Goal: Complete application form: Complete application form

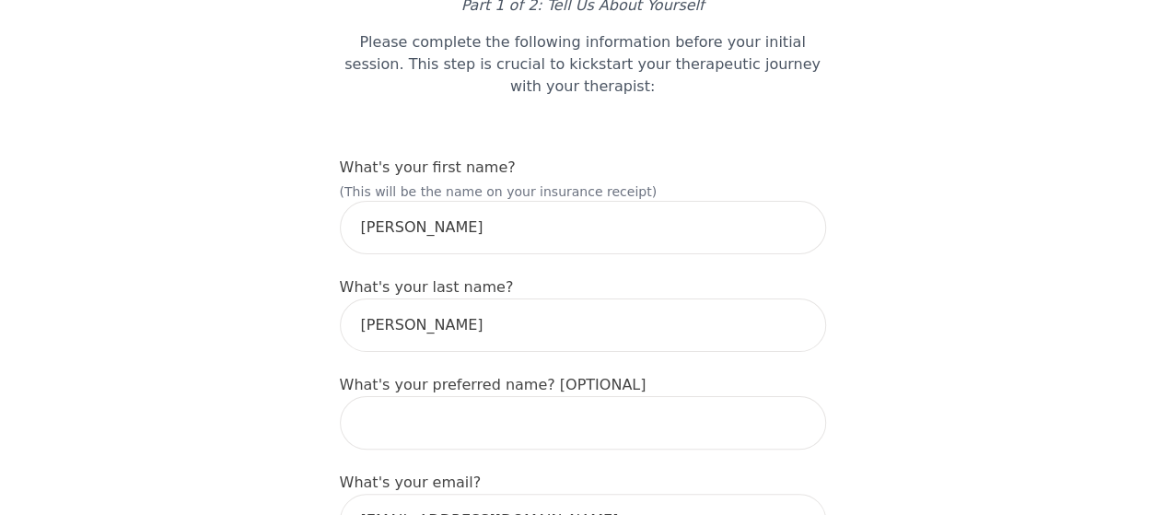
scroll to position [184, 0]
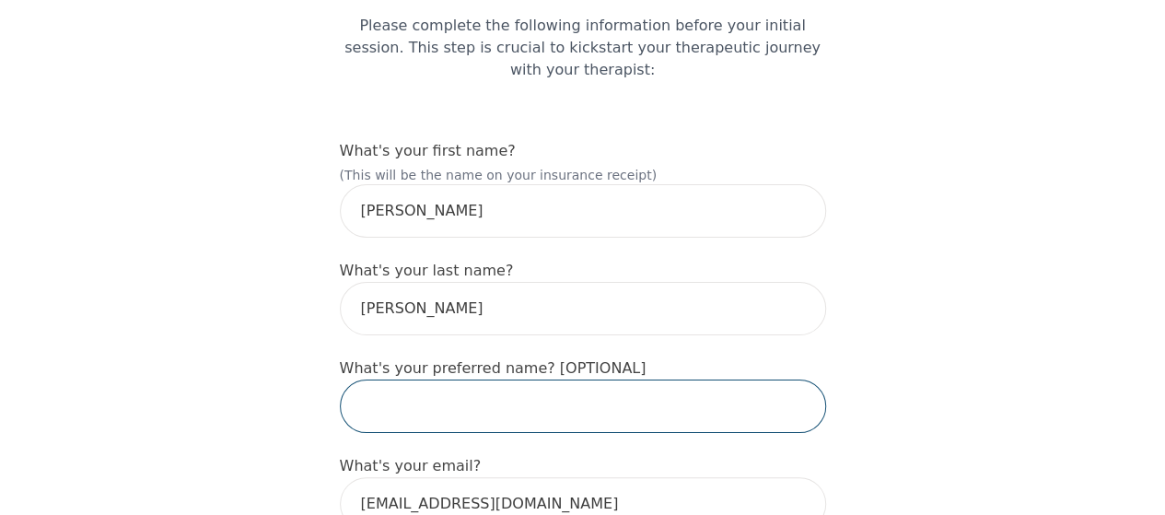
click at [531, 379] on input "text" at bounding box center [583, 405] width 486 height 53
type input "I"
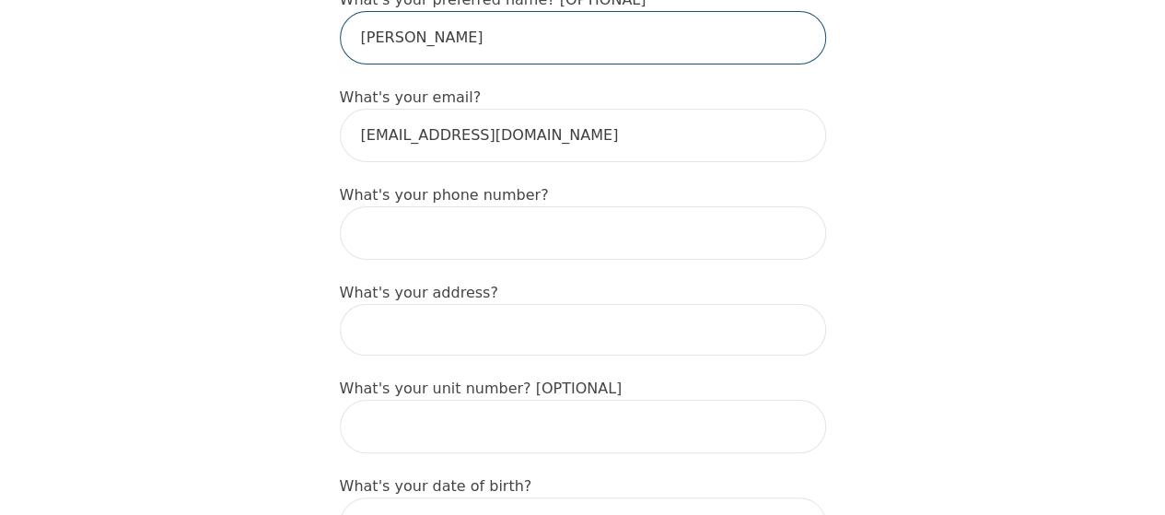
type input "[PERSON_NAME]"
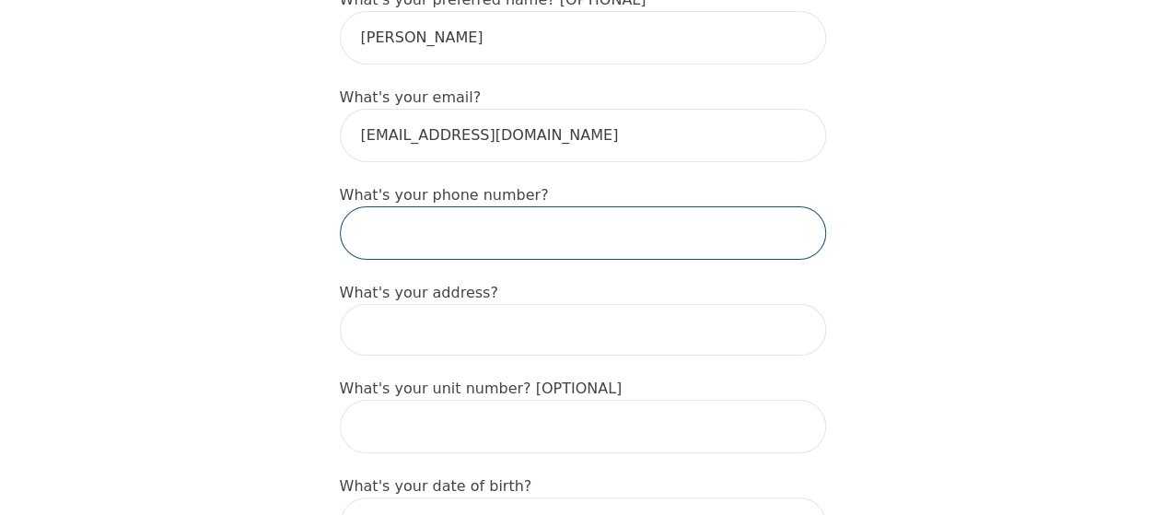
drag, startPoint x: 426, startPoint y: 174, endPoint x: 441, endPoint y: 176, distance: 15.8
click at [426, 206] on input "tel" at bounding box center [583, 232] width 486 height 53
type input "6475541605"
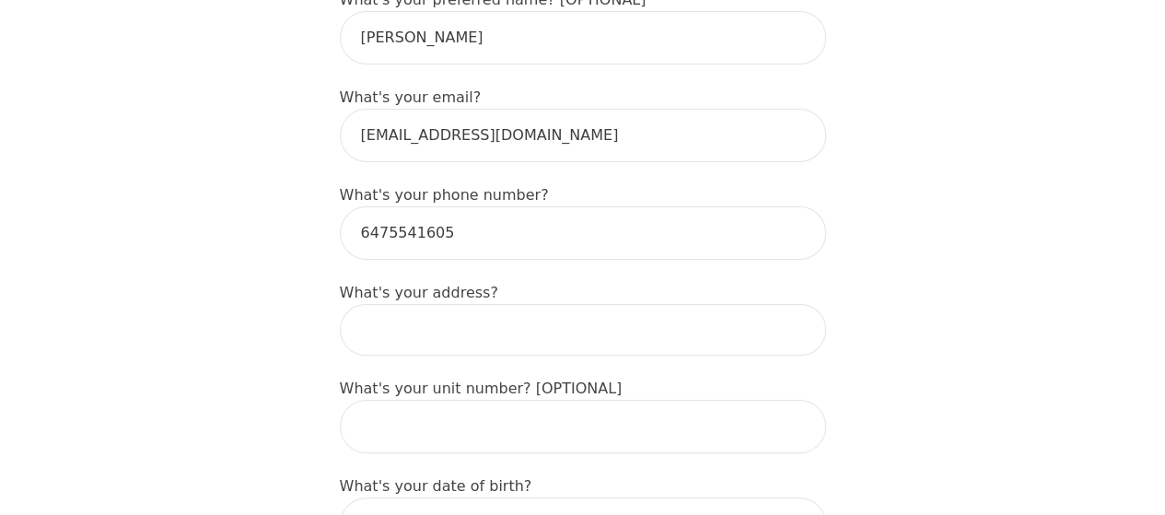
type input "[STREET_ADDRESS]"
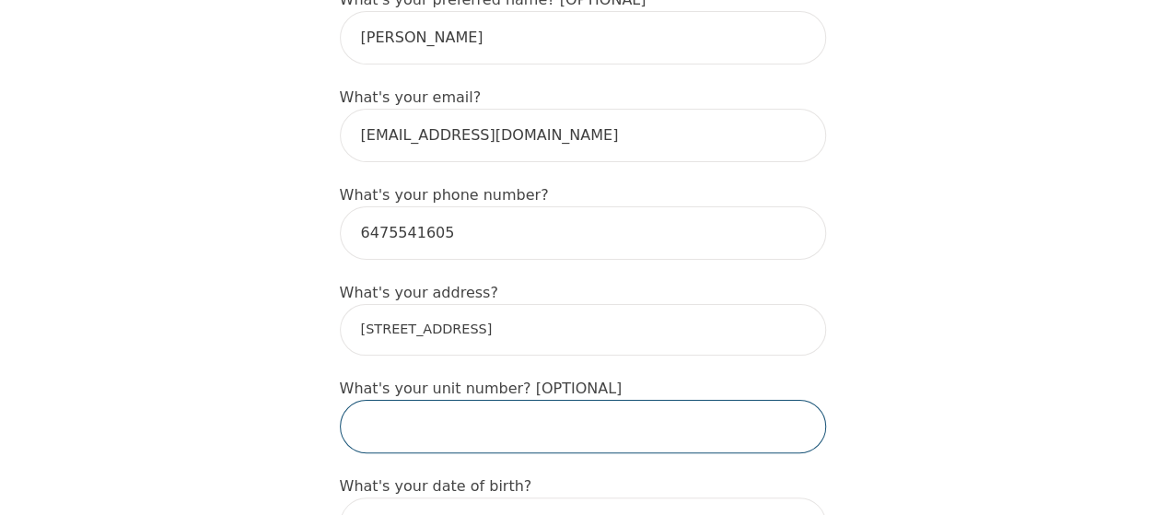
type input "524"
drag, startPoint x: 417, startPoint y: 375, endPoint x: 317, endPoint y: 358, distance: 101.8
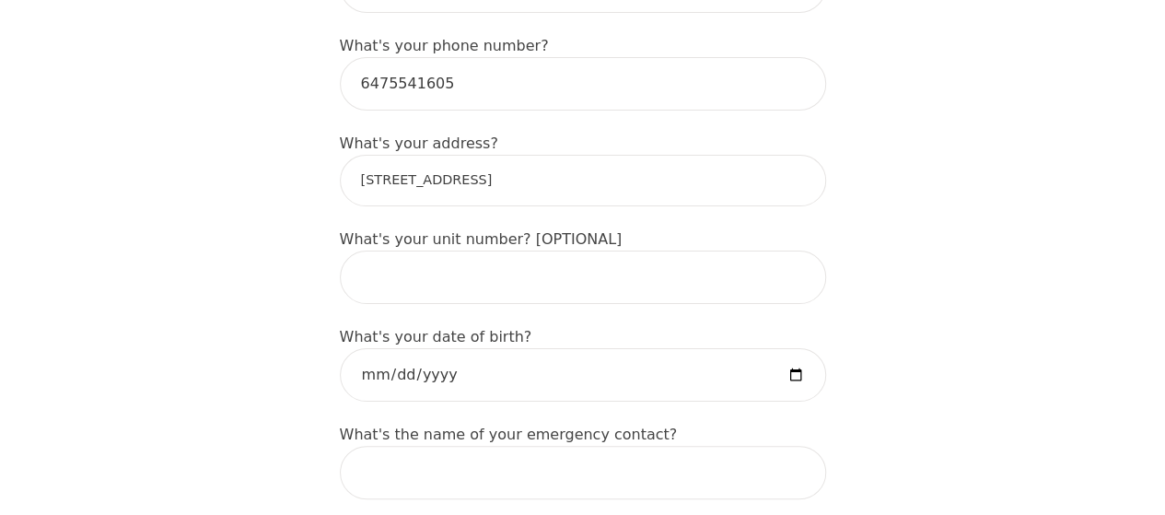
scroll to position [737, 0]
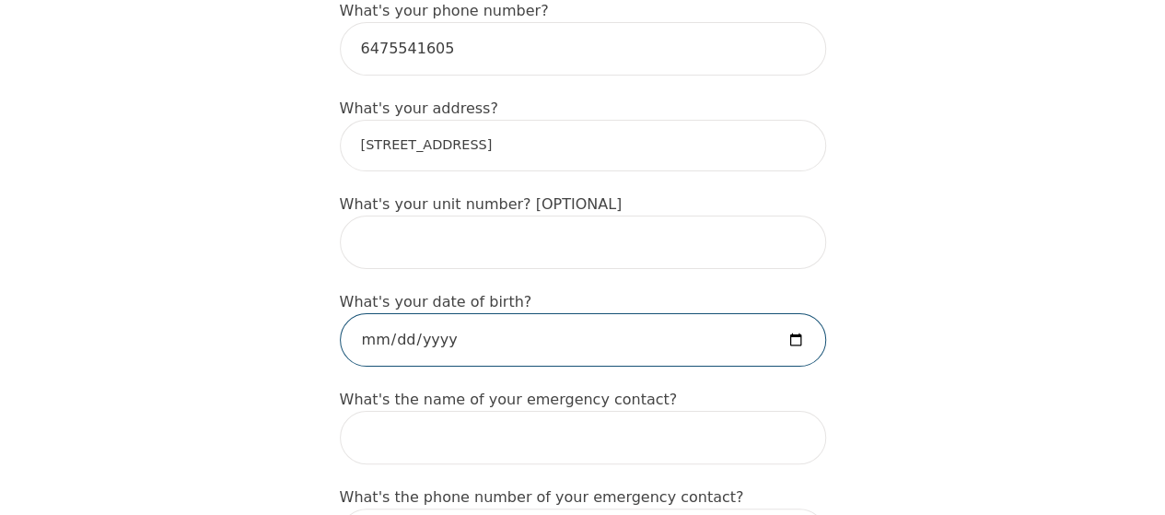
click at [800, 313] on input "date" at bounding box center [583, 339] width 486 height 53
type input "[DATE]"
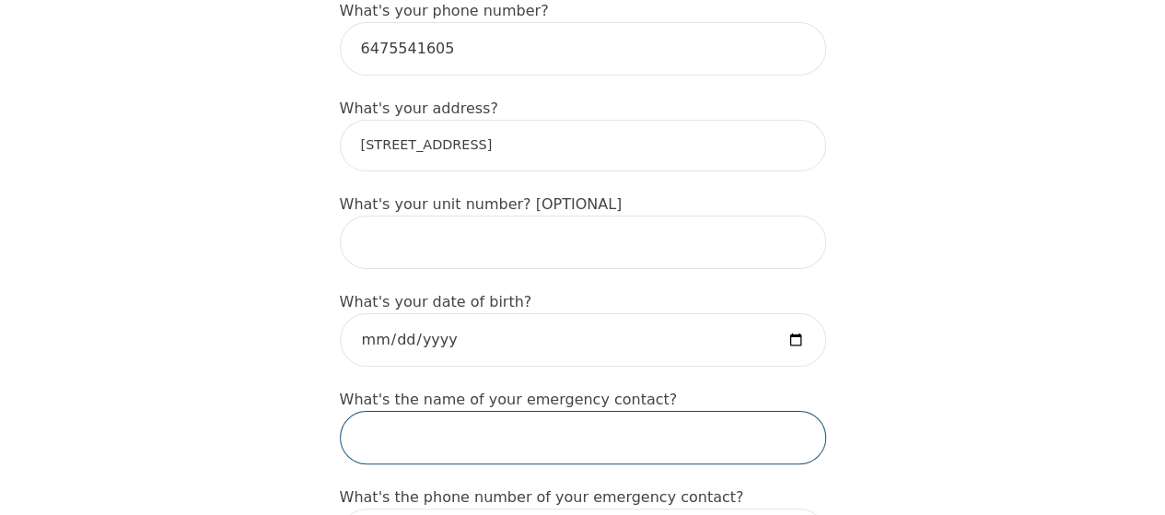
click at [601, 411] on input "text" at bounding box center [583, 437] width 486 height 53
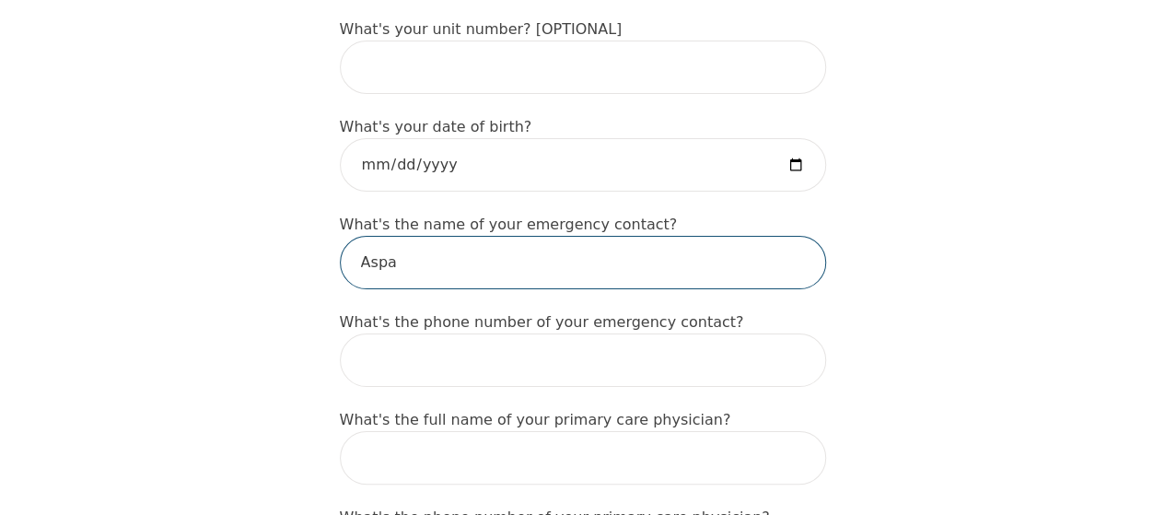
scroll to position [921, 0]
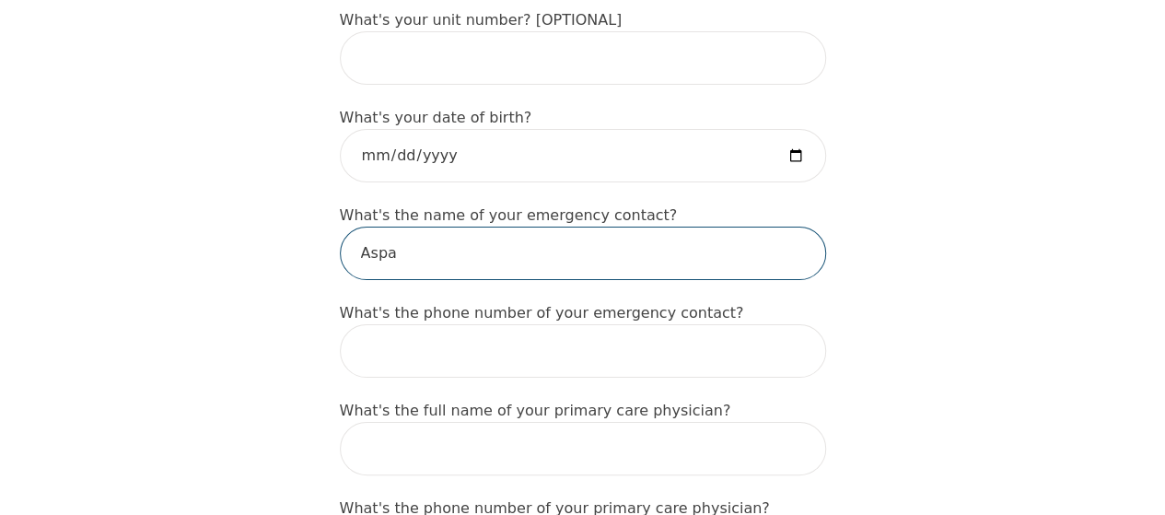
type input "Aspa"
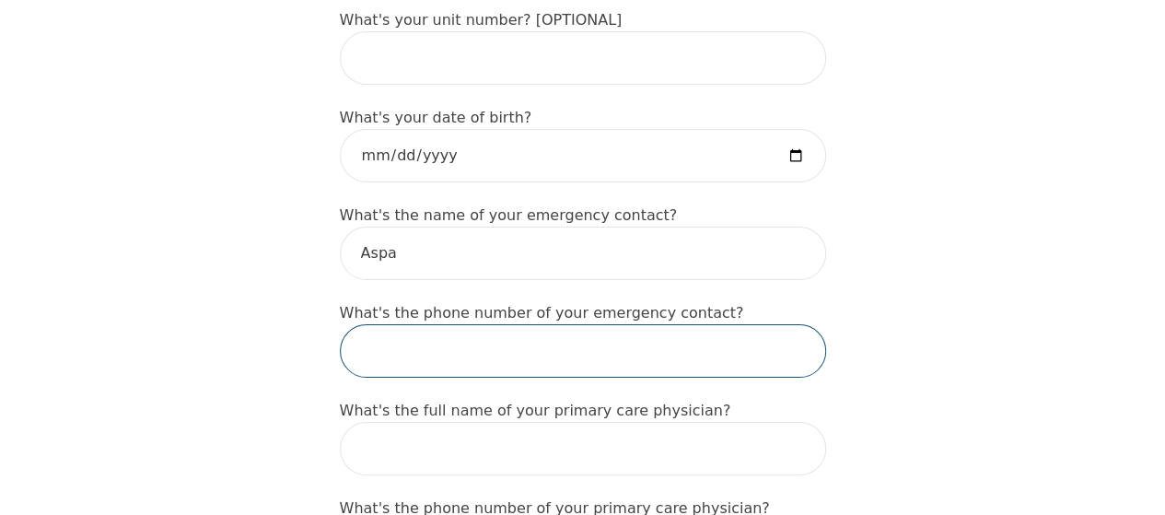
click at [562, 324] on input "tel" at bounding box center [583, 350] width 486 height 53
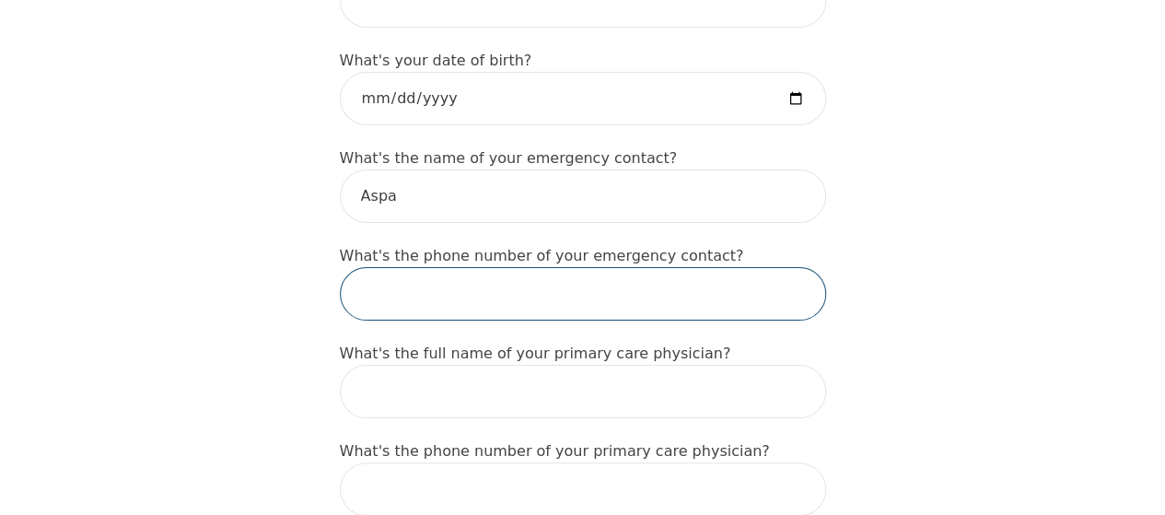
scroll to position [1021, 0]
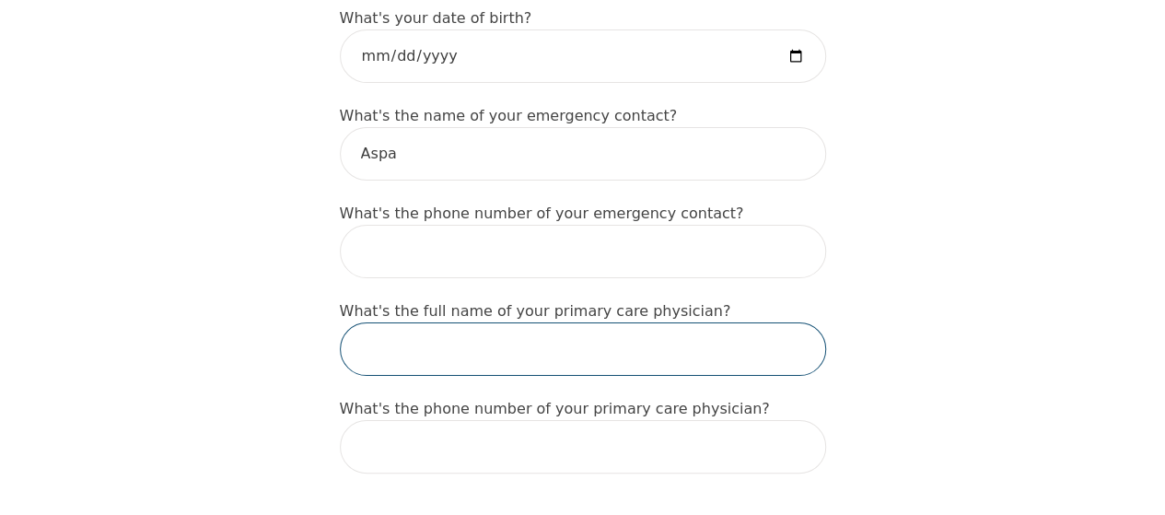
click at [516, 322] on input "text" at bounding box center [583, 348] width 486 height 53
type input "[PERSON_NAME]"
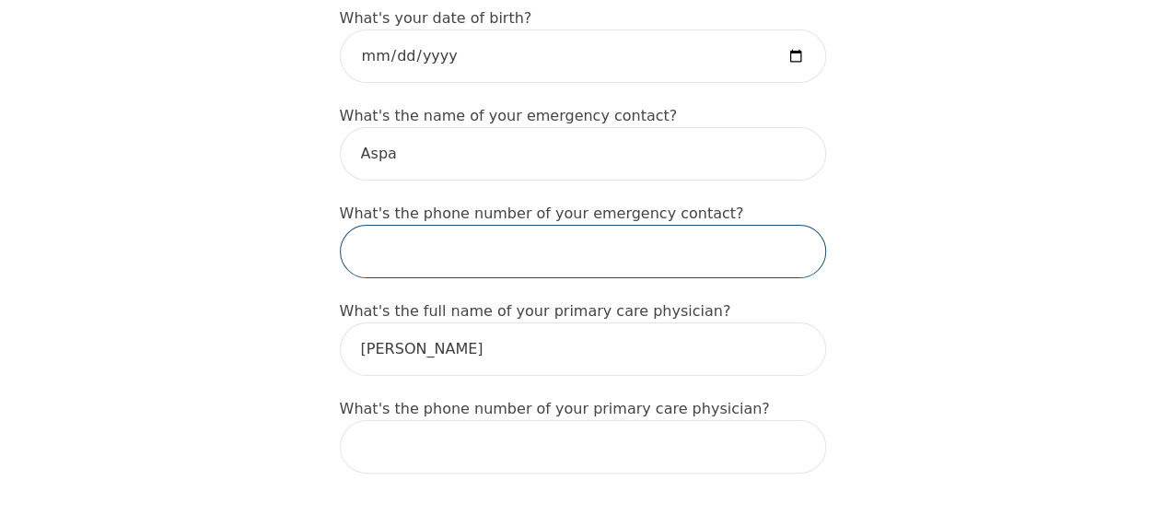
click at [435, 225] on input "tel" at bounding box center [583, 251] width 486 height 53
type input "4"
click at [478, 225] on input "tel" at bounding box center [583, 251] width 486 height 53
paste input "[PHONE_NUMBER]"
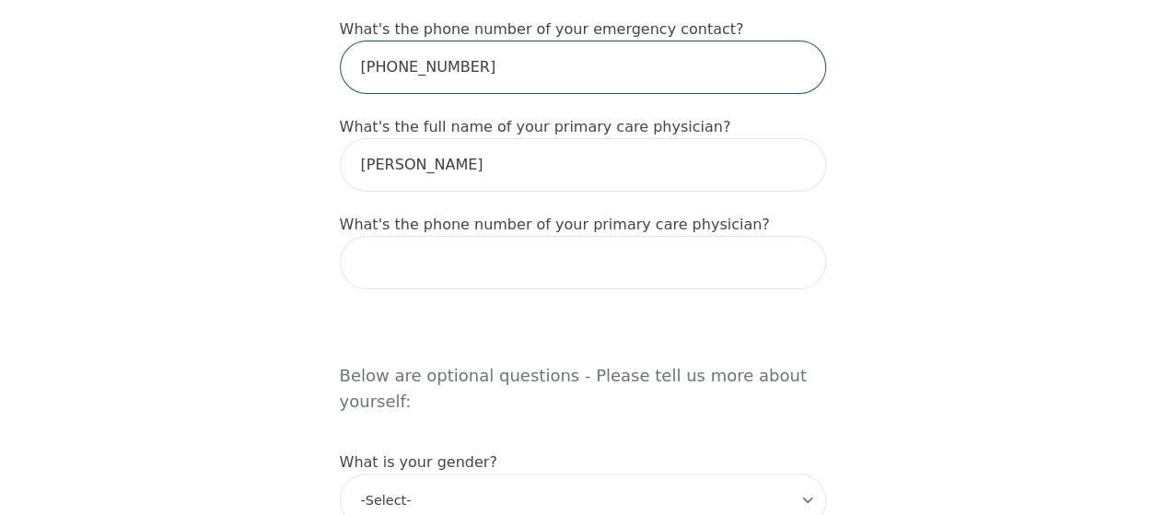
type input "[PHONE_NUMBER]"
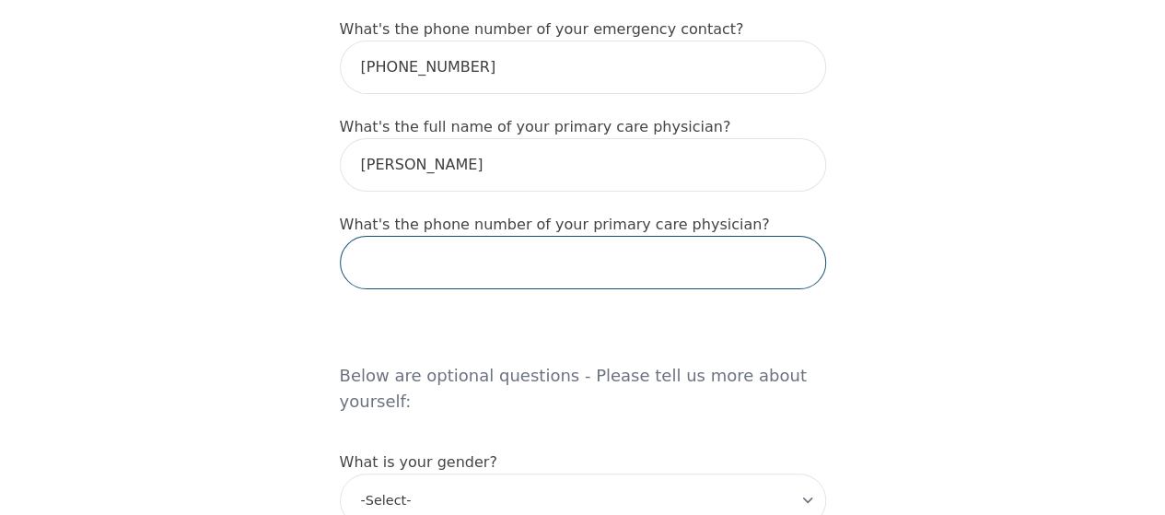
click at [428, 236] on input "tel" at bounding box center [583, 262] width 486 height 53
click at [421, 236] on input "tel" at bounding box center [583, 262] width 486 height 53
paste input "[PHONE_NUMBER]"
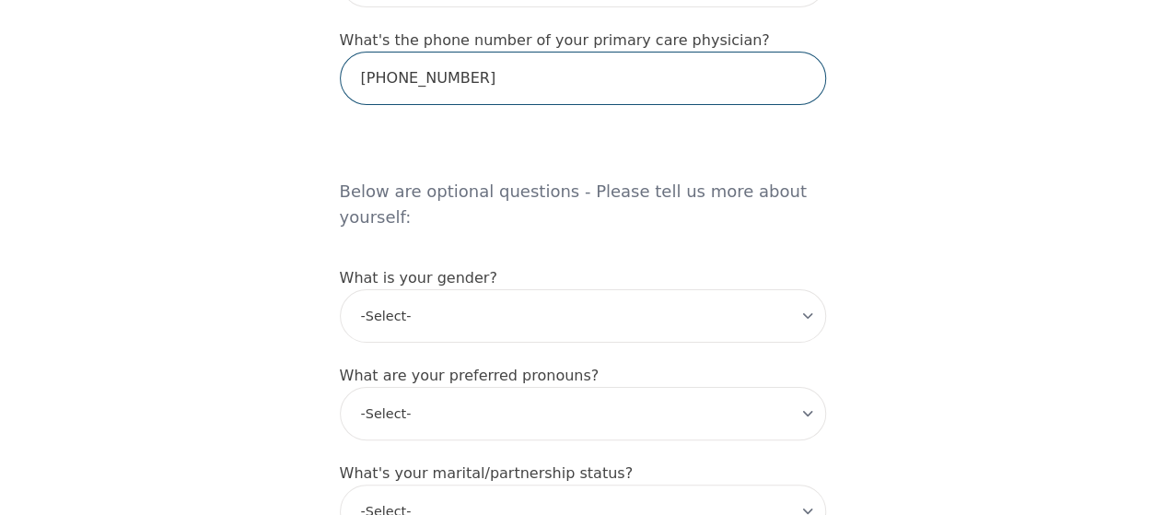
type input "[PHONE_NUMBER]"
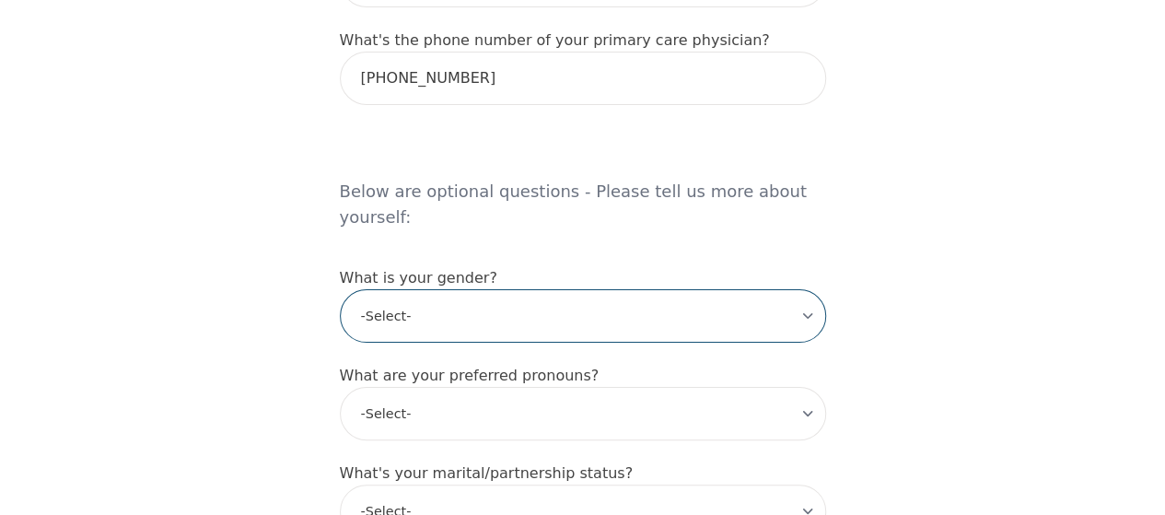
click at [496, 289] on select "-Select- [DEMOGRAPHIC_DATA] [DEMOGRAPHIC_DATA] [DEMOGRAPHIC_DATA] [DEMOGRAPHIC_…" at bounding box center [583, 315] width 486 height 53
select select "[DEMOGRAPHIC_DATA]"
click at [340, 289] on select "-Select- [DEMOGRAPHIC_DATA] [DEMOGRAPHIC_DATA] [DEMOGRAPHIC_DATA] [DEMOGRAPHIC_…" at bounding box center [583, 315] width 486 height 53
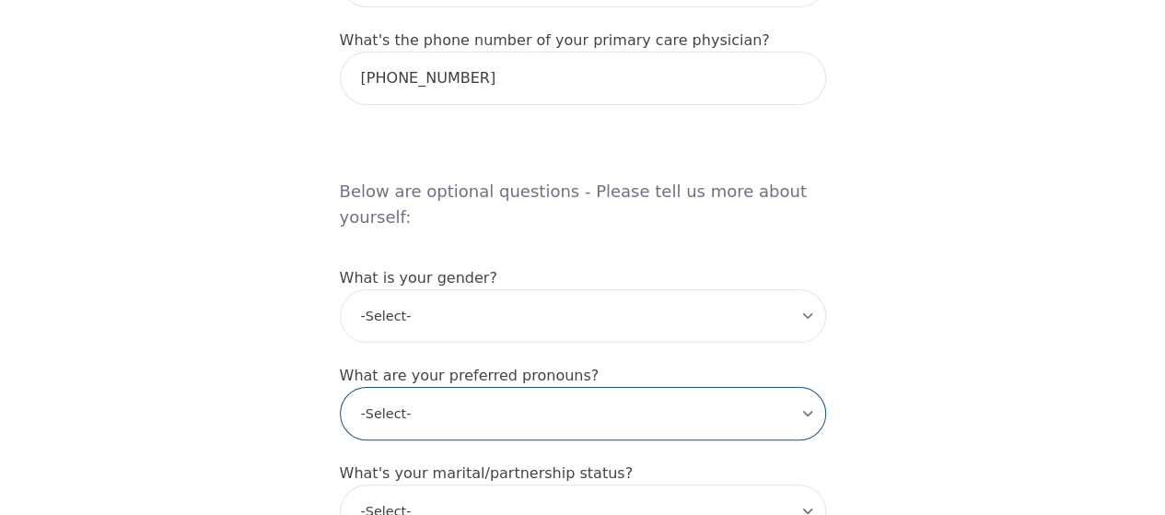
click at [415, 387] on select "-Select- he/him she/her they/them ze/zir xe/xem ey/em ve/ver tey/ter e/e per/pe…" at bounding box center [583, 413] width 486 height 53
select select "he/him"
click at [340, 387] on select "-Select- he/him she/her they/them ze/zir xe/xem ey/em ve/ver tey/ter e/e per/pe…" at bounding box center [583, 413] width 486 height 53
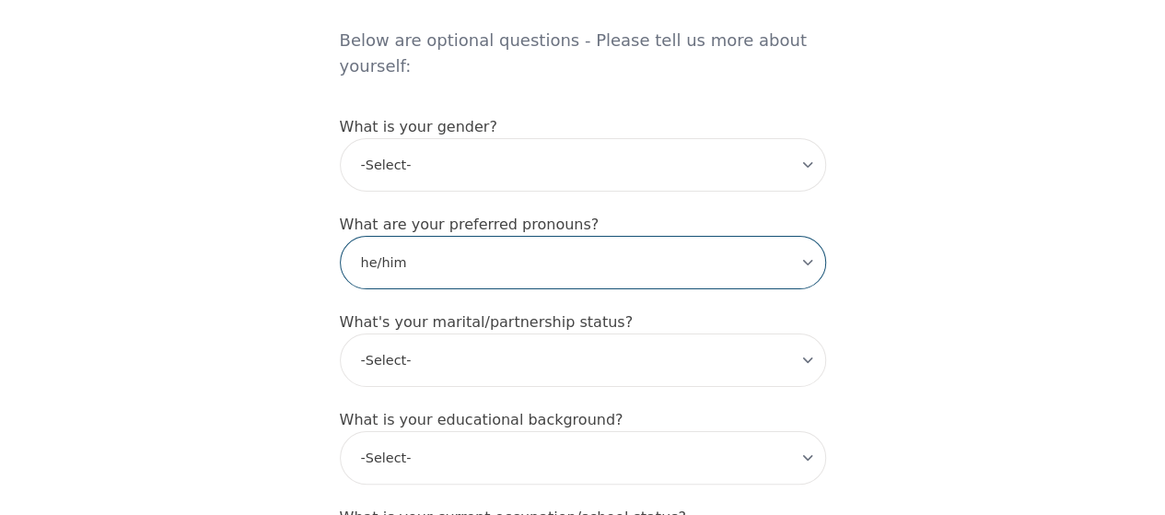
scroll to position [1573, 0]
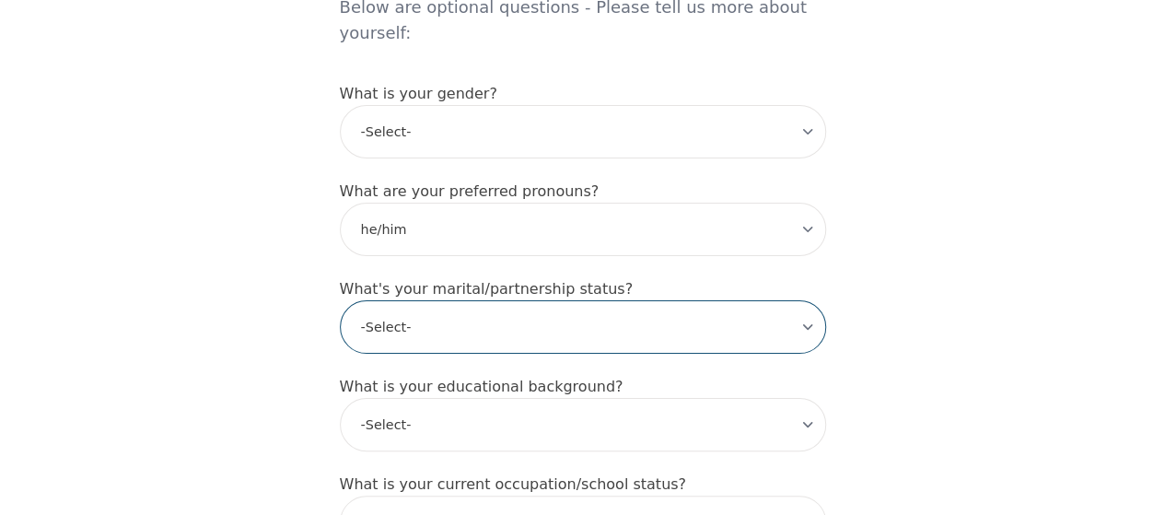
click at [437, 300] on select "-Select- Single Partnered Married Common Law Widowed Separated Divorced" at bounding box center [583, 326] width 486 height 53
select select "Married"
click at [340, 300] on select "-Select- Single Partnered Married Common Law Widowed Separated Divorced" at bounding box center [583, 326] width 486 height 53
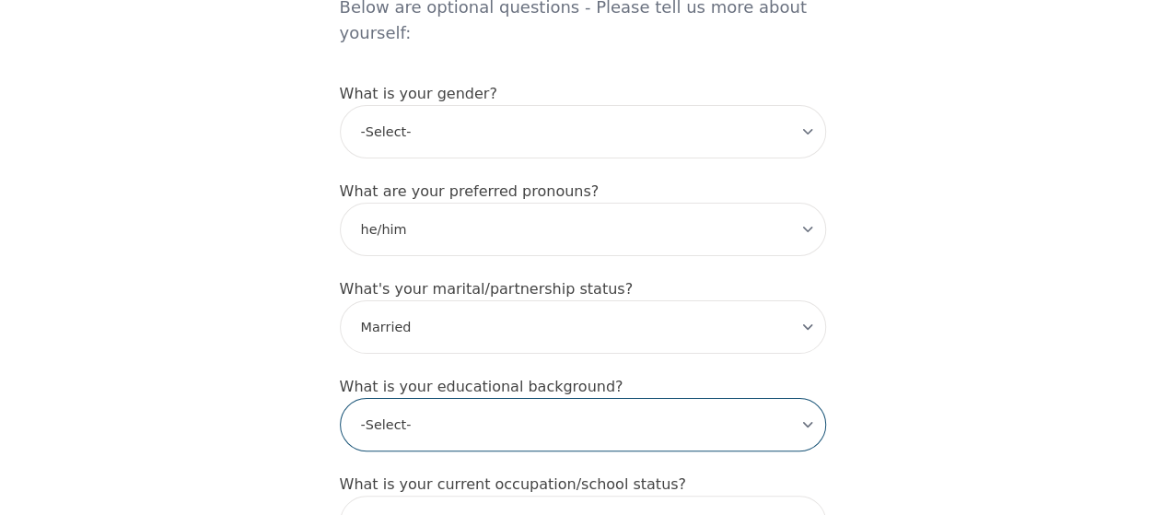
click at [430, 398] on select "-Select- Less than high school High school Associate degree Bachelor degree Mas…" at bounding box center [583, 424] width 486 height 53
select select "Bachelor degree"
click at [340, 398] on select "-Select- Less than high school High school Associate degree Bachelor degree Mas…" at bounding box center [583, 424] width 486 height 53
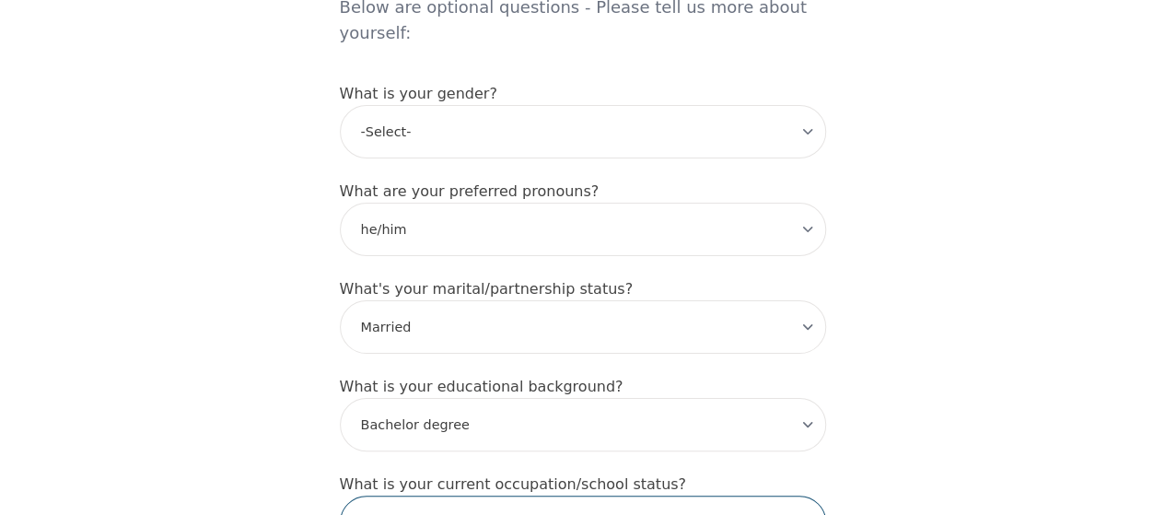
click at [459, 496] on input "text" at bounding box center [583, 522] width 486 height 53
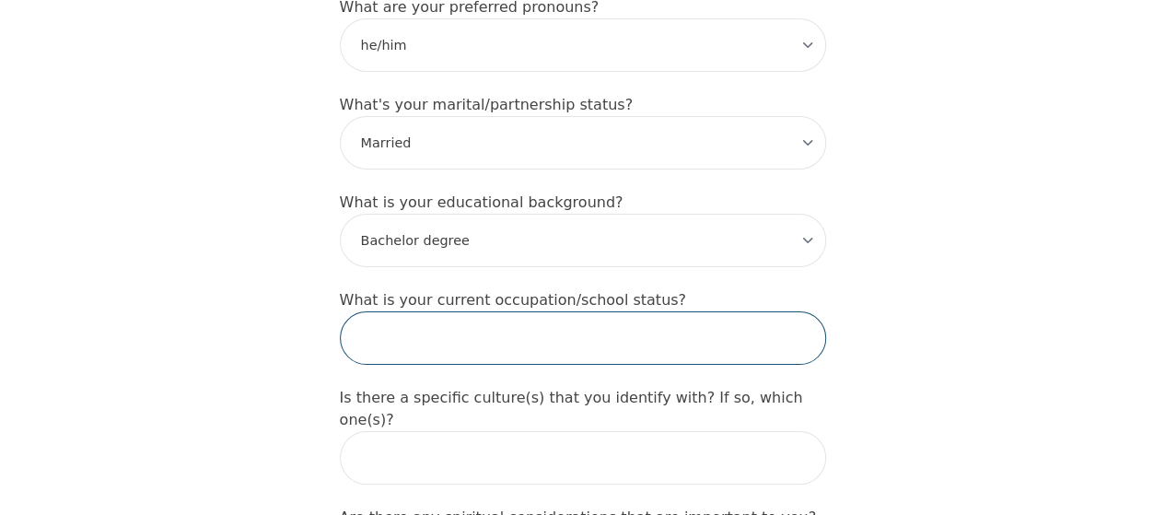
click at [696, 311] on input "text" at bounding box center [583, 337] width 486 height 53
click at [517, 311] on input "text" at bounding box center [583, 337] width 486 height 53
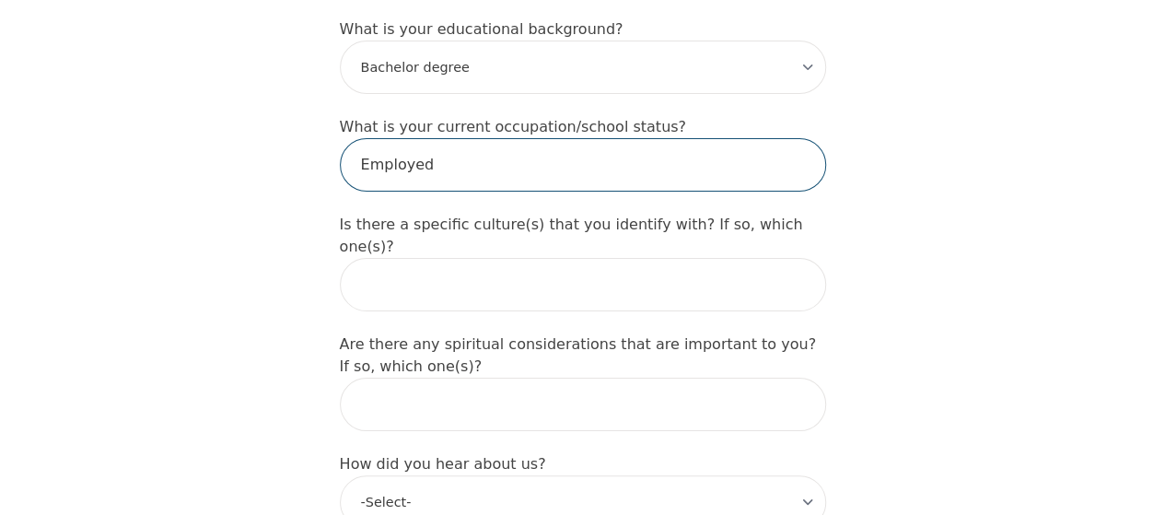
scroll to position [2011, 0]
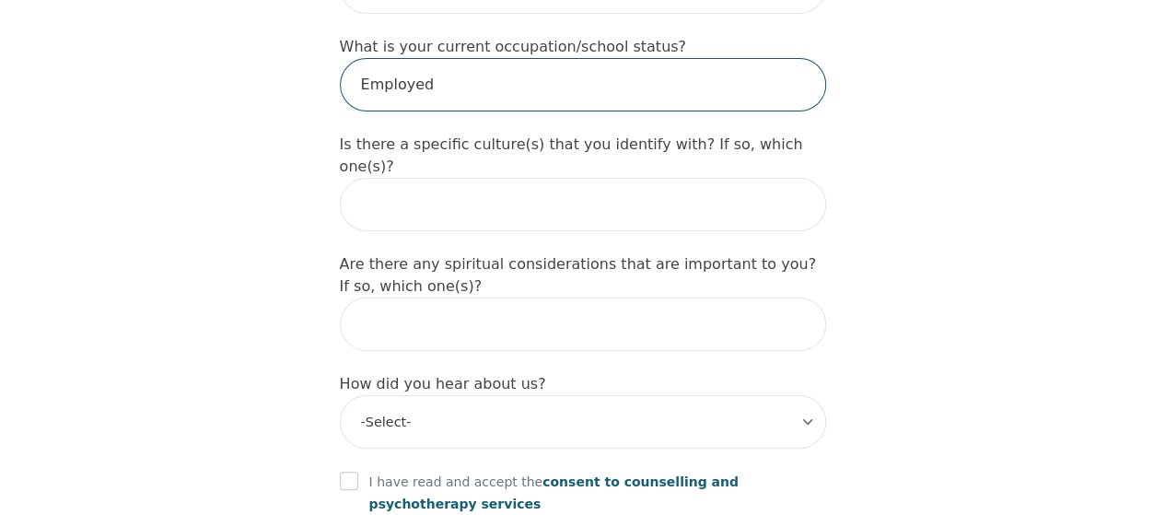
type input "Employed"
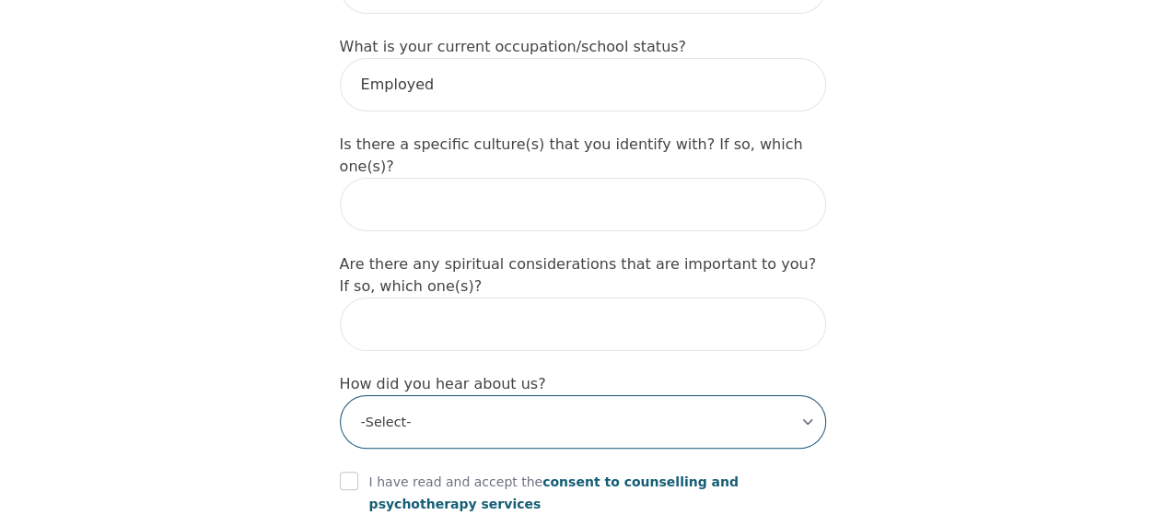
click at [655, 395] on select "-Select- Physician/Specialist Friend Facebook Instagram Google Search Google Ad…" at bounding box center [583, 421] width 486 height 53
select select "Other"
click at [340, 395] on select "-Select- Physician/Specialist Friend Facebook Instagram Google Search Google Ad…" at bounding box center [583, 421] width 486 height 53
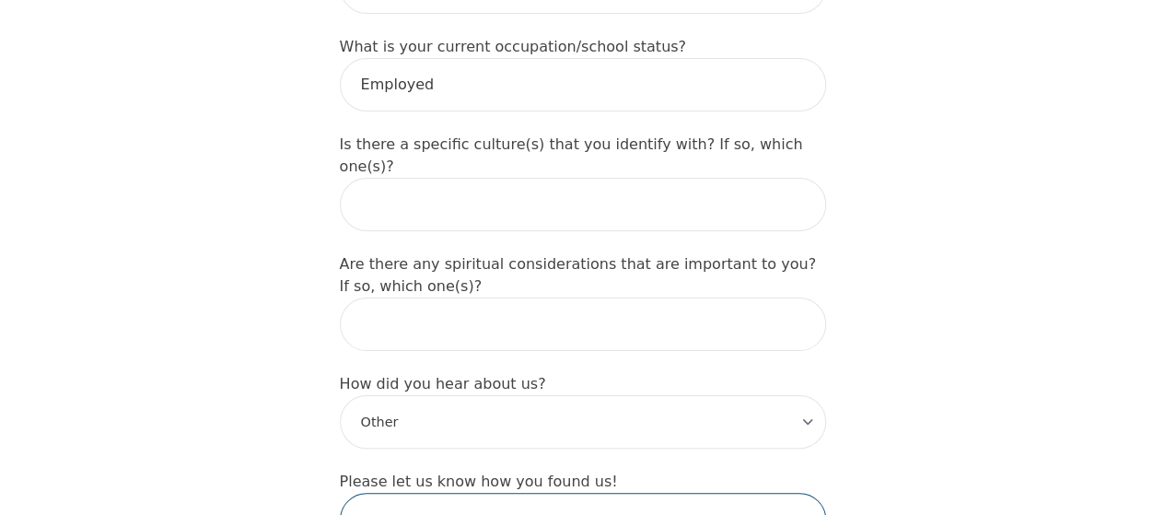
click at [422, 493] on input "text" at bounding box center [583, 519] width 486 height 53
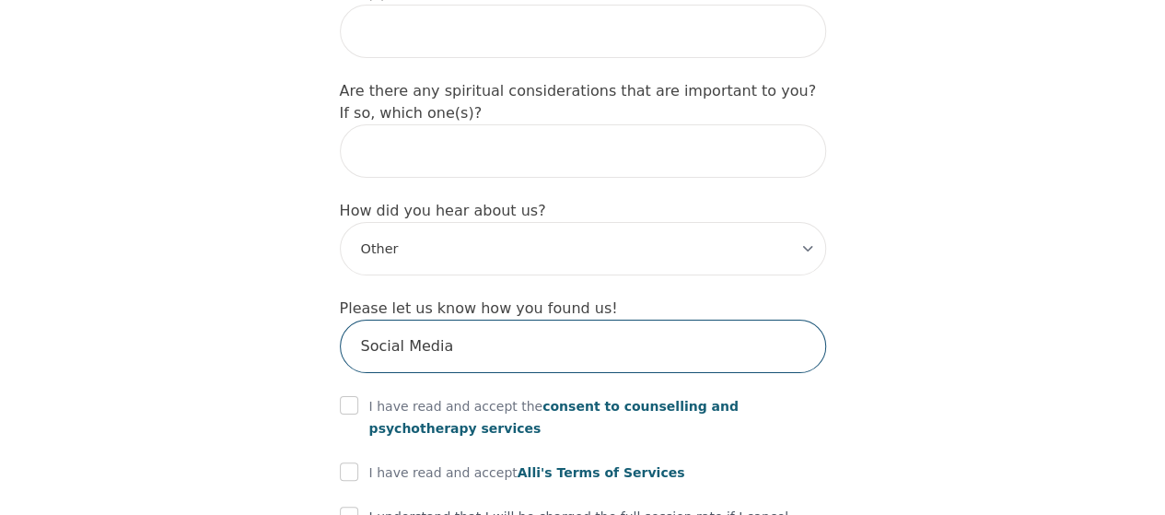
scroll to position [2195, 0]
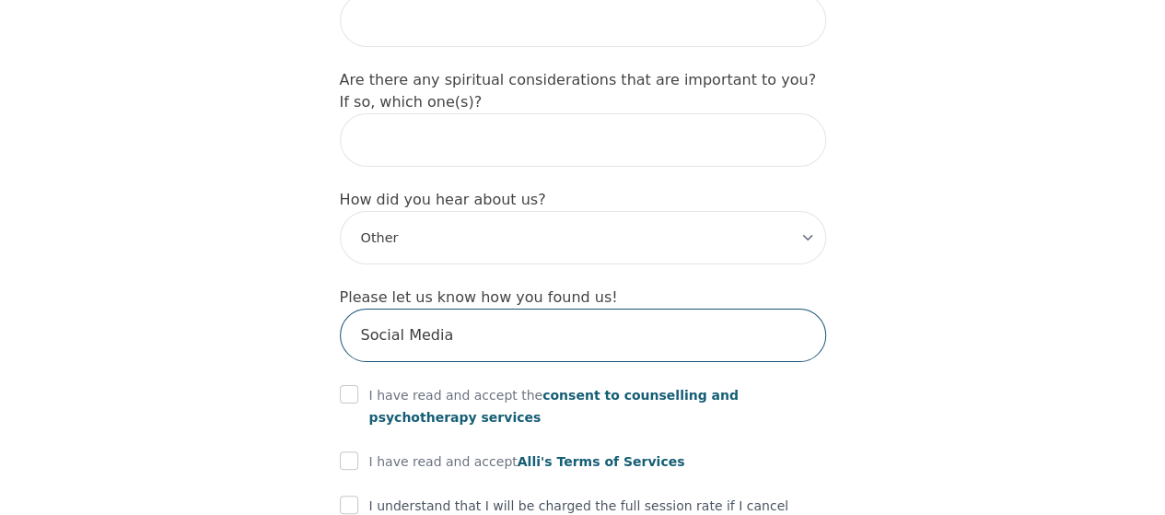
type input "Social Media"
click at [342, 385] on input "checkbox" at bounding box center [349, 394] width 18 height 18
checkbox input "true"
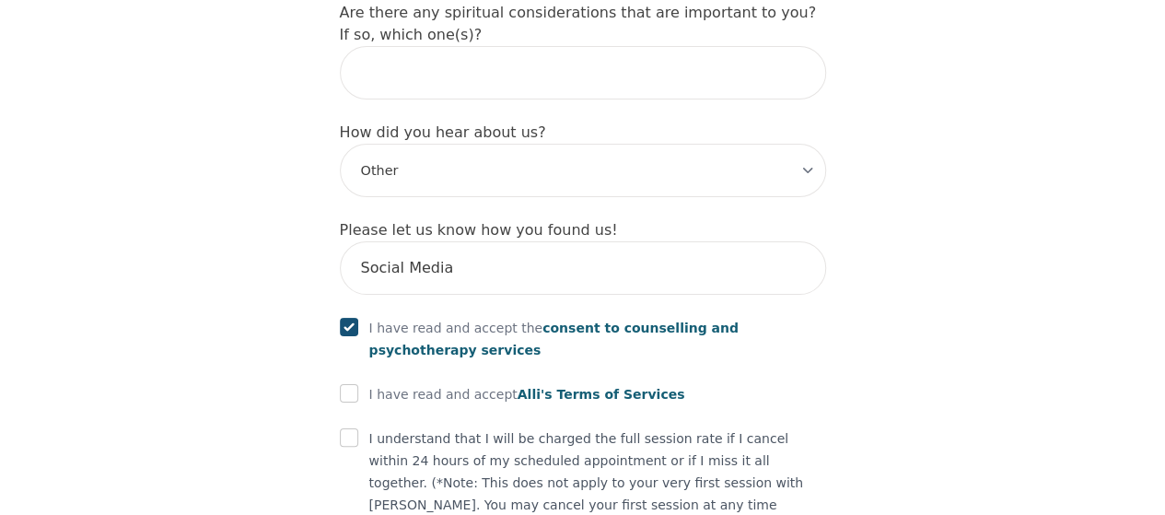
scroll to position [2273, 0]
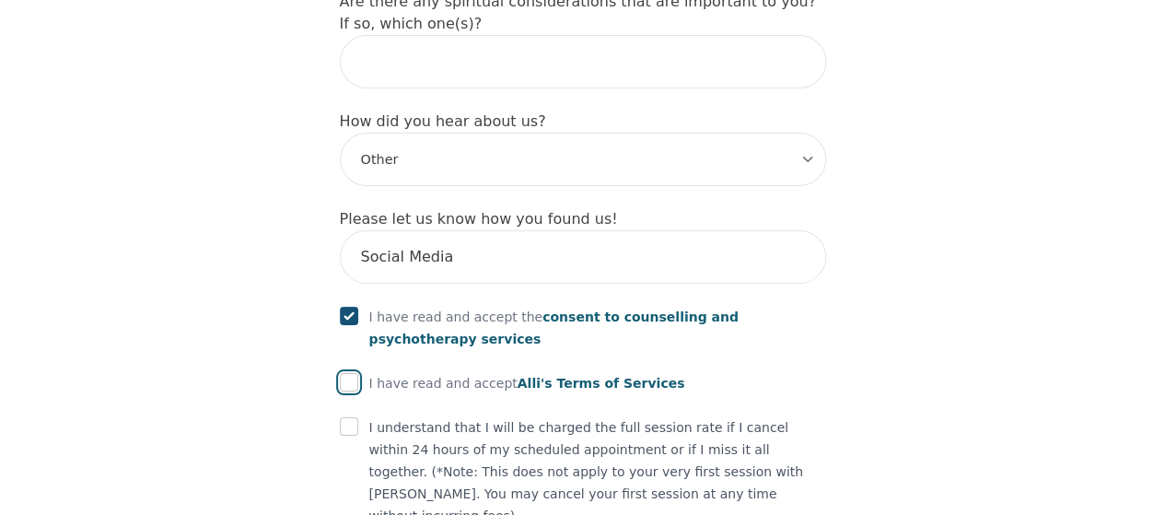
click at [343, 373] on input "checkbox" at bounding box center [349, 382] width 18 height 18
checkbox input "true"
click at [344, 416] on div "I understand that I will be charged the full session rate if I cancel within 24…" at bounding box center [583, 471] width 486 height 111
click at [344, 417] on input "checkbox" at bounding box center [349, 426] width 18 height 18
checkbox input "true"
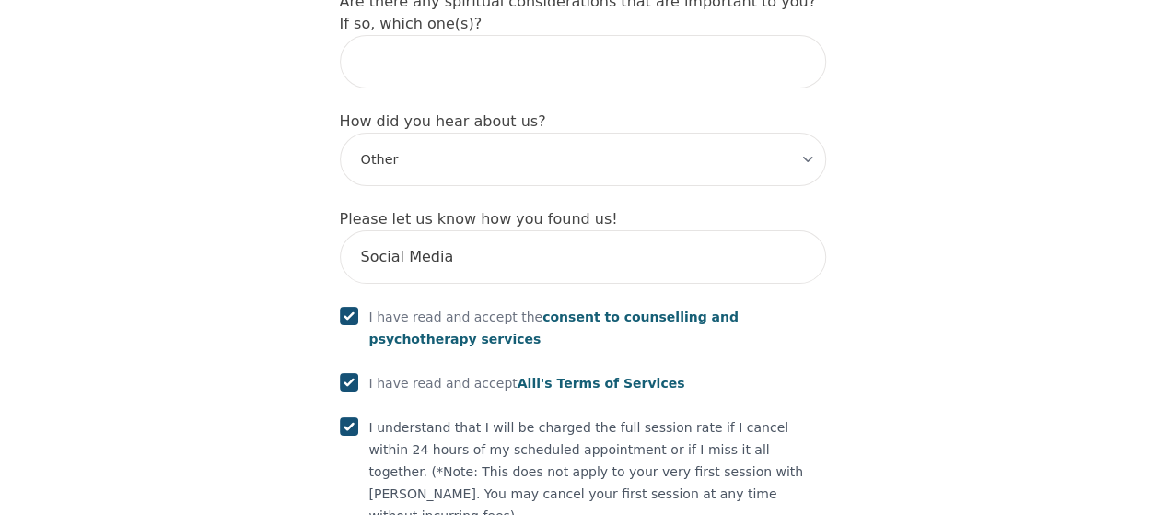
checkbox input "true"
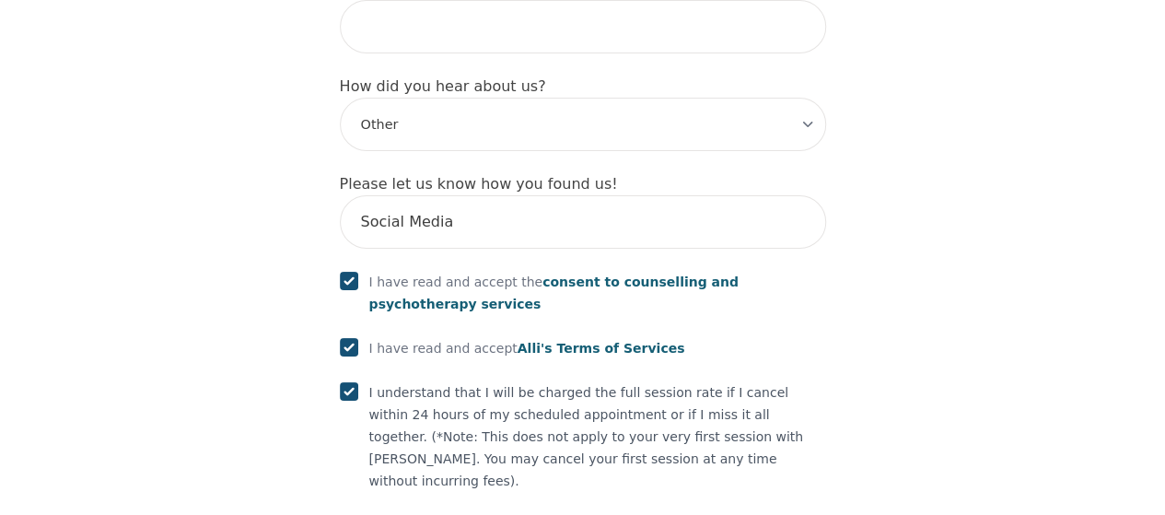
scroll to position [2327, 0]
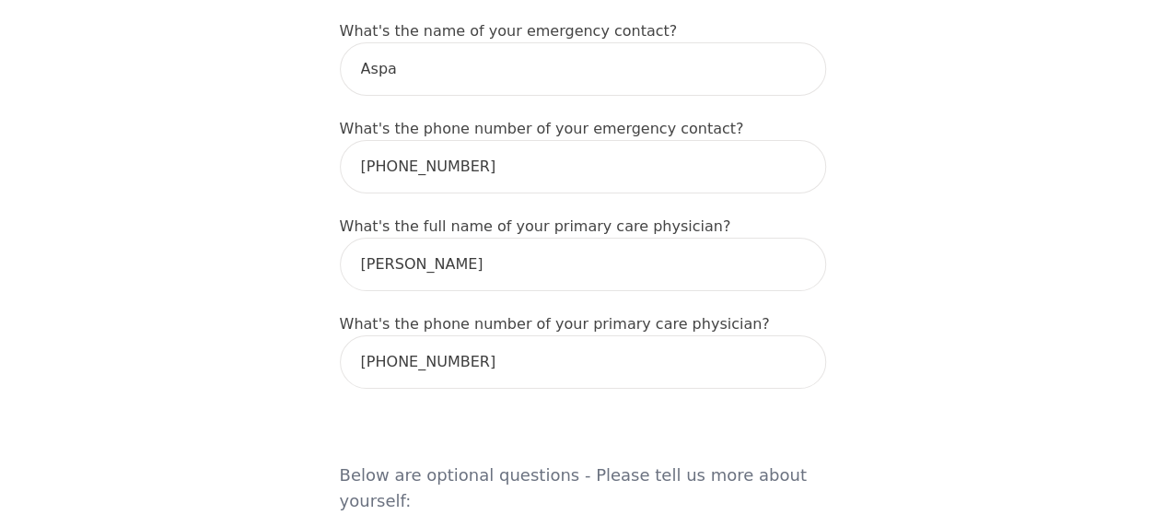
scroll to position [2026, 0]
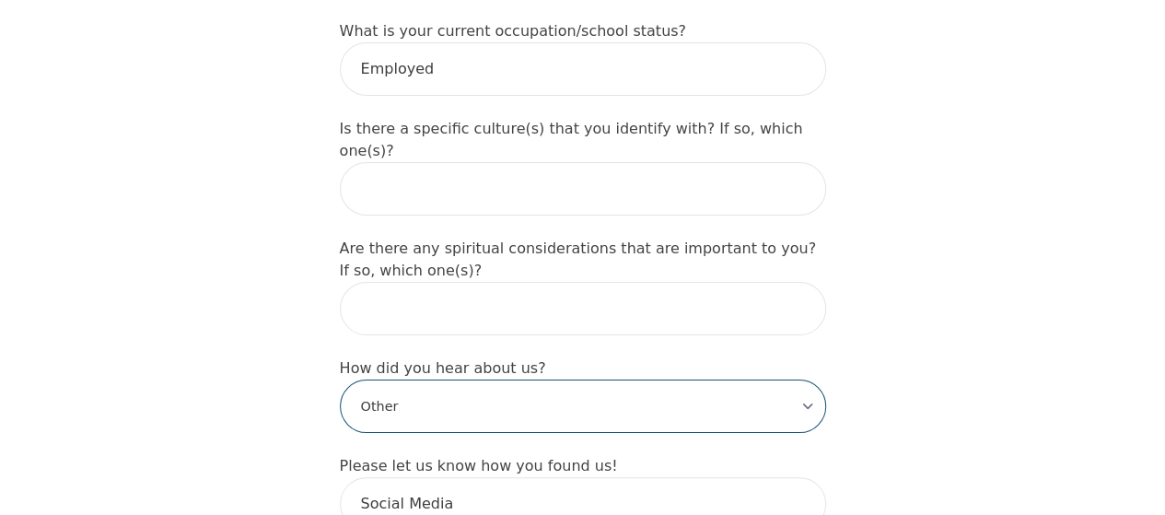
click at [586, 379] on select "-Select- Physician/Specialist Friend Facebook Instagram Google Search Google Ad…" at bounding box center [583, 405] width 486 height 53
select select "Facebook/Instagram Ads"
click at [340, 379] on select "-Select- Physician/Specialist Friend Facebook Instagram Google Search Google Ad…" at bounding box center [583, 405] width 486 height 53
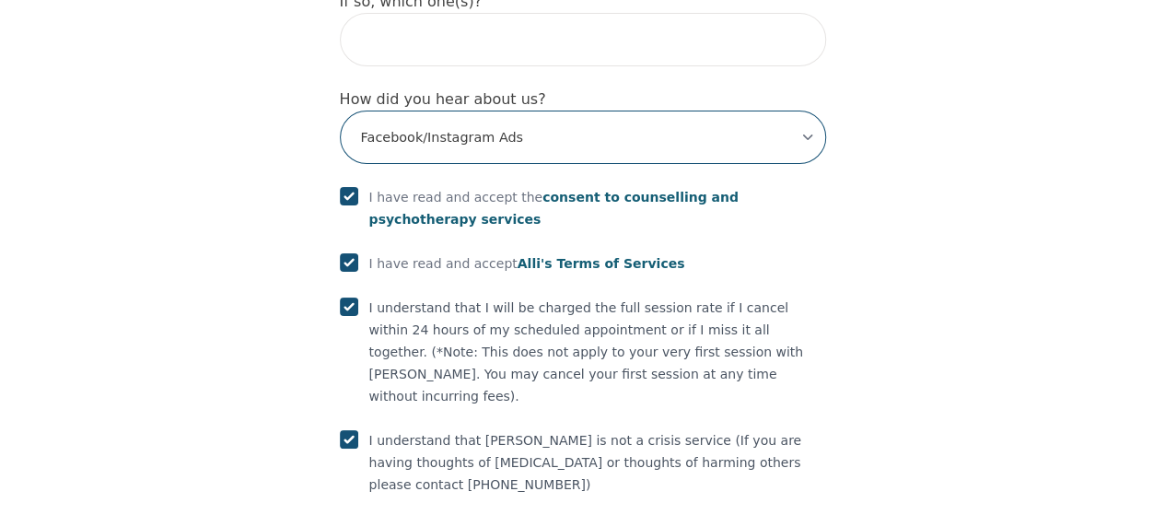
scroll to position [2299, 0]
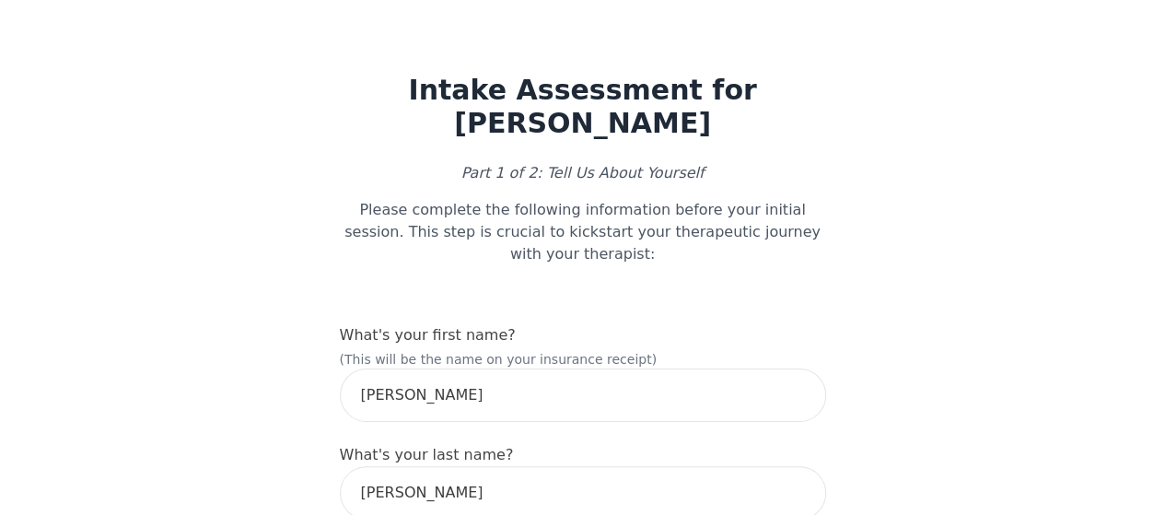
scroll to position [184, 0]
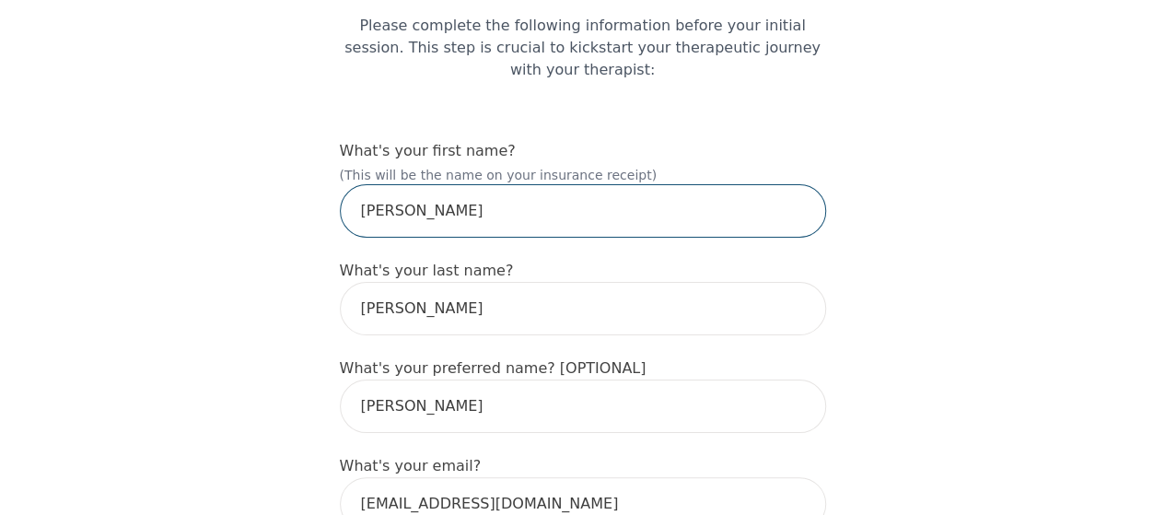
drag, startPoint x: 364, startPoint y: 154, endPoint x: 374, endPoint y: 157, distance: 10.5
click at [364, 184] on input "[PERSON_NAME]" at bounding box center [583, 210] width 486 height 53
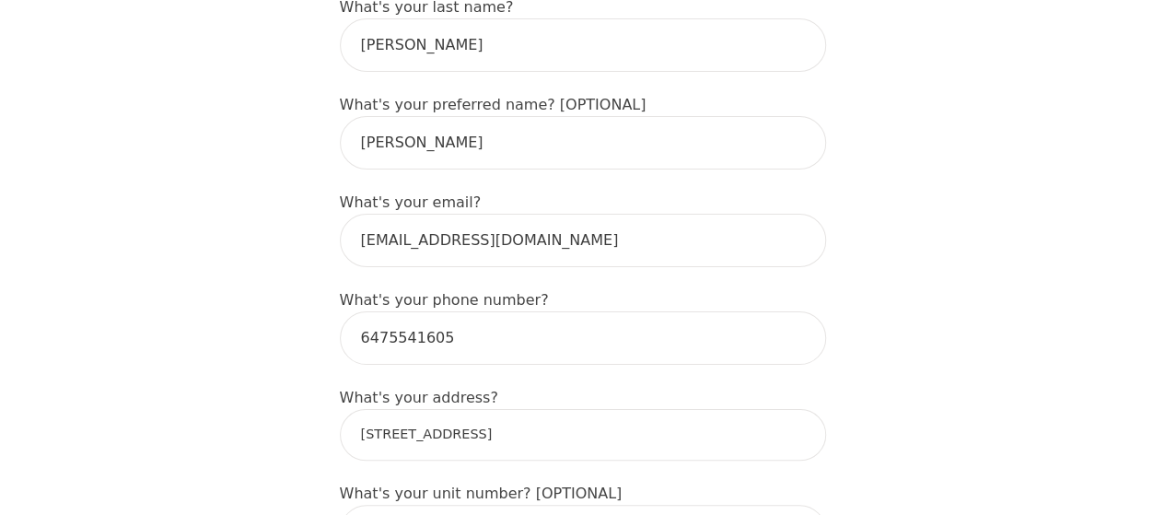
scroll to position [466, 0]
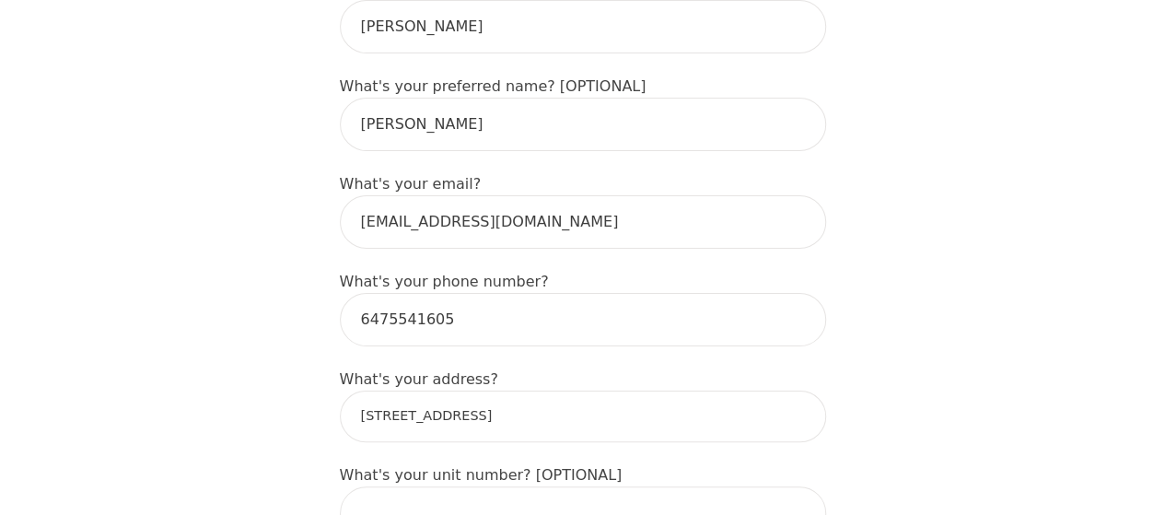
type input "[PERSON_NAME]"
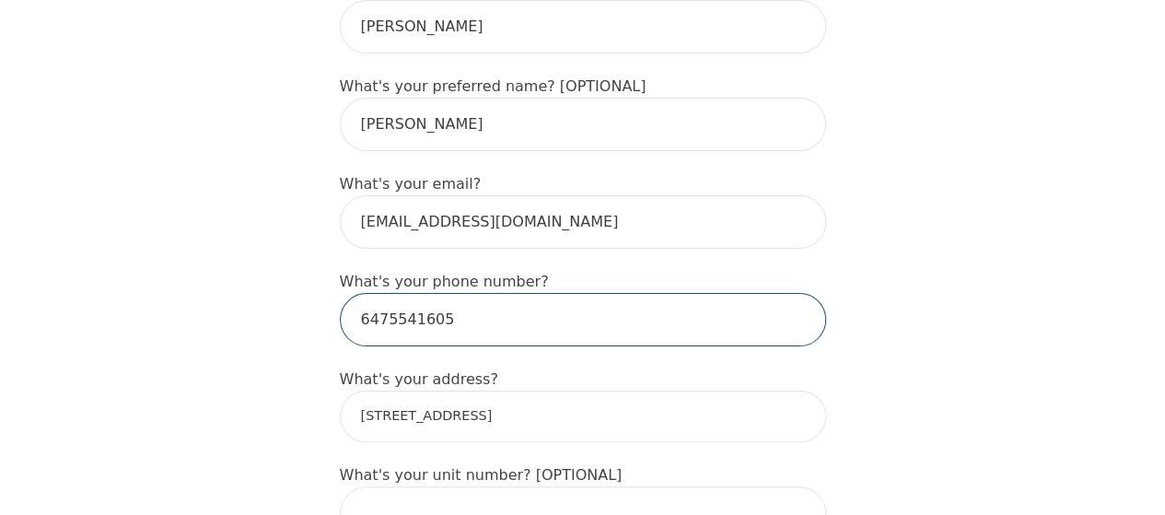
click at [484, 293] on input "6475541605" at bounding box center [583, 319] width 486 height 53
drag, startPoint x: 475, startPoint y: 268, endPoint x: 309, endPoint y: 264, distance: 165.8
type input "[PHONE_NUMBER]"
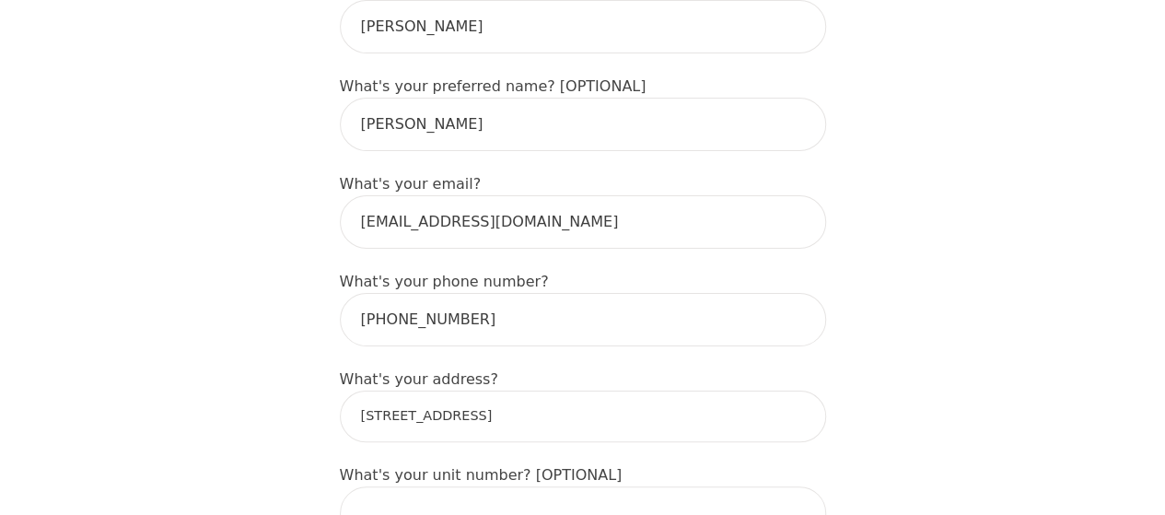
drag, startPoint x: 507, startPoint y: 349, endPoint x: 280, endPoint y: 344, distance: 226.6
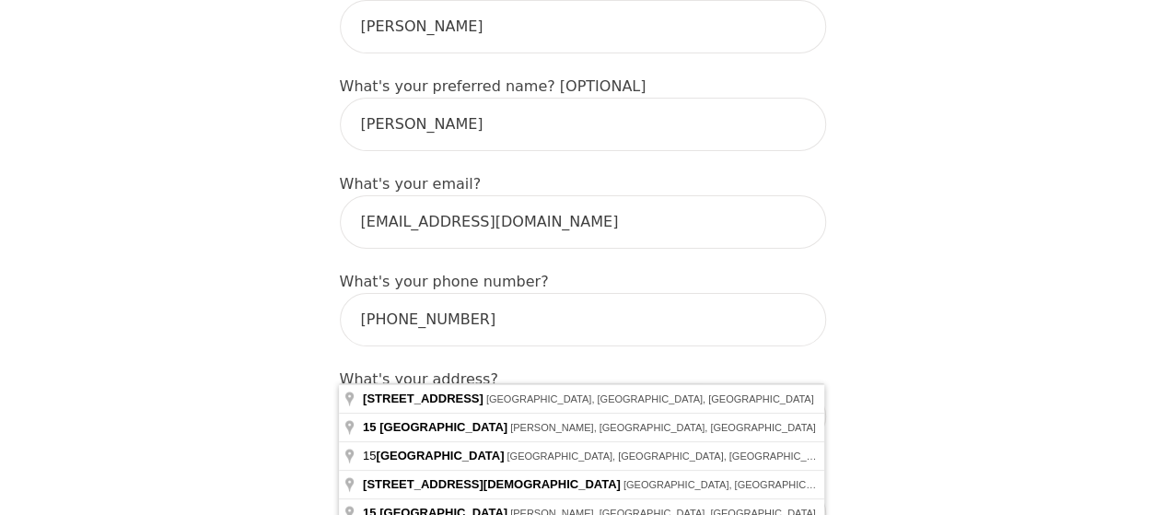
type input "[STREET_ADDRESS]"
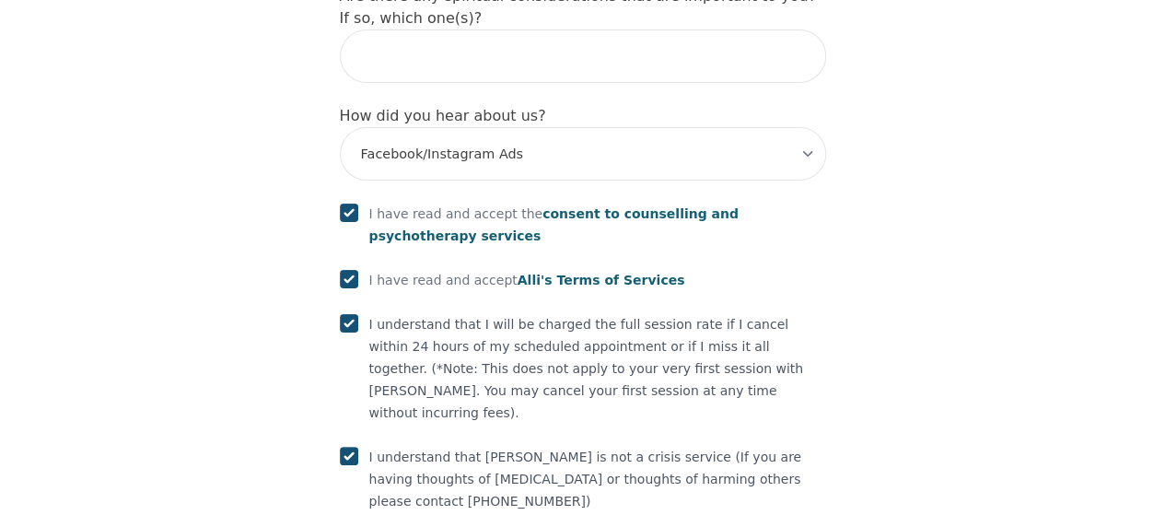
scroll to position [2299, 0]
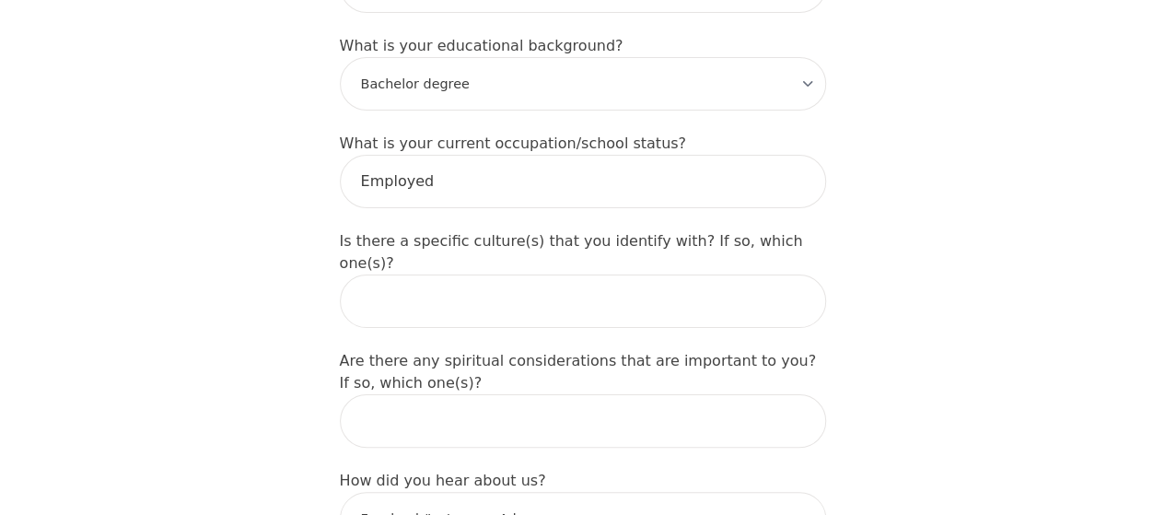
scroll to position [1867, 0]
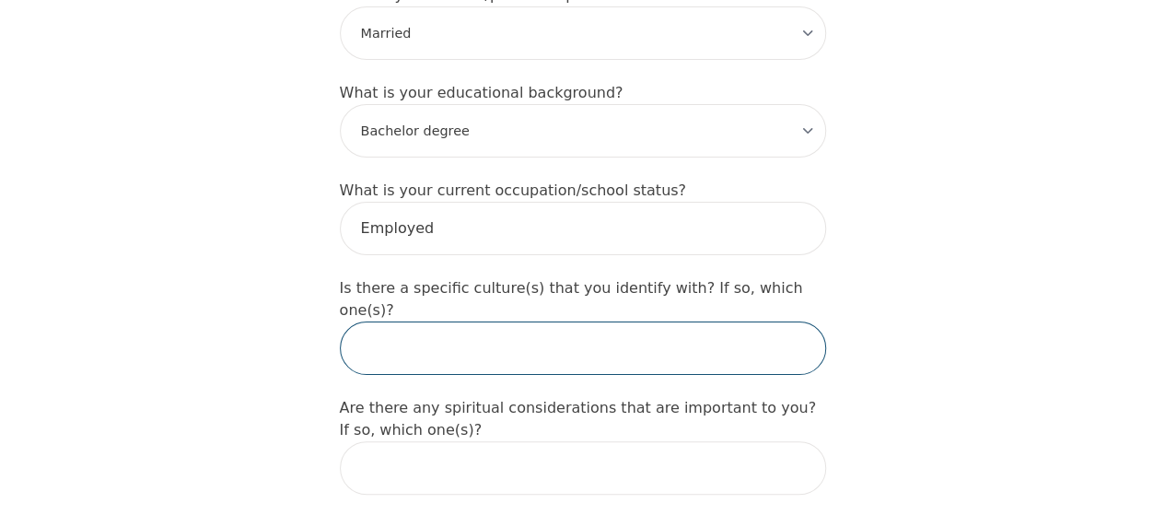
click at [694, 321] on input "text" at bounding box center [583, 347] width 486 height 53
type input "N/A"
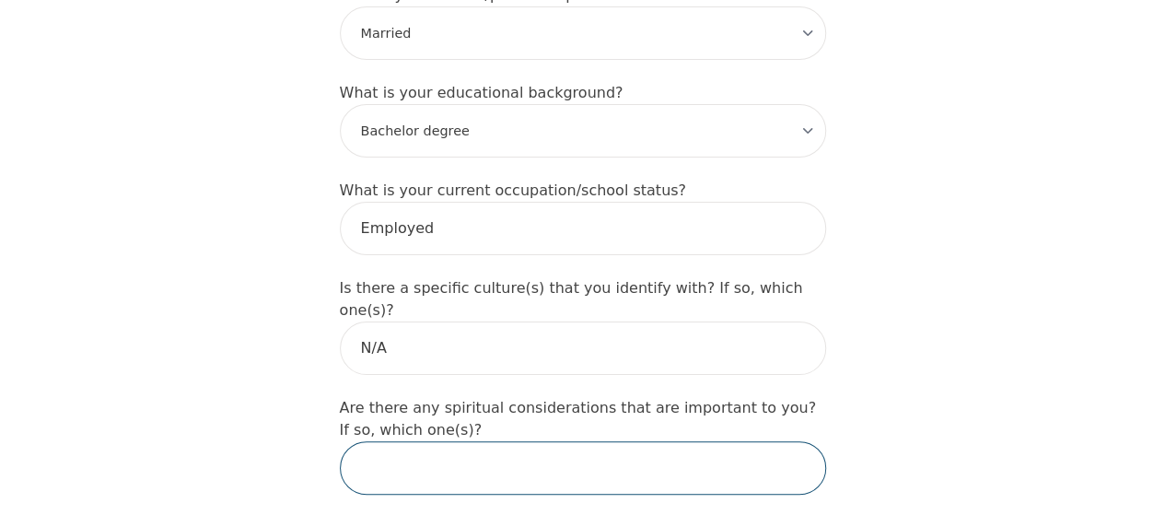
click at [589, 441] on input "text" at bounding box center [583, 467] width 486 height 53
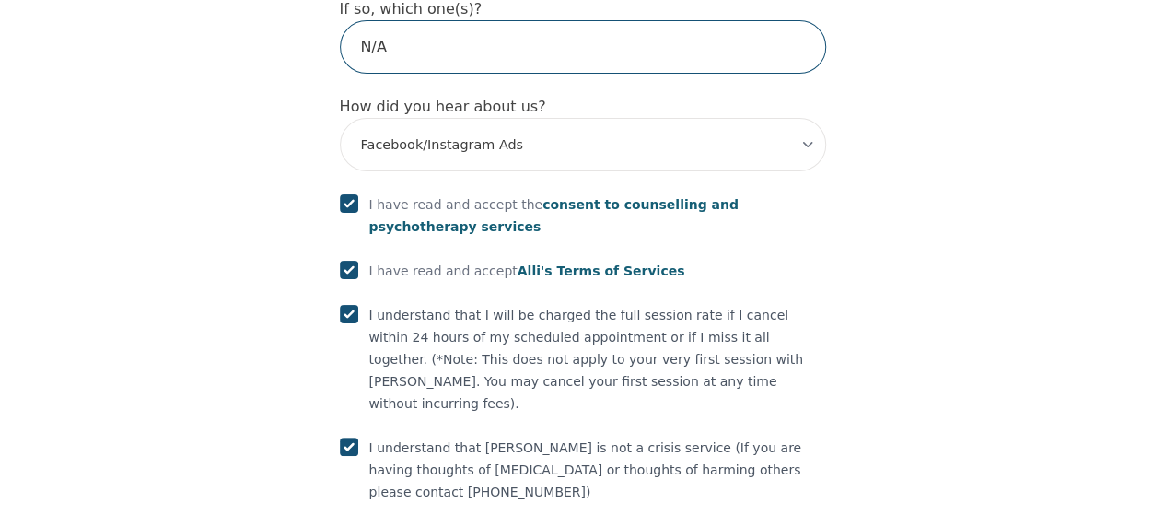
scroll to position [2299, 0]
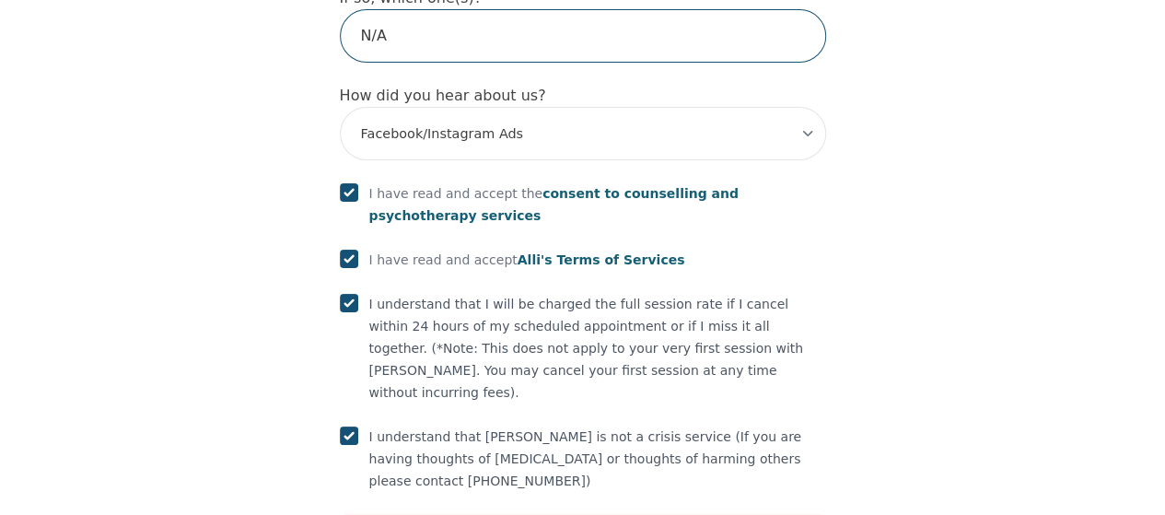
type input "N/A"
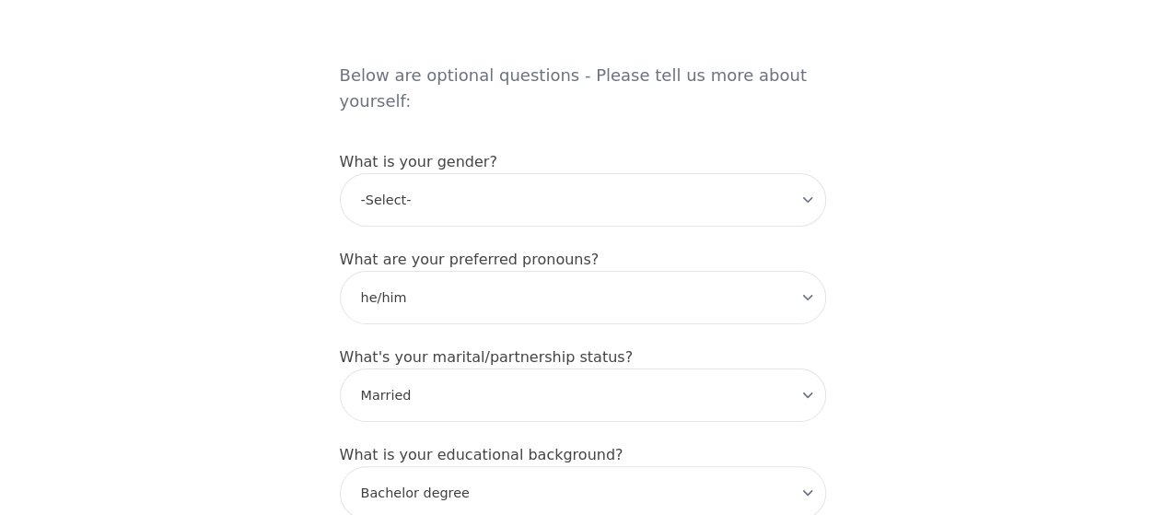
scroll to position [1552, 0]
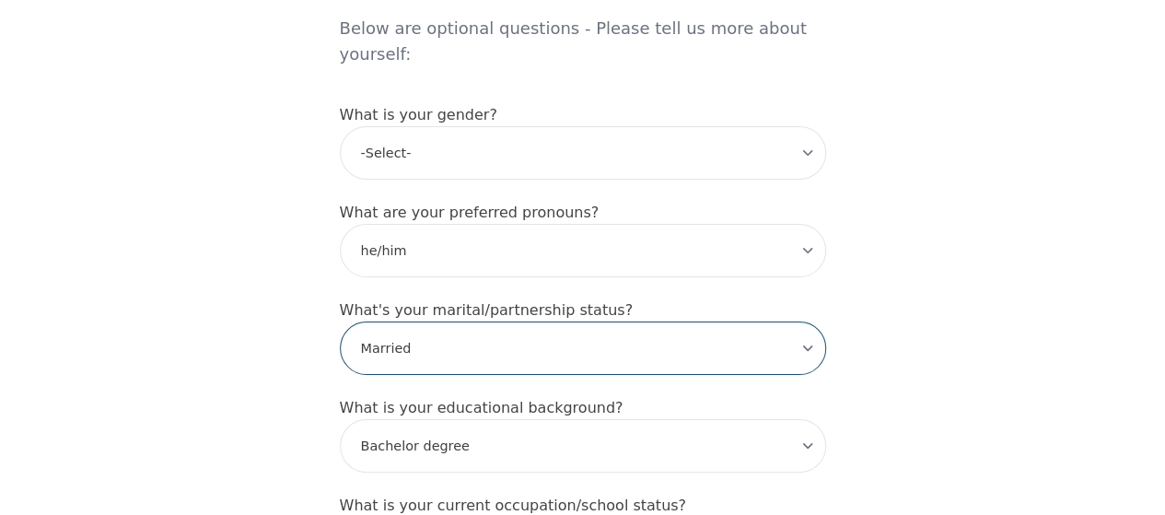
drag, startPoint x: 475, startPoint y: 258, endPoint x: 319, endPoint y: 257, distance: 156.6
click at [340, 321] on select "-Select- Single Partnered Married Common Law Widowed Separated Divorced" at bounding box center [583, 347] width 486 height 53
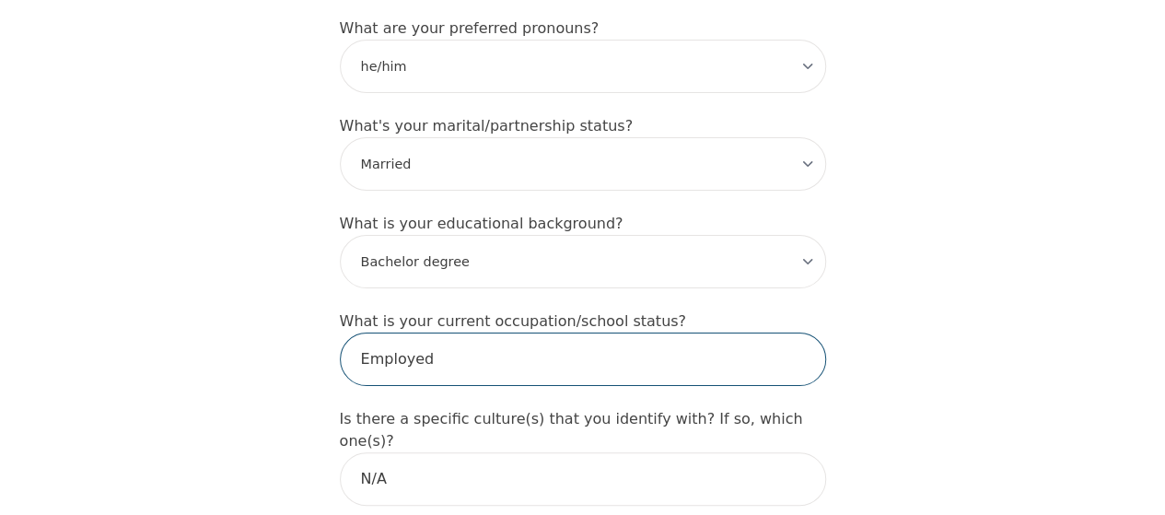
drag, startPoint x: 473, startPoint y: 273, endPoint x: 341, endPoint y: 274, distance: 132.6
click at [341, 333] on input "Employed" at bounding box center [583, 359] width 486 height 53
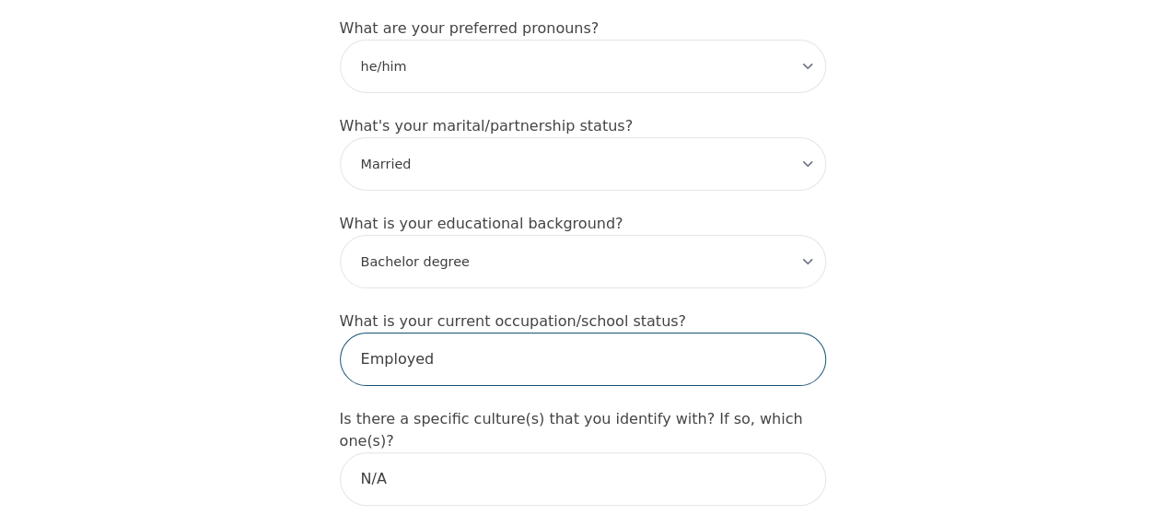
drag, startPoint x: 442, startPoint y: 269, endPoint x: 234, endPoint y: 272, distance: 208.2
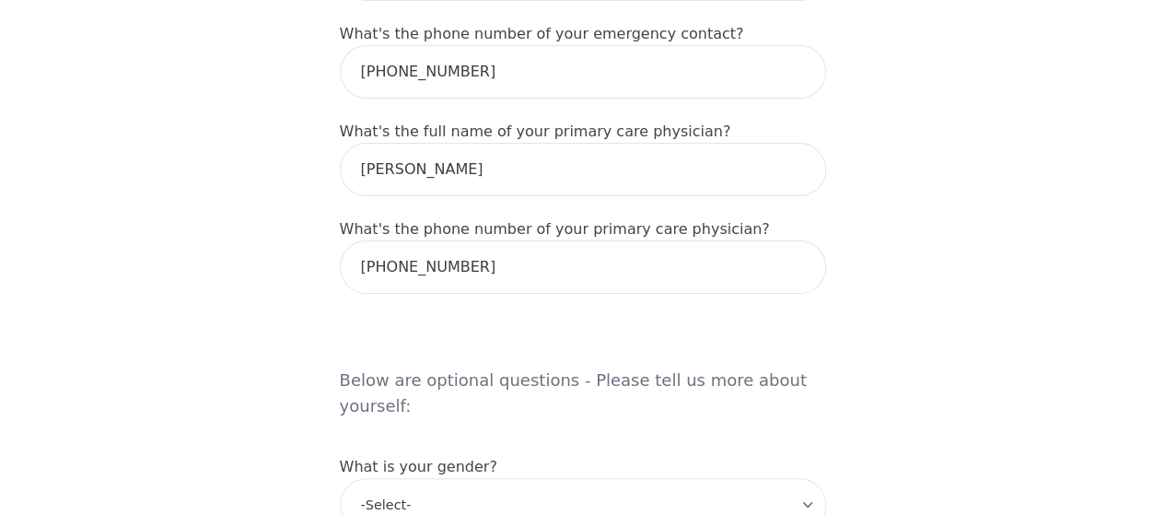
scroll to position [1184, 0]
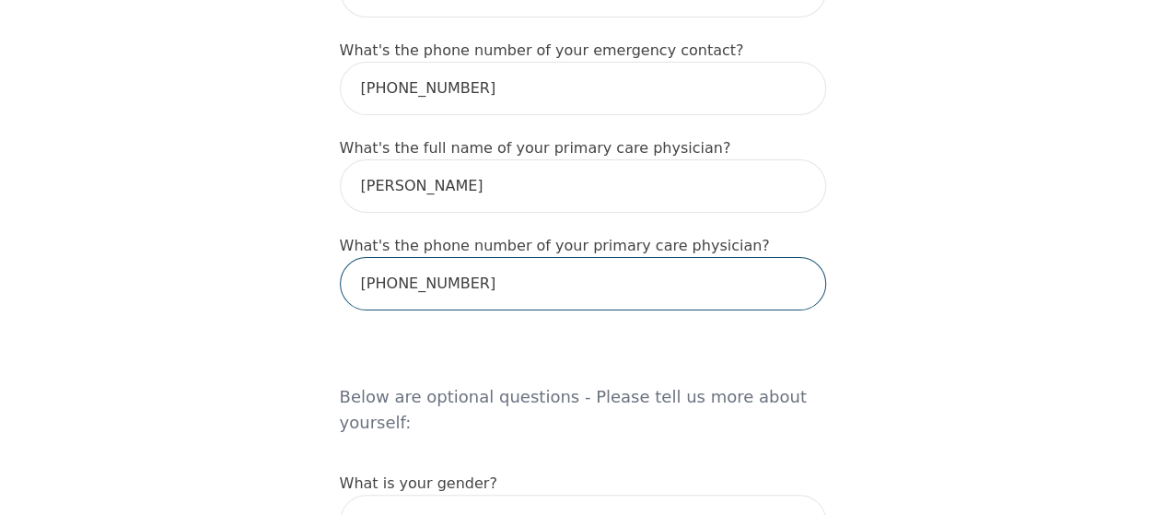
click at [540, 257] on input "[PHONE_NUMBER]" at bounding box center [583, 283] width 486 height 53
click at [426, 257] on input "[PHONE_NUMBER]" at bounding box center [583, 283] width 486 height 53
click at [920, 215] on div "Intake Assessment for [PERSON_NAME] Part 1 of 2: Tell Us About Yourself Please …" at bounding box center [582, 315] width 1165 height 2850
click at [391, 257] on input "[PHONE_NUMBER]" at bounding box center [583, 283] width 486 height 53
click at [380, 257] on input "[PHONE_NUMBER]" at bounding box center [583, 283] width 486 height 53
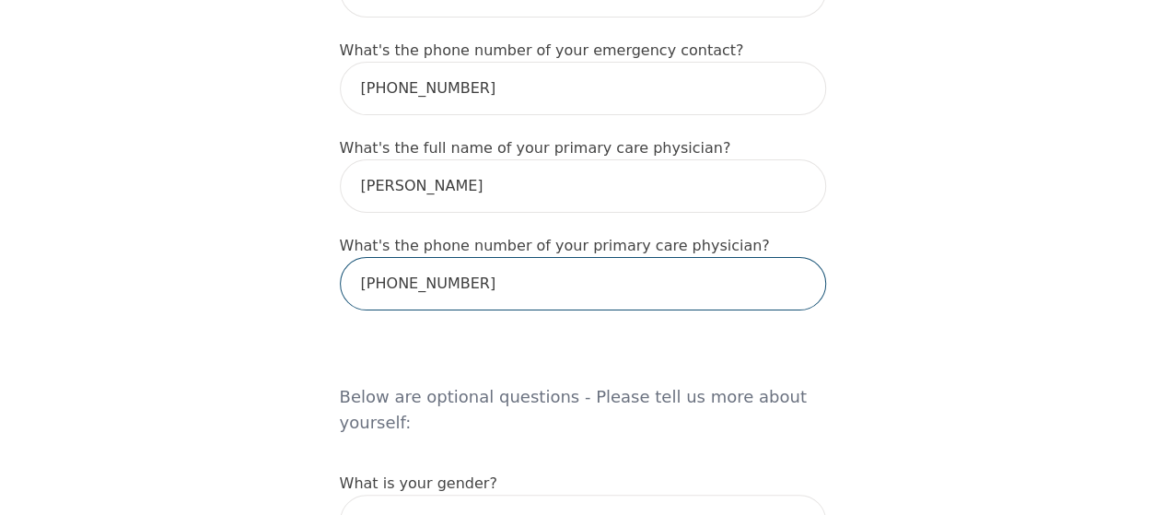
click at [391, 257] on input "[PHONE_NUMBER]" at bounding box center [583, 283] width 486 height 53
click at [370, 257] on input "([PHONE_NUMBER]" at bounding box center [583, 283] width 486 height 53
click at [365, 257] on input "([PHONE_NUMBER]" at bounding box center [583, 283] width 486 height 53
type input "[PHONE_NUMBER]"
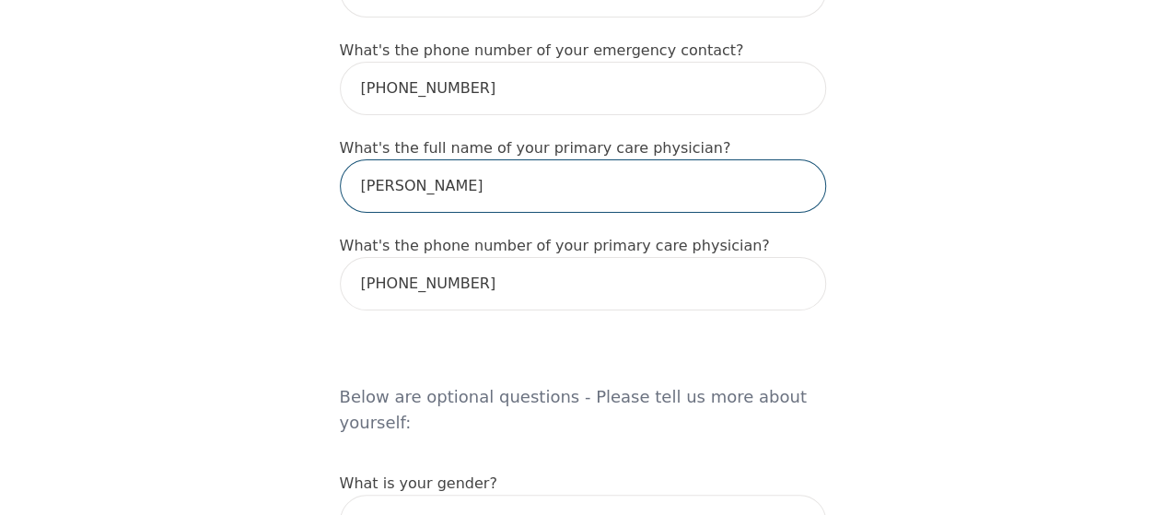
click at [468, 159] on input "[PERSON_NAME]" at bounding box center [583, 185] width 486 height 53
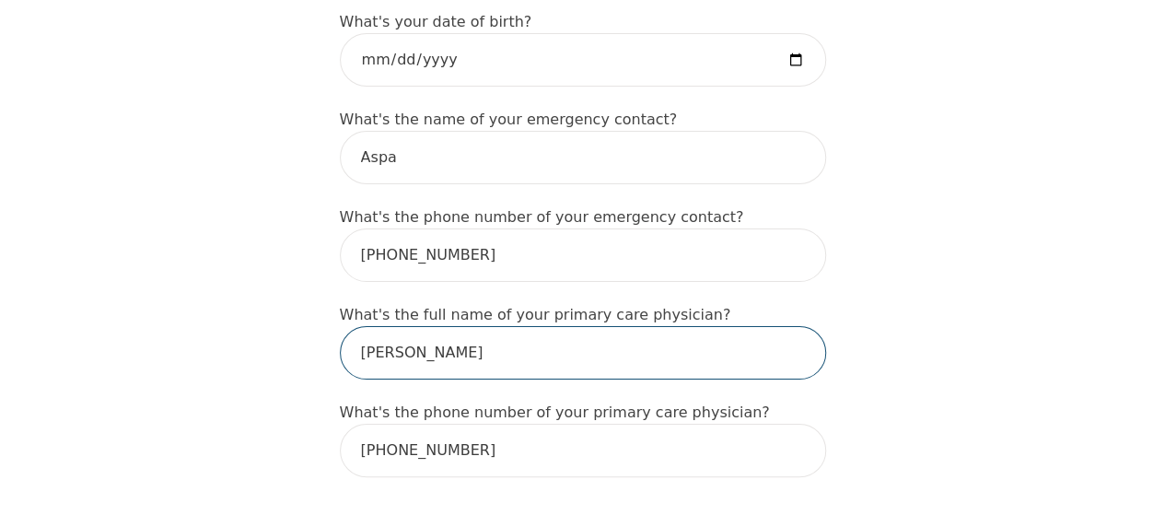
scroll to position [999, 0]
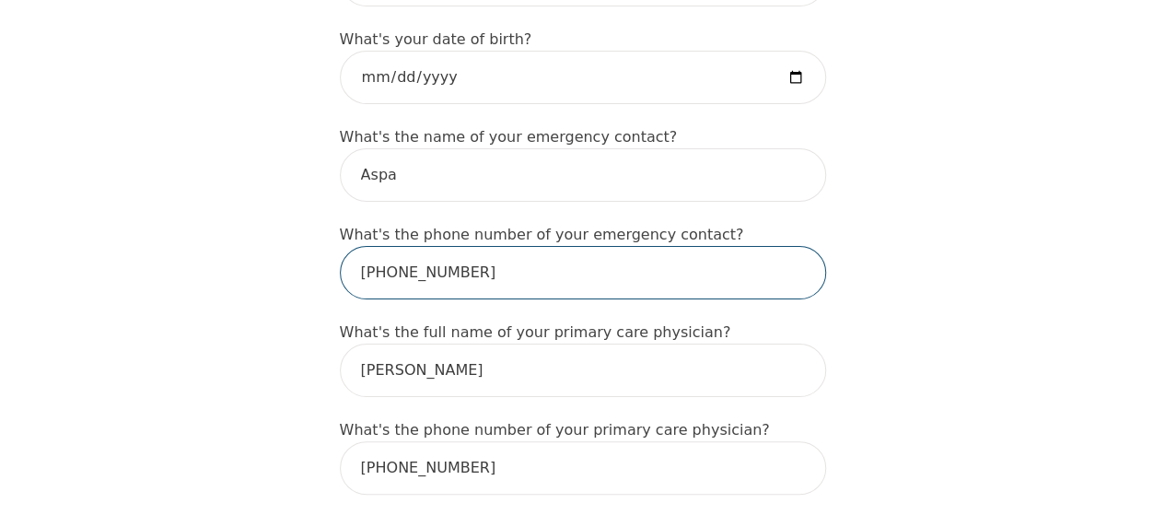
click at [390, 246] on input "[PHONE_NUMBER]" at bounding box center [583, 272] width 486 height 53
click at [410, 246] on input "416756-5991" at bounding box center [583, 272] width 486 height 53
click at [413, 246] on input "416756-5991" at bounding box center [583, 272] width 486 height 53
type input "4167565991"
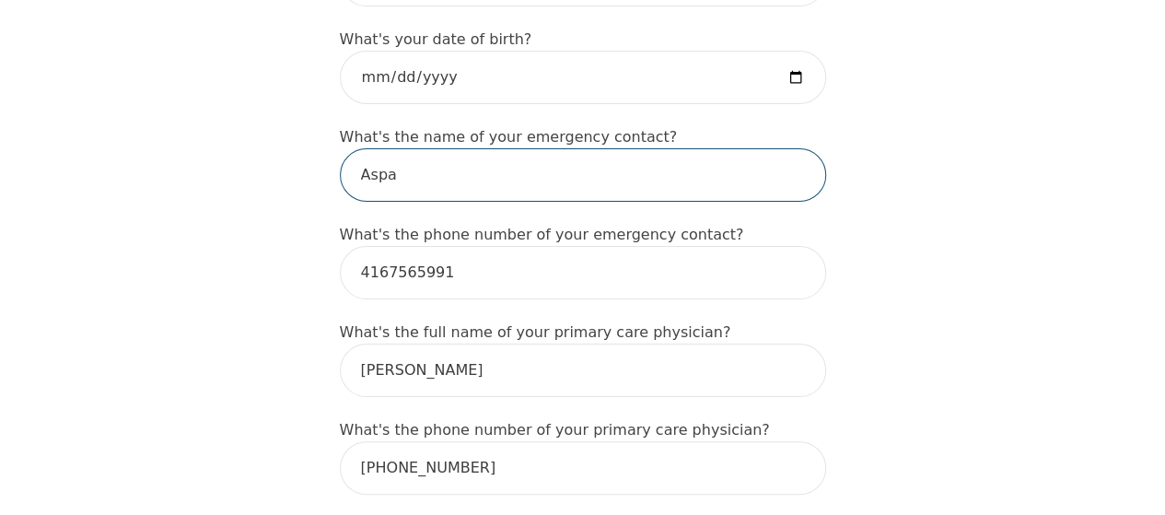
click at [606, 148] on input "Aspa" at bounding box center [583, 174] width 486 height 53
click at [995, 136] on div "Intake Assessment for [PERSON_NAME] Part 1 of 2: Tell Us About Yourself Please …" at bounding box center [582, 499] width 1165 height 2850
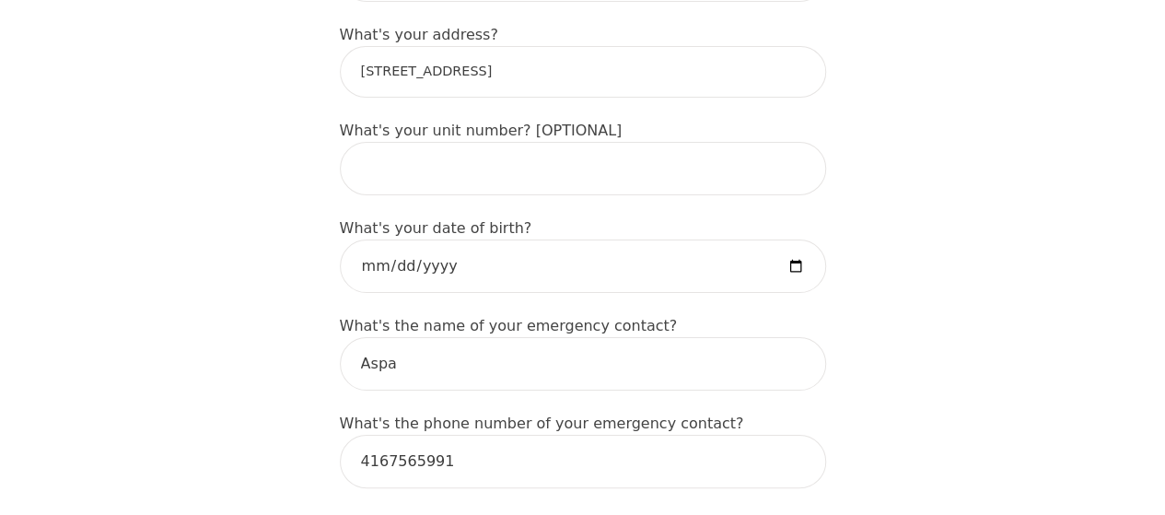
scroll to position [631, 0]
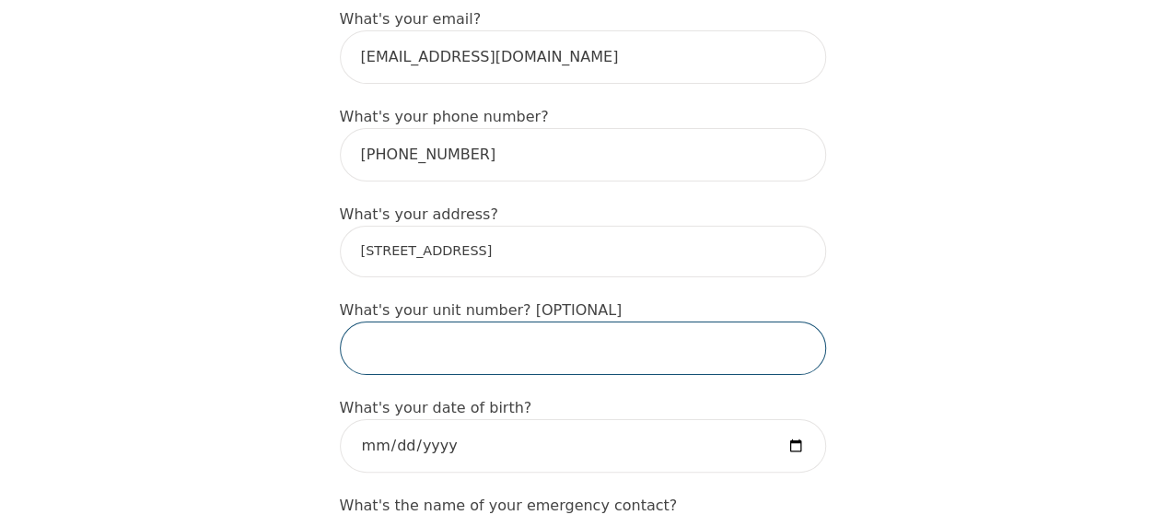
click at [497, 321] on input "text" at bounding box center [583, 347] width 486 height 53
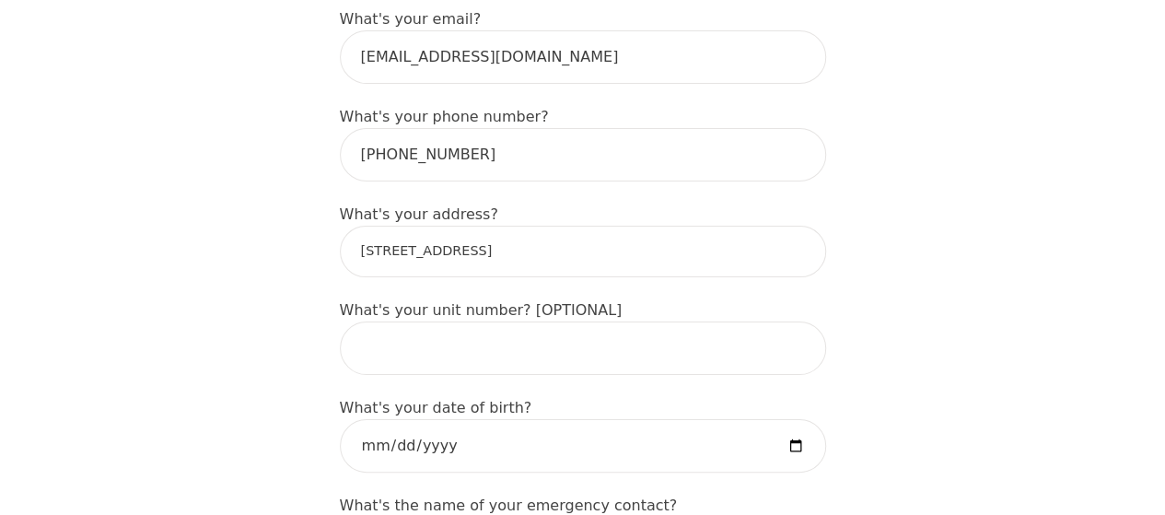
click at [523, 226] on input "[STREET_ADDRESS]" at bounding box center [583, 252] width 486 height 52
click at [612, 226] on input "[STREET_ADDRESS]" at bounding box center [583, 252] width 486 height 52
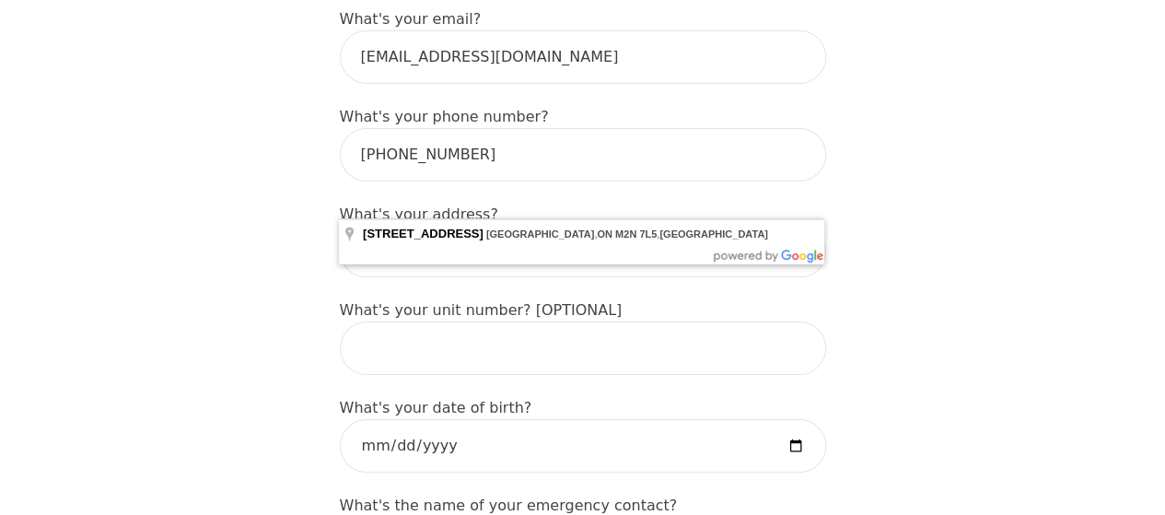
click at [615, 226] on input "[STREET_ADDRESS]" at bounding box center [583, 252] width 486 height 52
type input "[STREET_ADDRESS]"
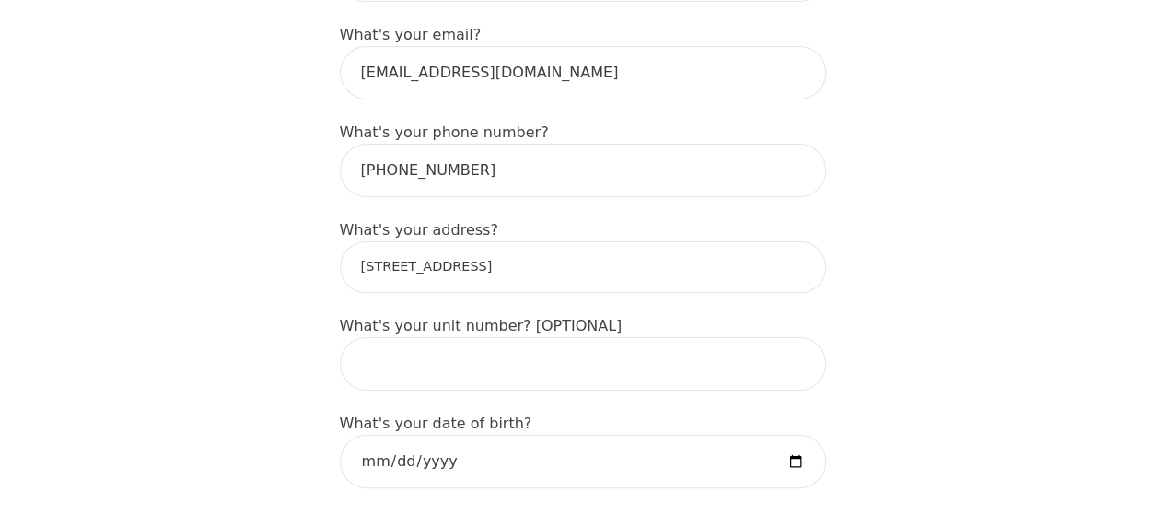
scroll to position [597, 0]
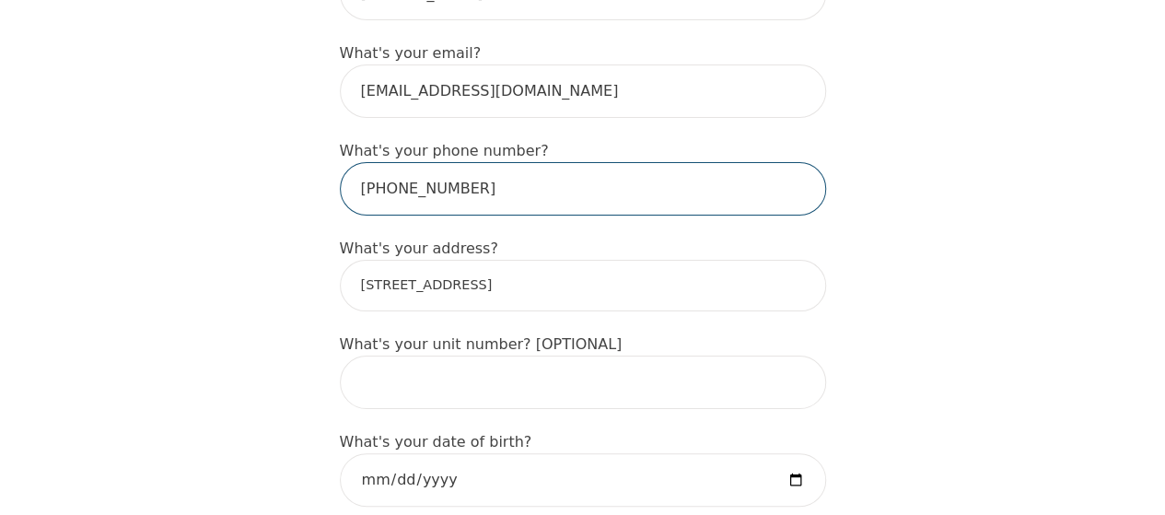
click at [426, 162] on input "[PHONE_NUMBER]" at bounding box center [583, 188] width 486 height 53
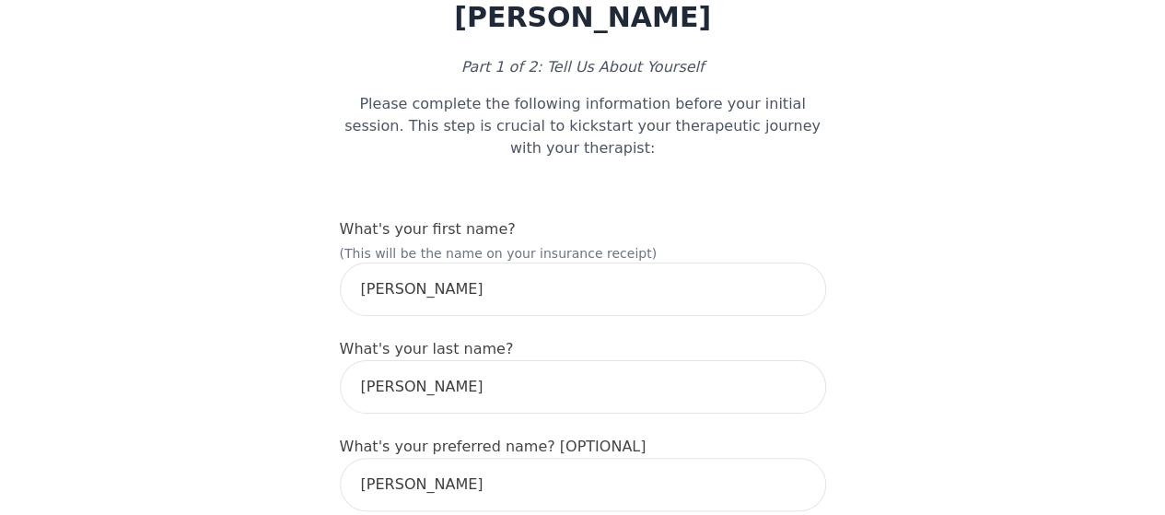
scroll to position [59, 0]
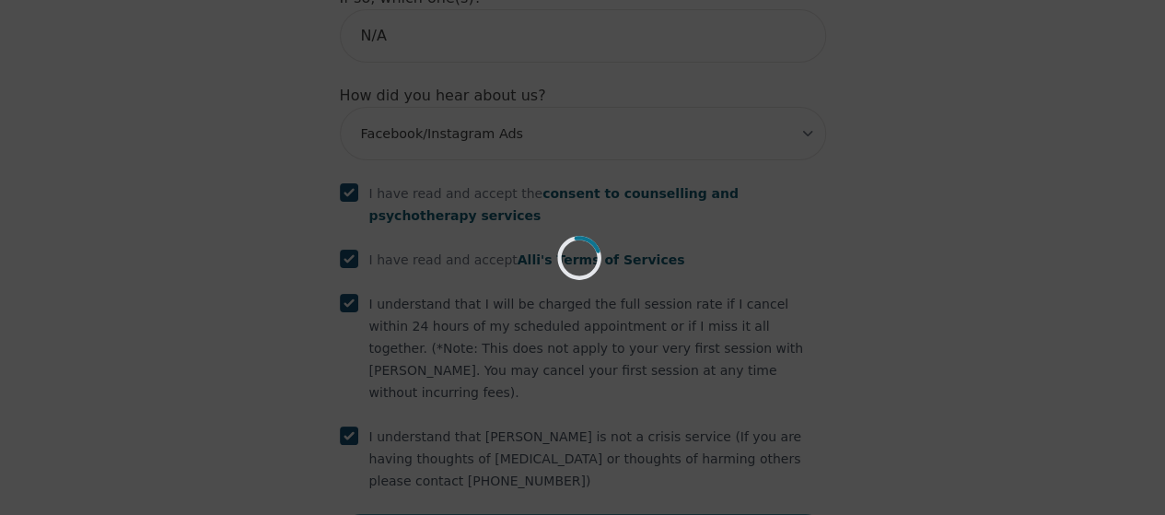
scroll to position [2229, 0]
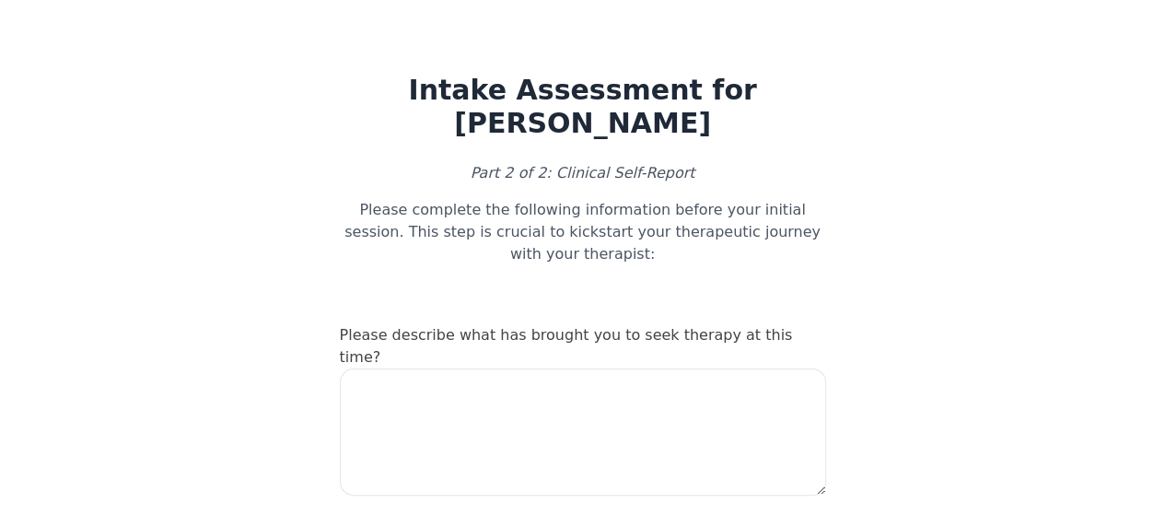
scroll to position [23, 0]
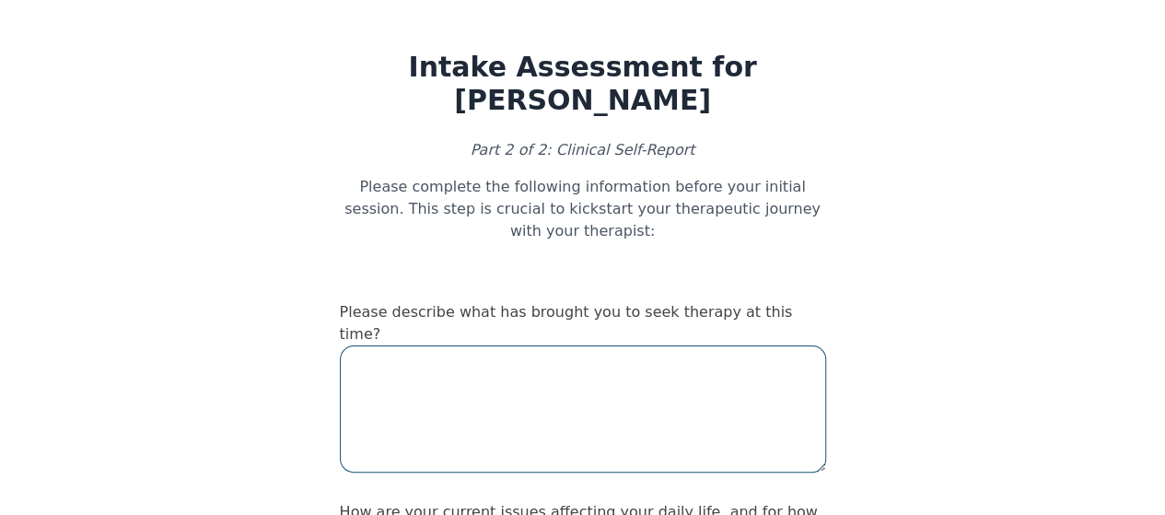
click at [658, 345] on textarea at bounding box center [583, 408] width 486 height 127
type textarea "Couples therapy"
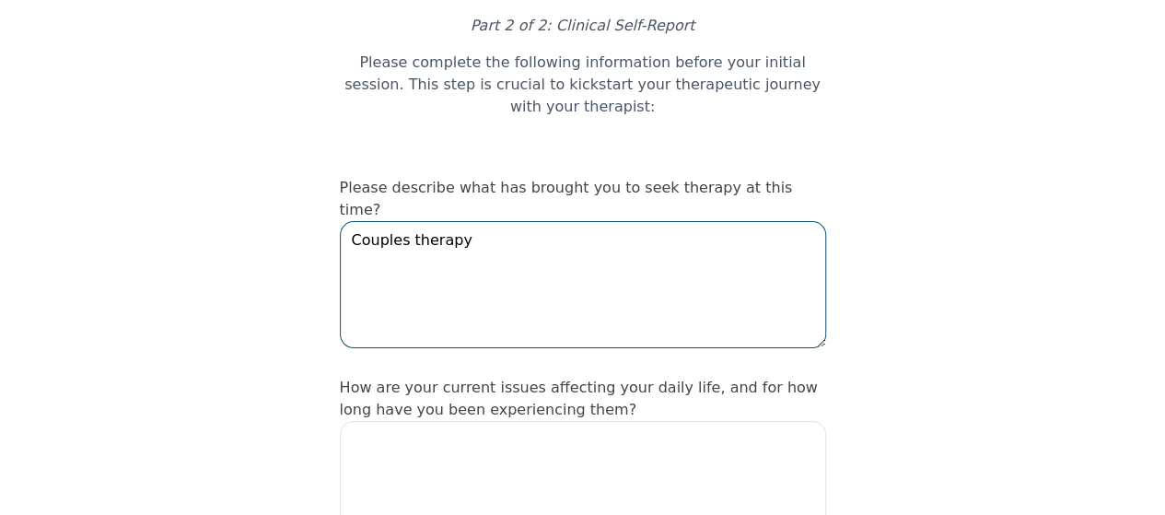
scroll to position [157, 0]
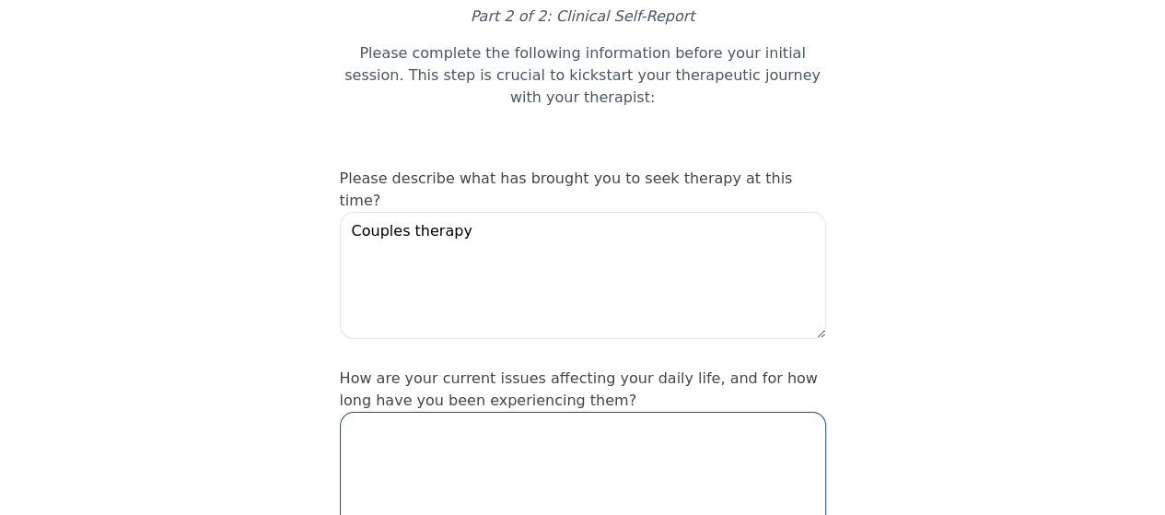
click at [648, 412] on textarea at bounding box center [583, 475] width 486 height 127
click at [507, 412] on textarea at bounding box center [583, 475] width 486 height 127
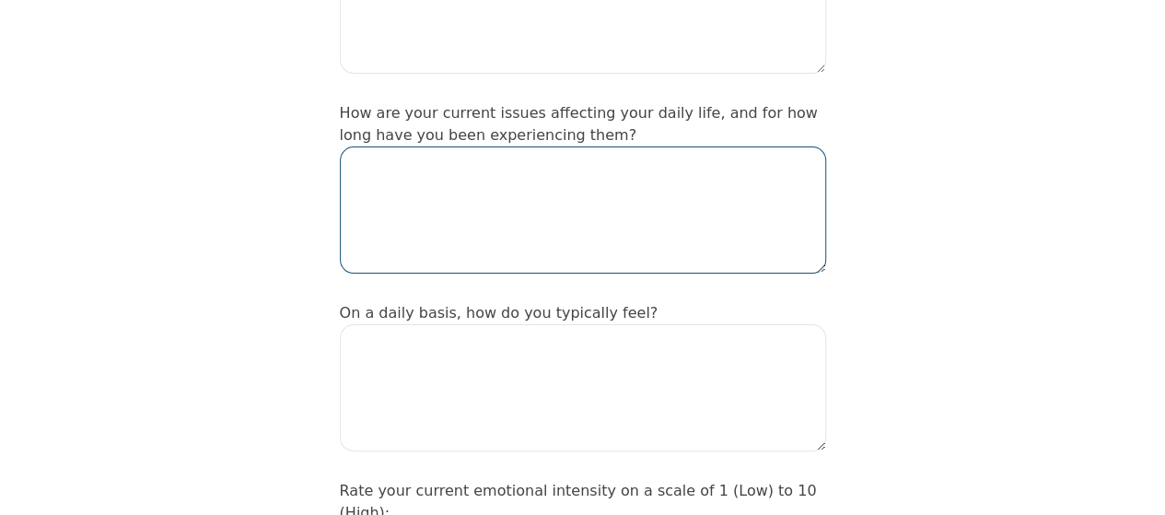
scroll to position [431, 0]
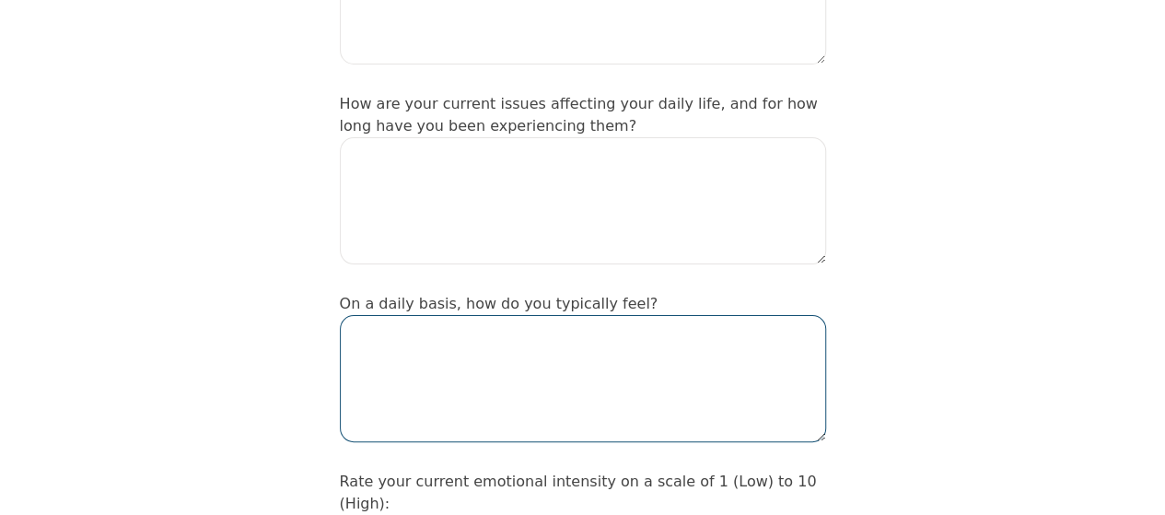
click at [590, 315] on textarea at bounding box center [583, 378] width 486 height 127
type textarea "Stressed-out"
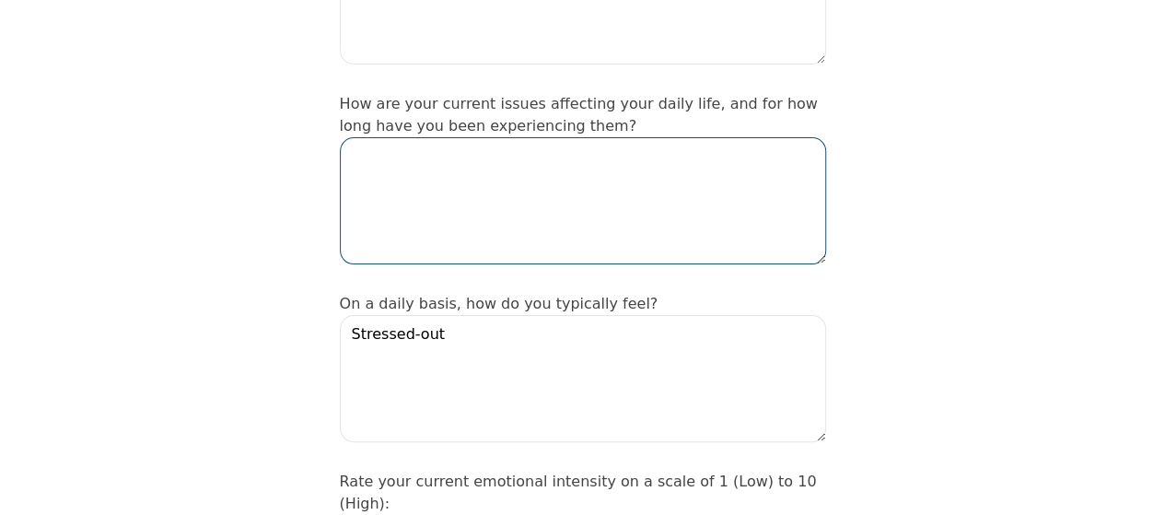
click at [468, 137] on textarea at bounding box center [583, 200] width 486 height 127
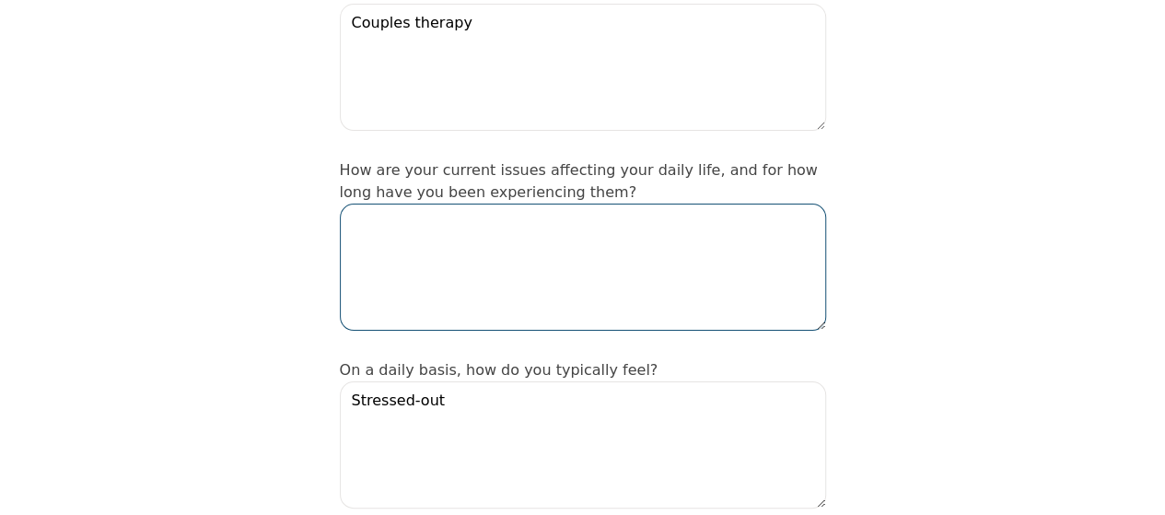
scroll to position [361, 0]
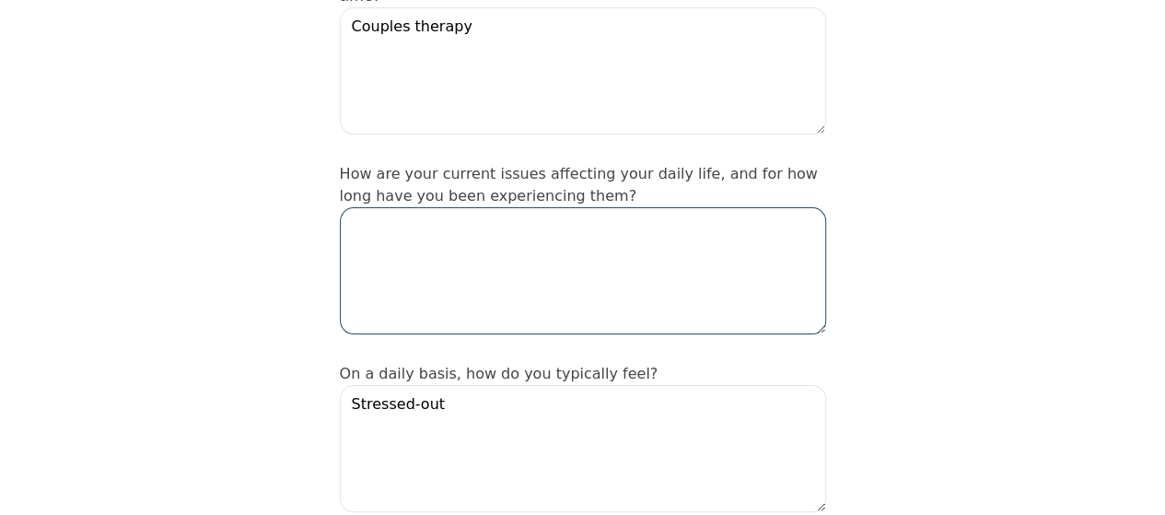
click at [541, 207] on textarea at bounding box center [583, 270] width 486 height 127
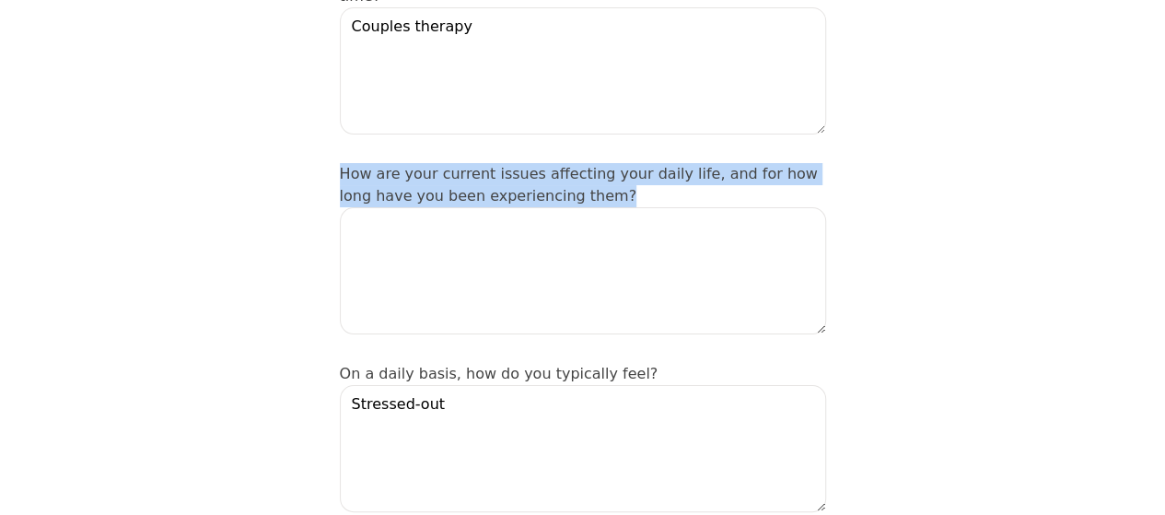
drag, startPoint x: 338, startPoint y: 88, endPoint x: 553, endPoint y: 111, distance: 216.0
copy label "How are your current issues affecting your daily life, and for how long have yo…"
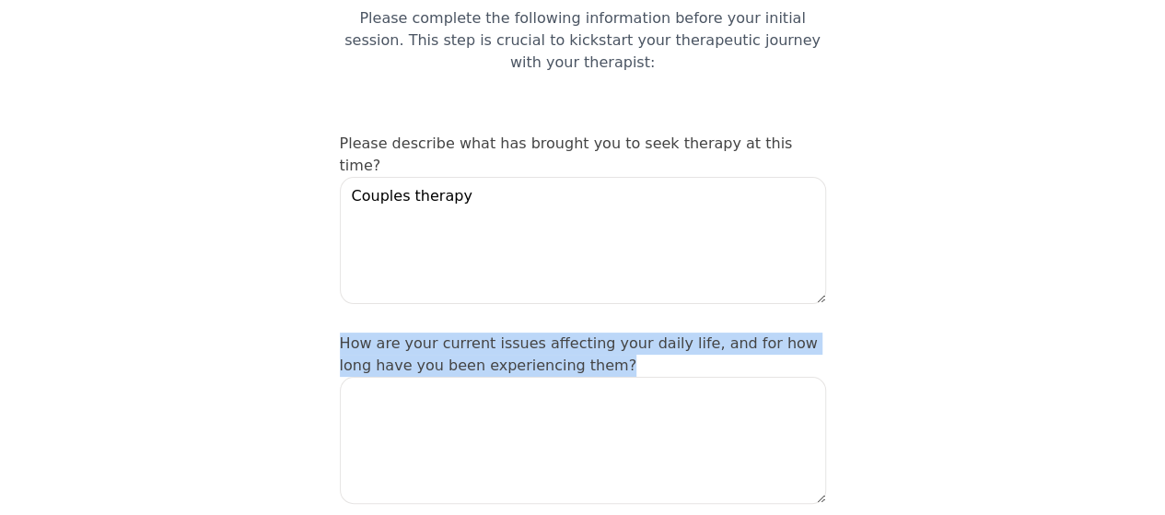
scroll to position [177, 0]
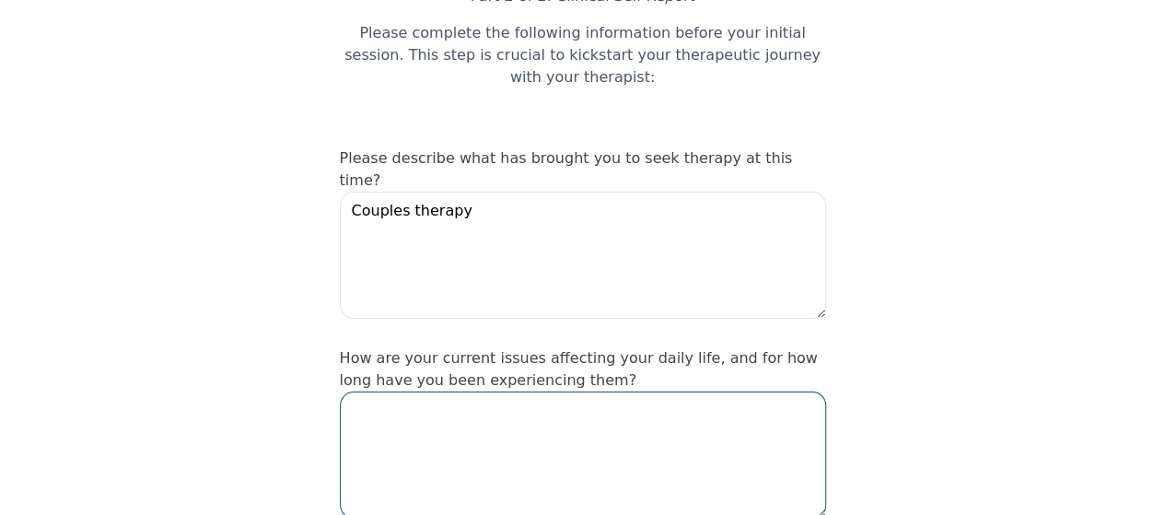
click at [427, 391] on textarea at bounding box center [583, 454] width 486 height 127
paste textarea "I've been feeling mentally stressed-out lately, and it's been affecting me for …"
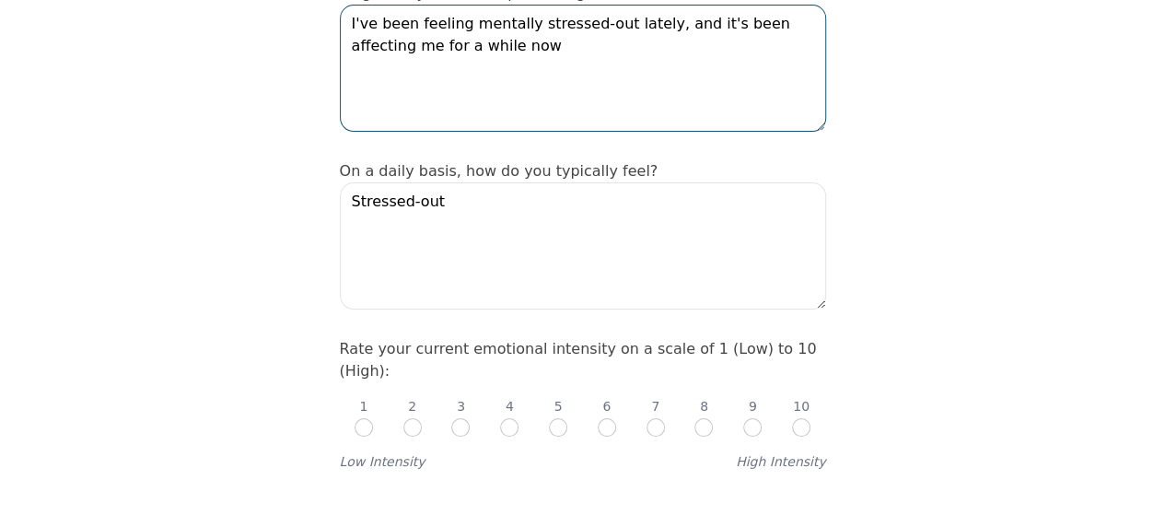
scroll to position [577, 0]
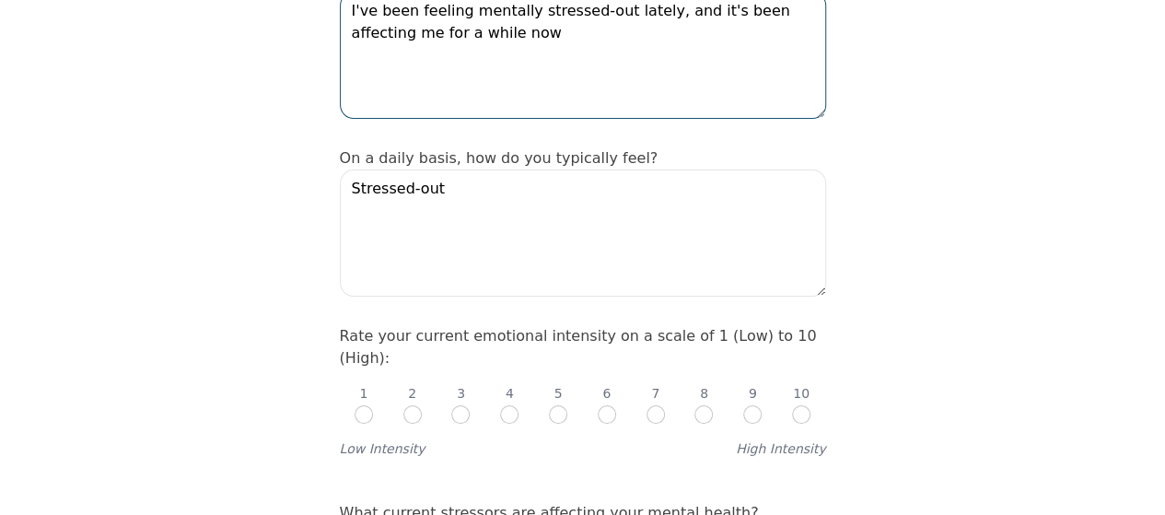
type textarea "I've been feeling mentally stressed-out lately, and it's been affecting me for …"
click at [461, 405] on input "radio" at bounding box center [460, 414] width 18 height 18
radio input "true"
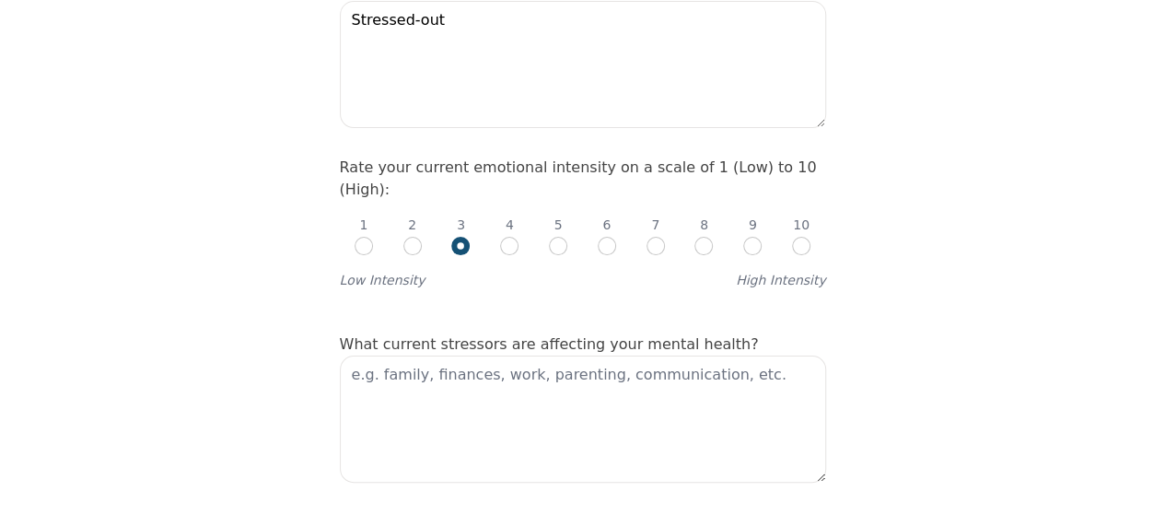
scroll to position [761, 0]
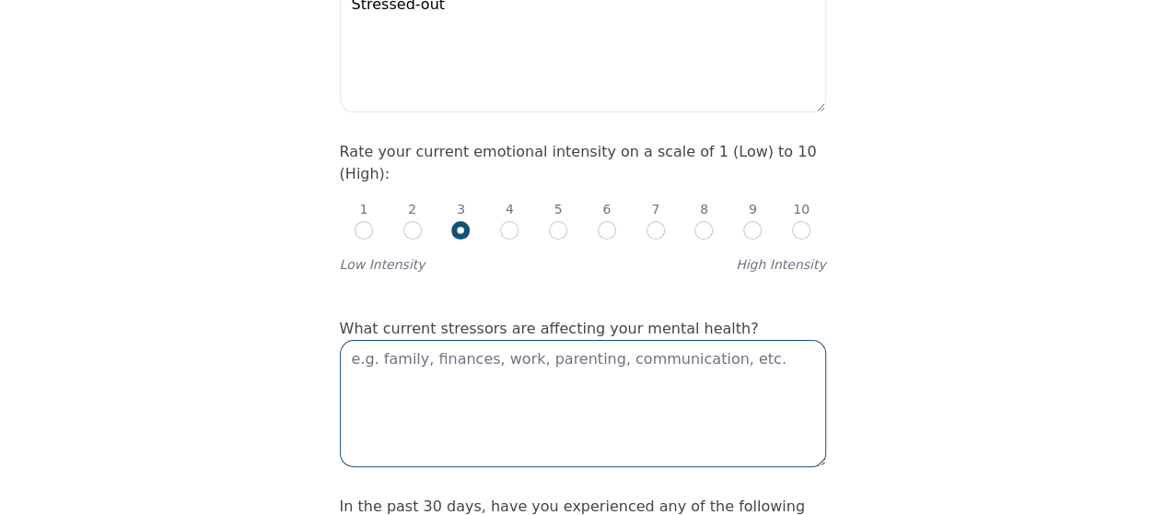
click at [468, 340] on textarea at bounding box center [583, 403] width 486 height 127
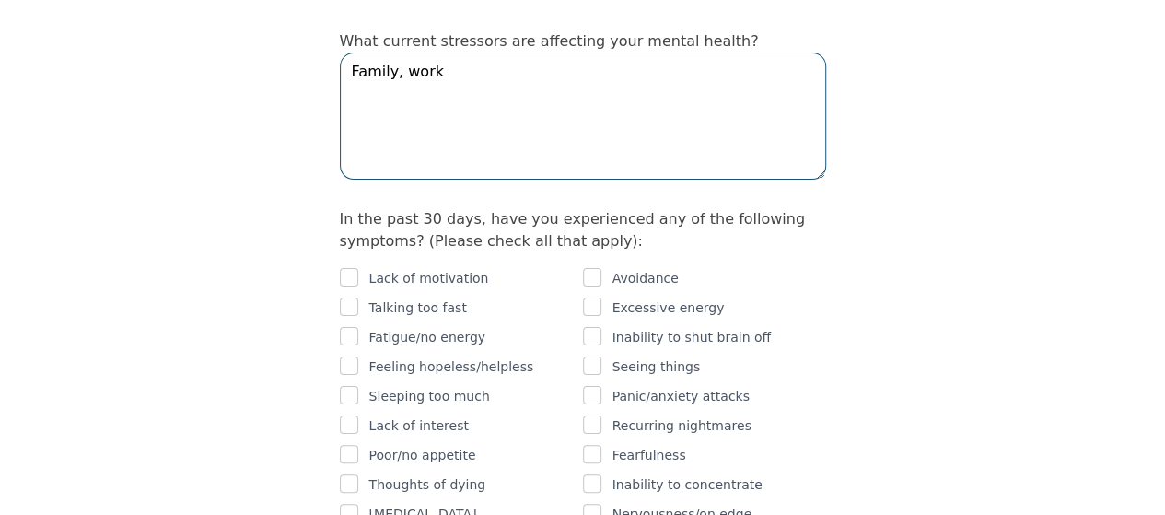
scroll to position [1053, 0]
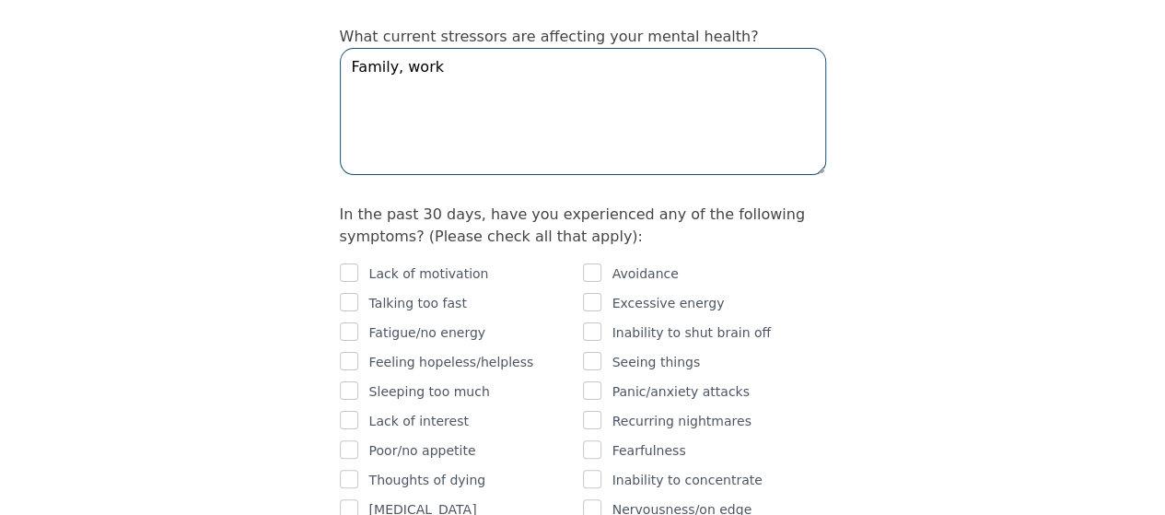
type textarea "Family, work"
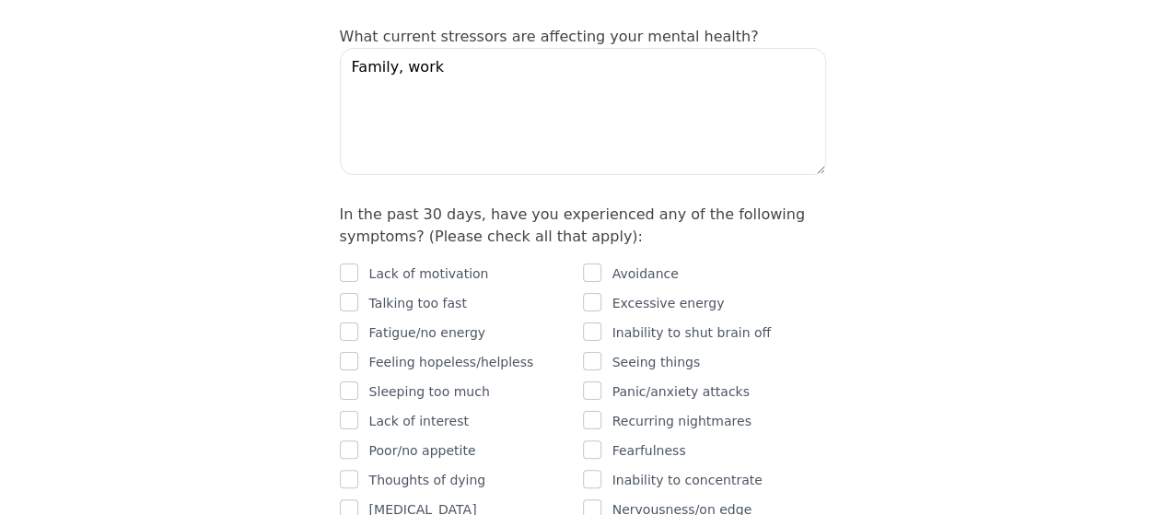
click at [397, 263] on p "Lack of motivation" at bounding box center [429, 274] width 120 height 22
click at [343, 263] on input "checkbox" at bounding box center [349, 272] width 18 height 18
checkbox input "true"
click at [356, 352] on input "checkbox" at bounding box center [349, 361] width 18 height 18
checkbox input "true"
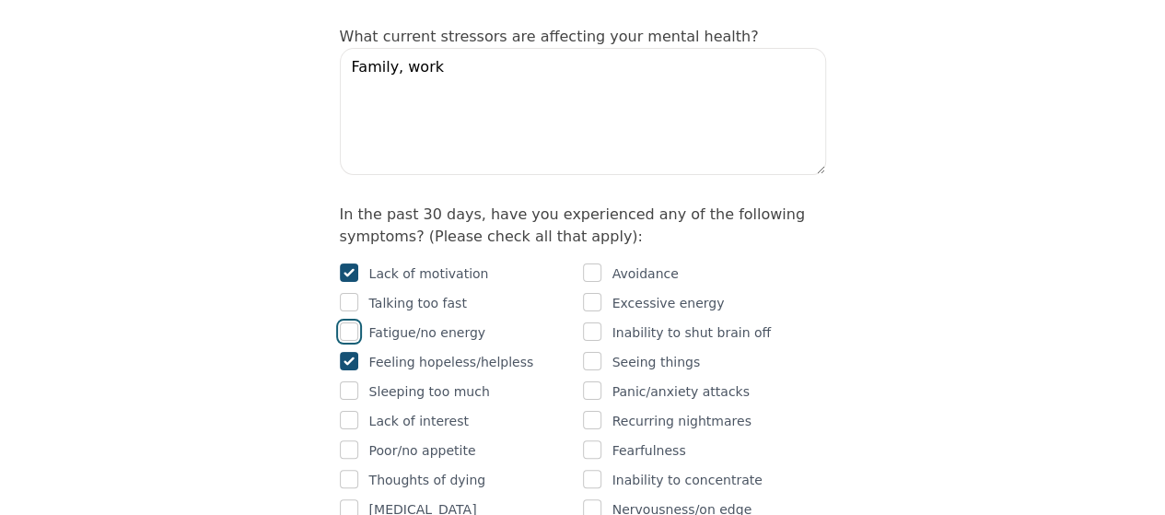
click at [355, 322] on input "checkbox" at bounding box center [349, 331] width 18 height 18
checkbox input "true"
click at [354, 411] on input "checkbox" at bounding box center [349, 420] width 18 height 18
checkbox input "true"
click at [348, 499] on input "checkbox" at bounding box center [349, 508] width 18 height 18
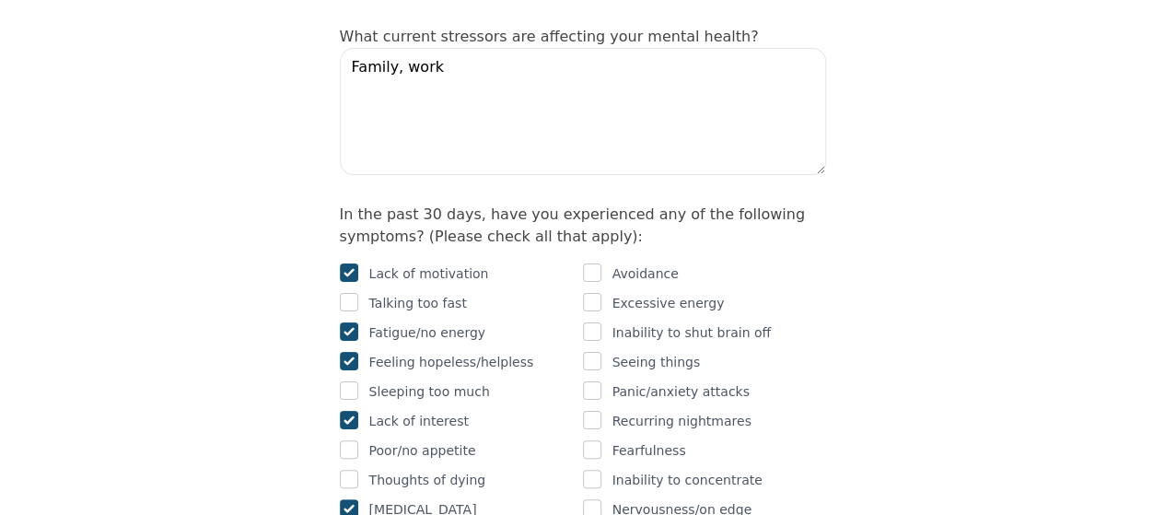
checkbox input "true"
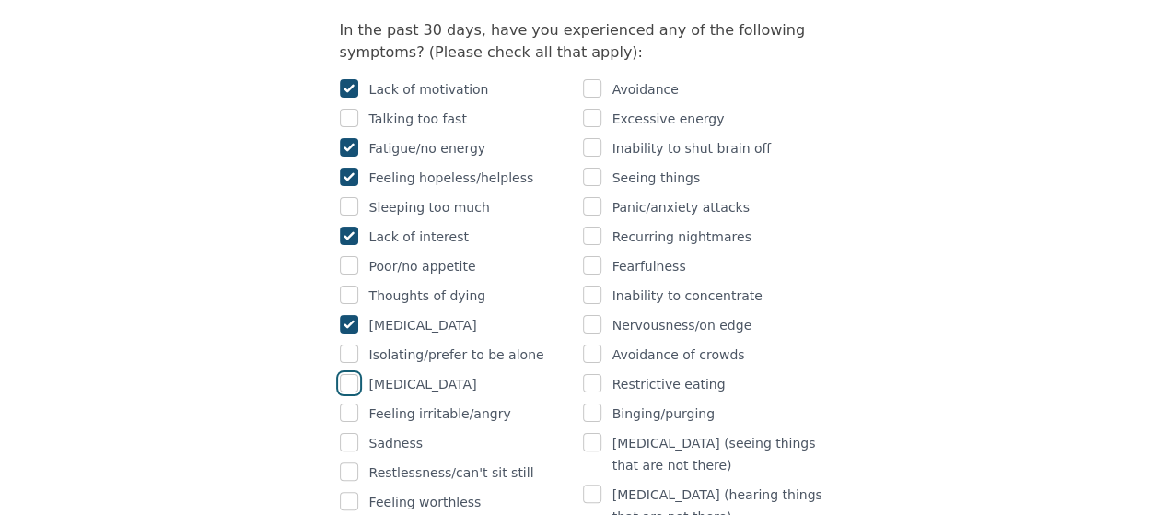
click at [345, 374] on input "checkbox" at bounding box center [349, 383] width 18 height 18
checkbox input "true"
click at [356, 403] on input "checkbox" at bounding box center [349, 412] width 18 height 18
checkbox input "true"
click at [351, 433] on input "checkbox" at bounding box center [349, 442] width 18 height 18
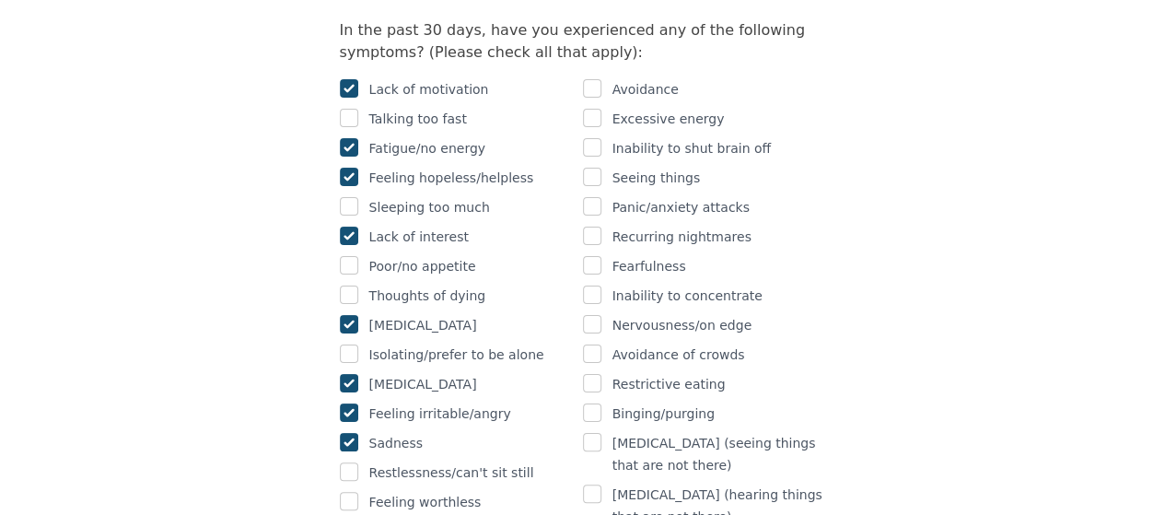
checkbox input "true"
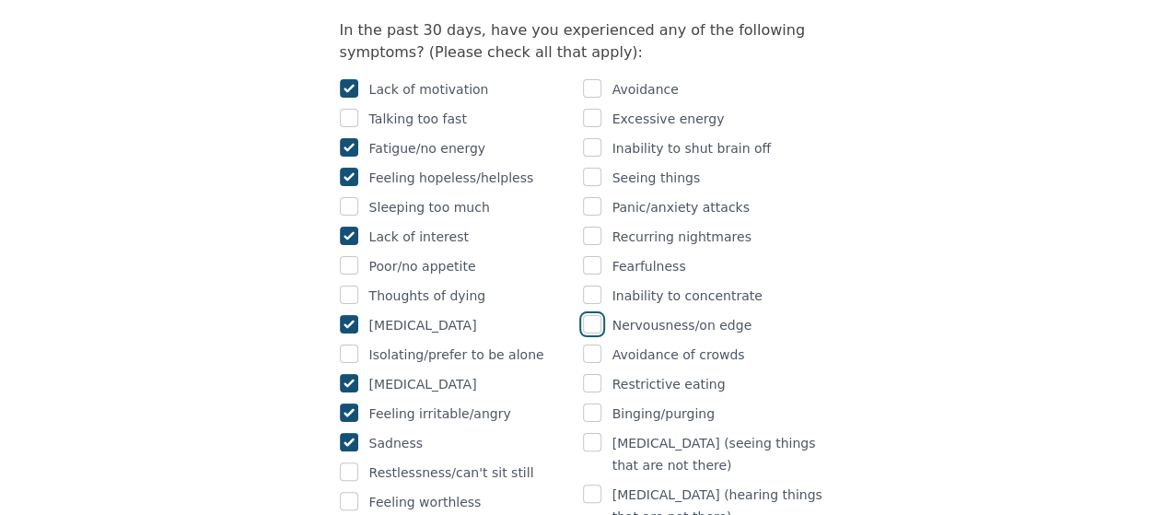
click at [594, 315] on input "checkbox" at bounding box center [592, 324] width 18 height 18
checkbox input "true"
click at [599, 197] on input "checkbox" at bounding box center [592, 206] width 18 height 18
checkbox input "true"
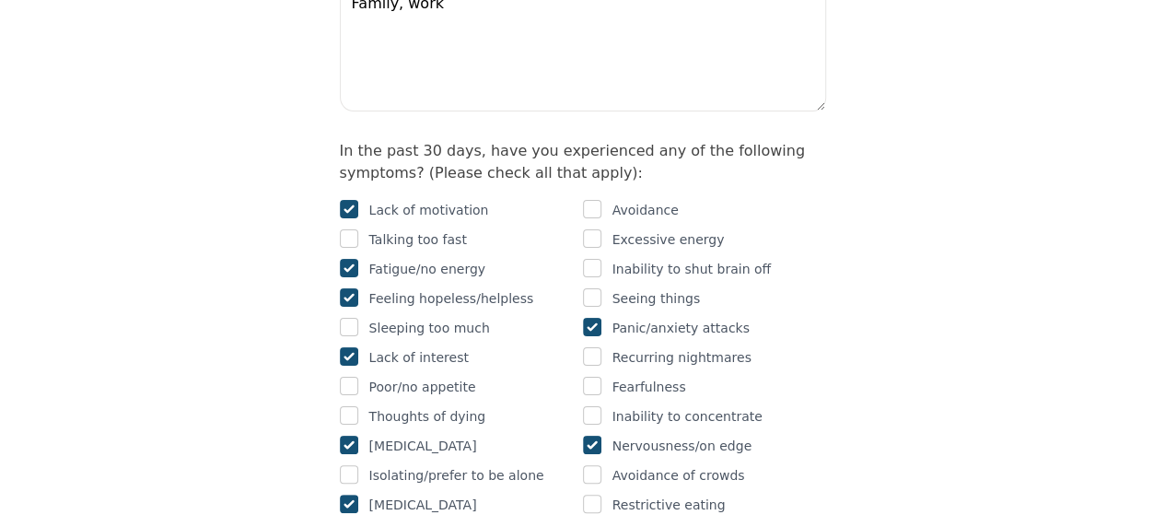
scroll to position [1079, 0]
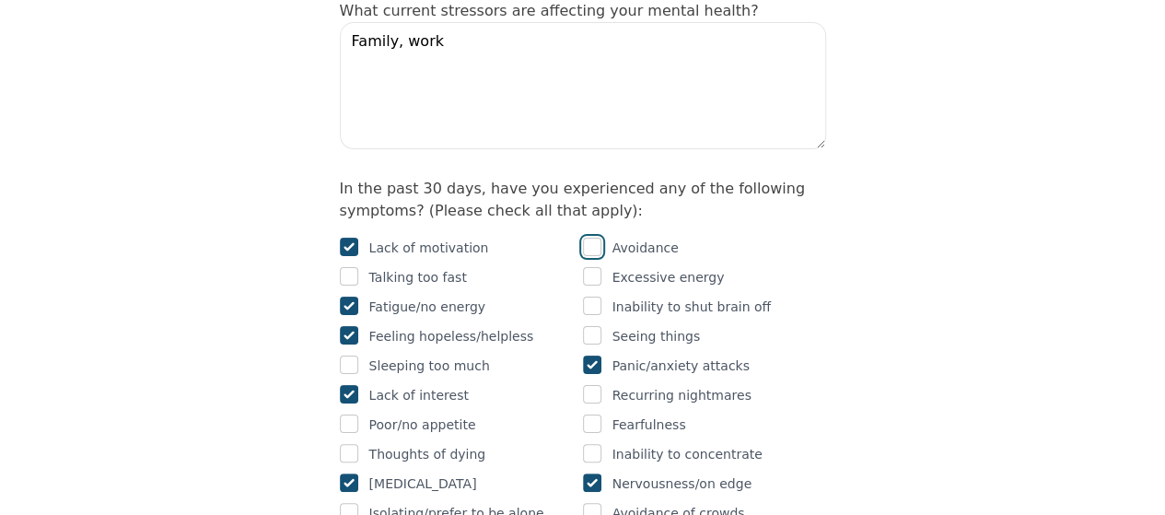
click at [597, 238] on input "checkbox" at bounding box center [592, 247] width 18 height 18
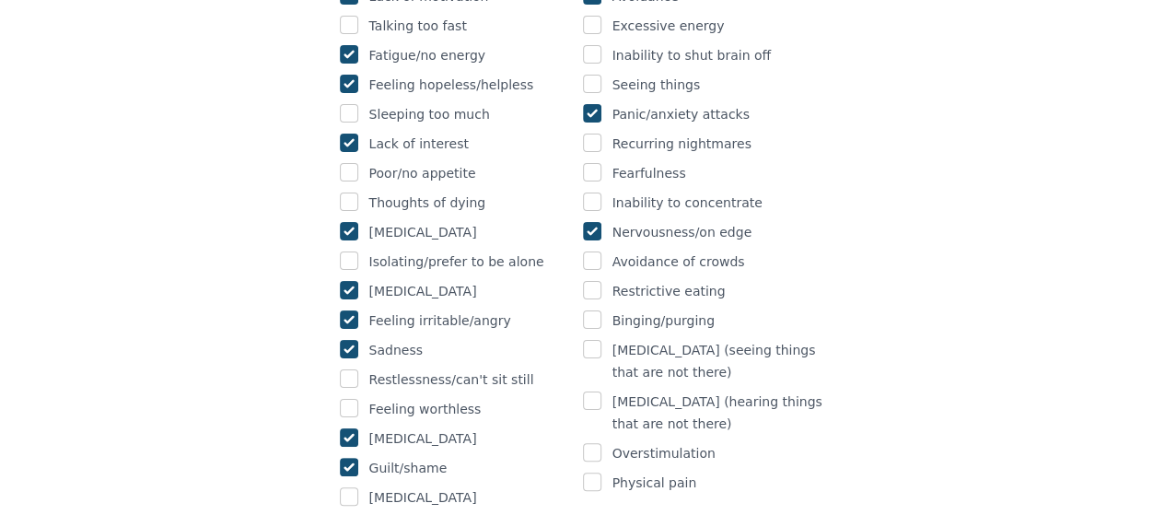
scroll to position [1072, 0]
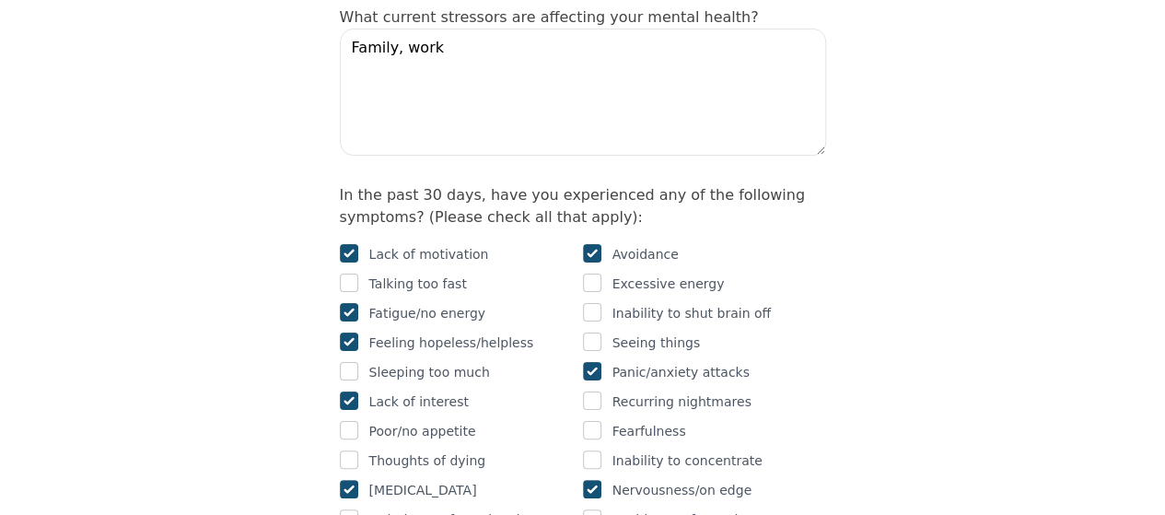
click at [595, 244] on input "checkbox" at bounding box center [592, 253] width 18 height 18
checkbox input "false"
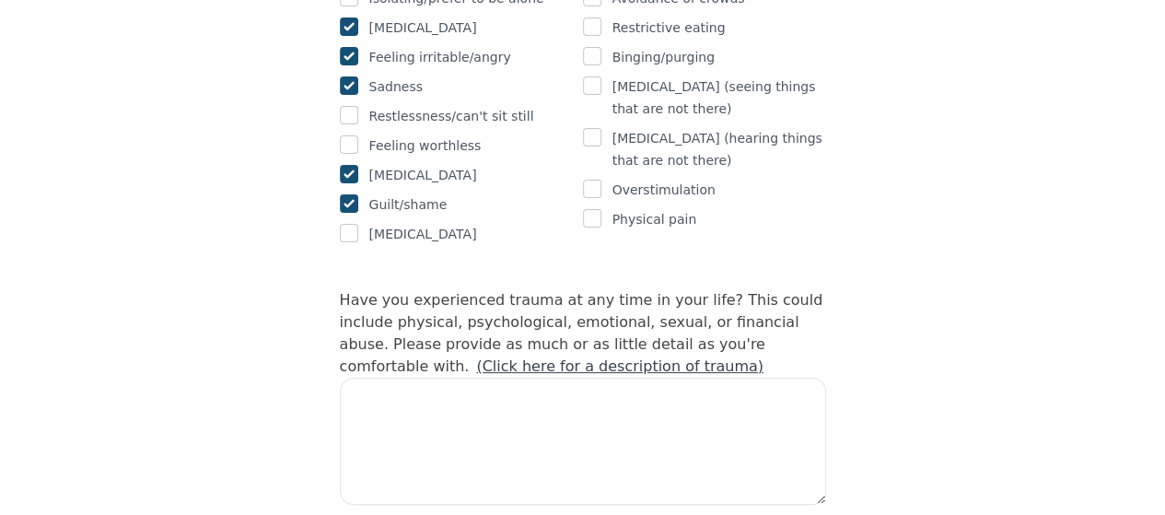
scroll to position [1625, 0]
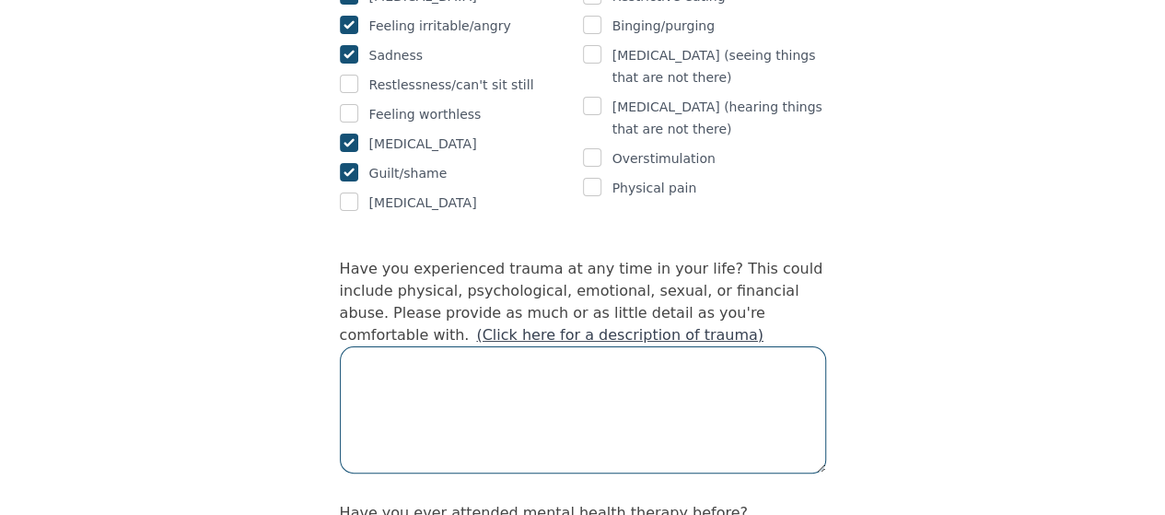
click at [523, 346] on textarea at bounding box center [583, 409] width 486 height 127
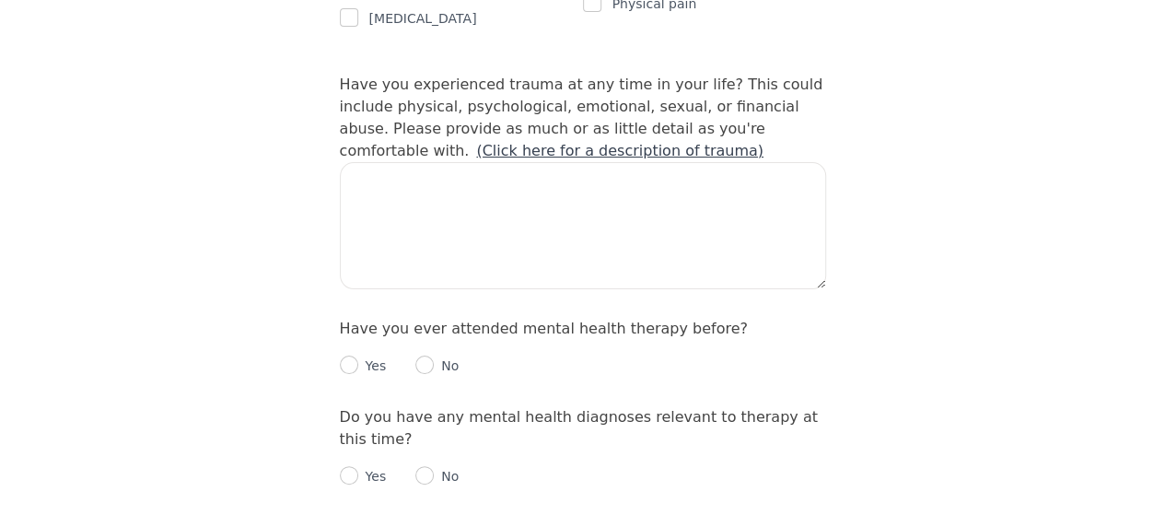
click at [450, 356] on p "No" at bounding box center [446, 365] width 25 height 18
click at [346, 356] on input "radio" at bounding box center [349, 365] width 18 height 18
radio input "true"
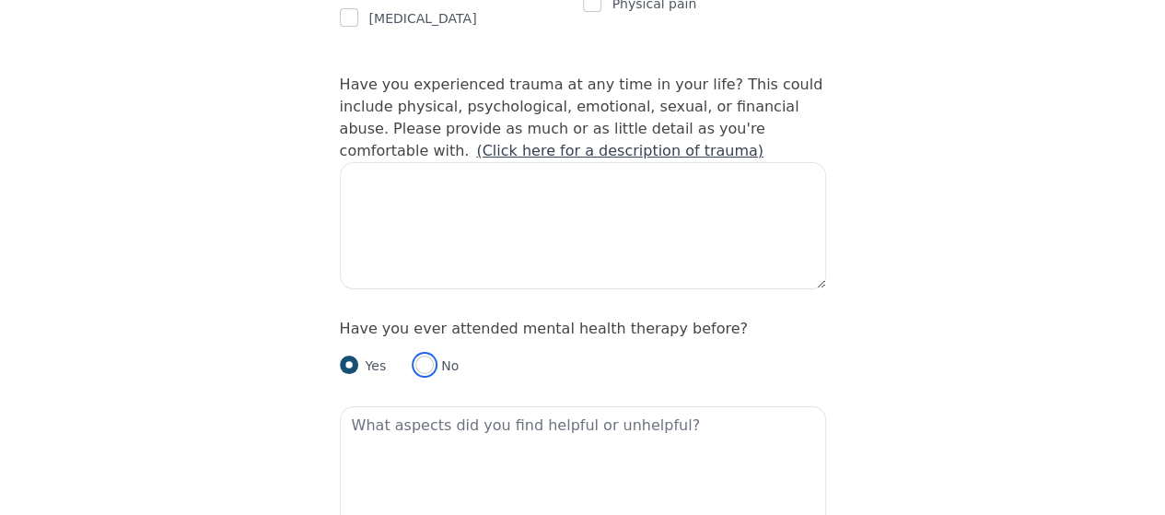
click at [422, 356] on input "radio" at bounding box center [424, 365] width 18 height 18
radio input "true"
radio input "false"
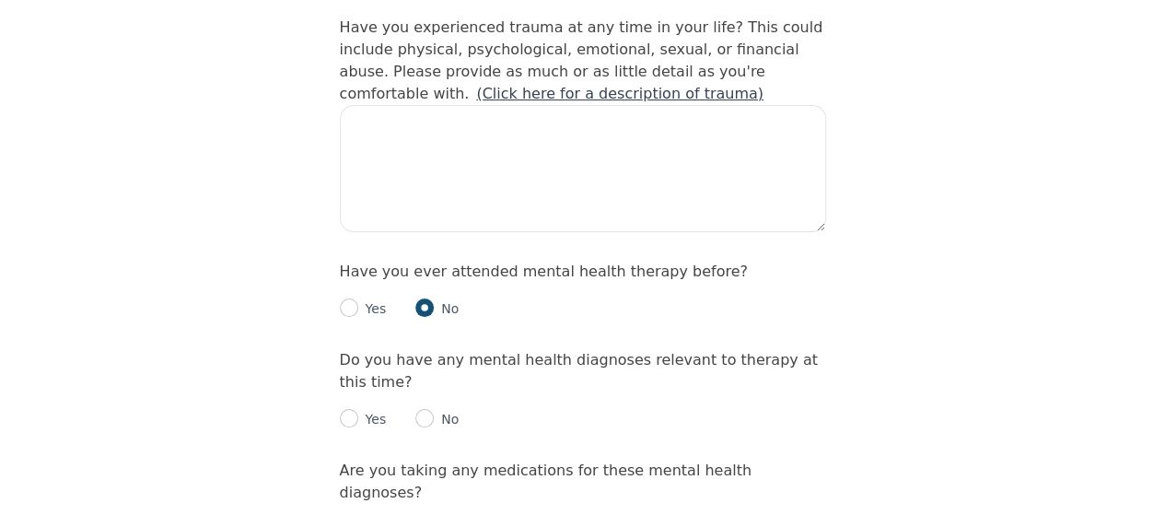
scroll to position [1875, 0]
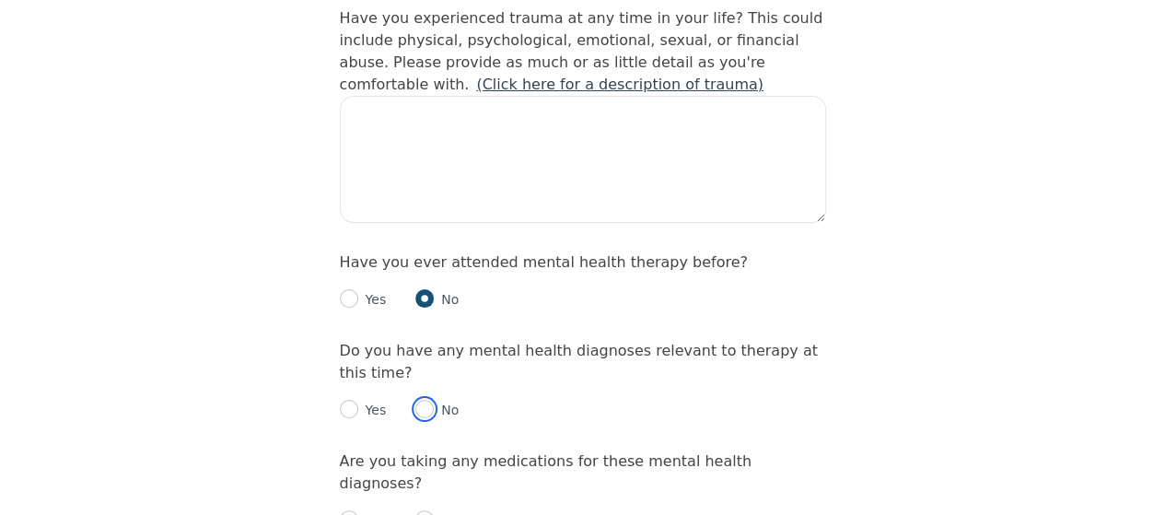
click at [426, 400] on input "radio" at bounding box center [424, 409] width 18 height 18
radio input "true"
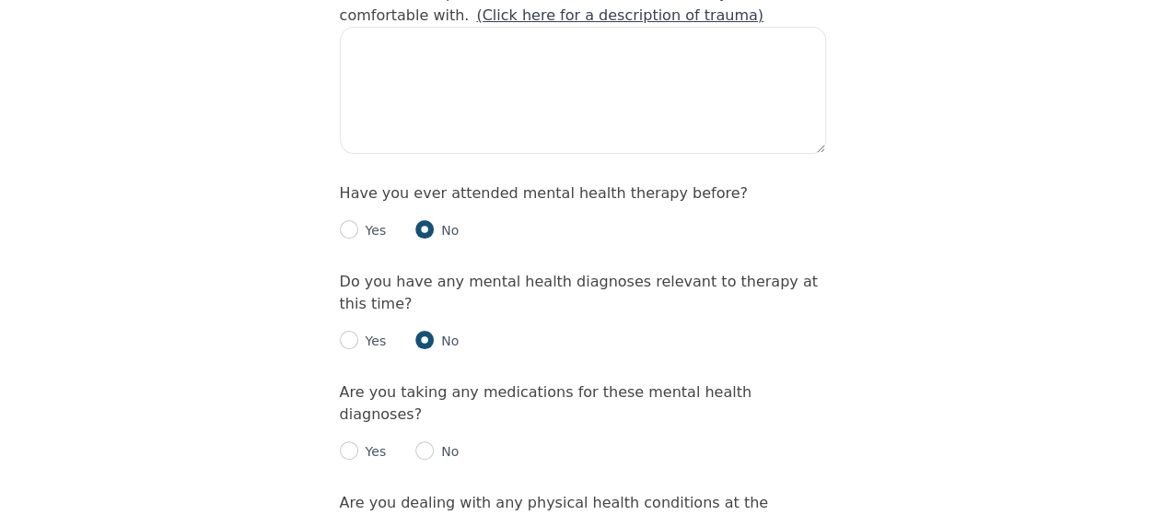
scroll to position [1969, 0]
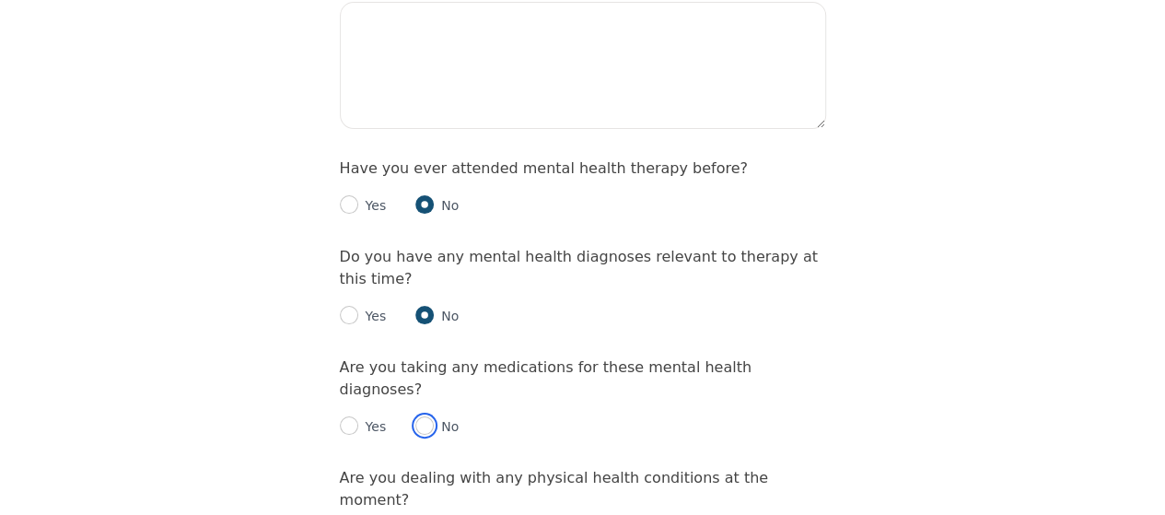
click at [420, 416] on input "radio" at bounding box center [424, 425] width 18 height 18
radio input "true"
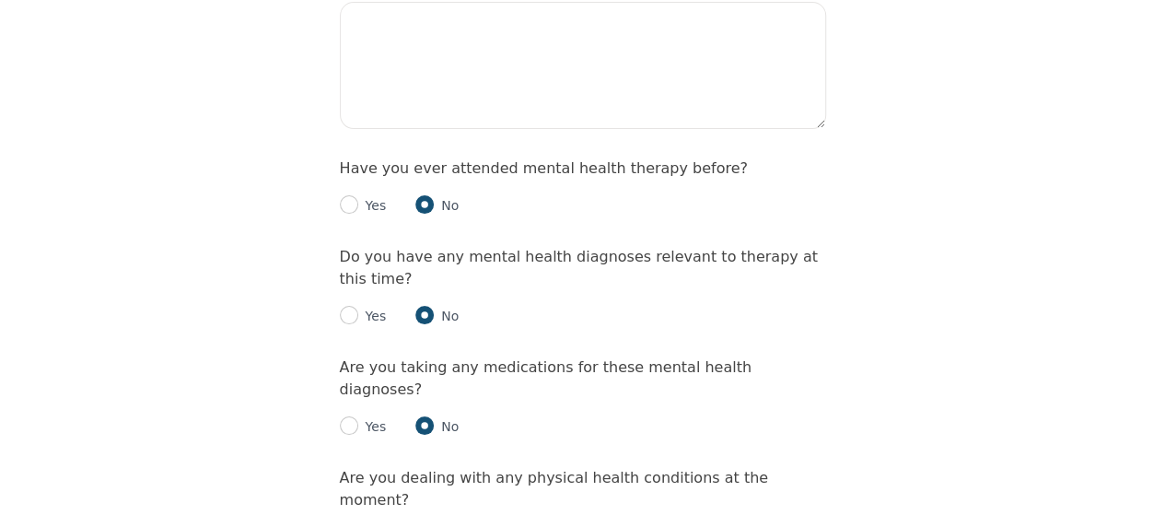
radio input "true"
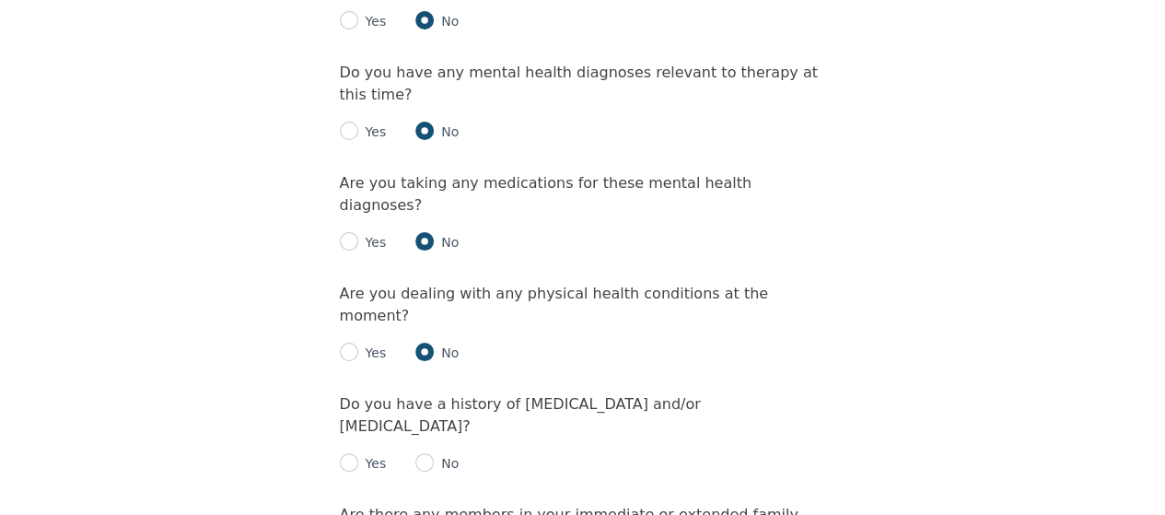
click at [434, 454] on p "No" at bounding box center [446, 463] width 25 height 18
click at [415, 452] on div "No" at bounding box center [436, 463] width 43 height 22
click at [419, 453] on input "radio" at bounding box center [424, 462] width 18 height 18
radio input "true"
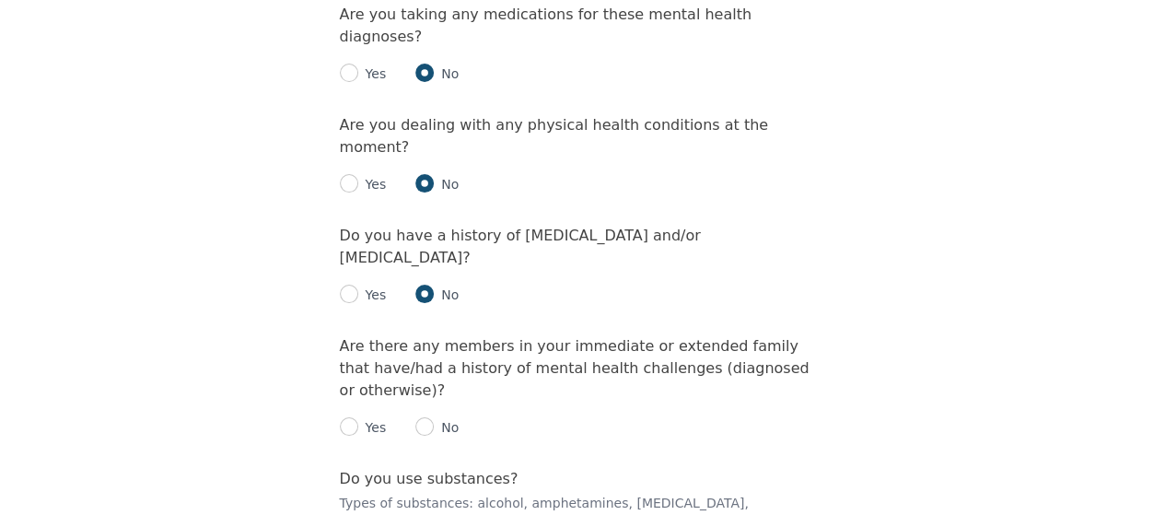
scroll to position [2338, 0]
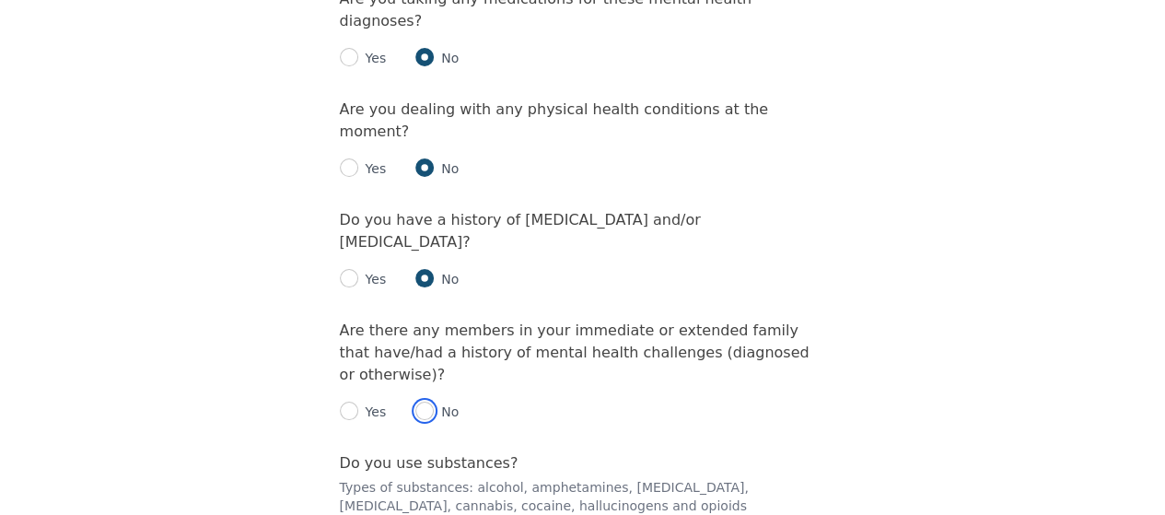
click at [424, 402] on input "radio" at bounding box center [424, 411] width 18 height 18
radio input "true"
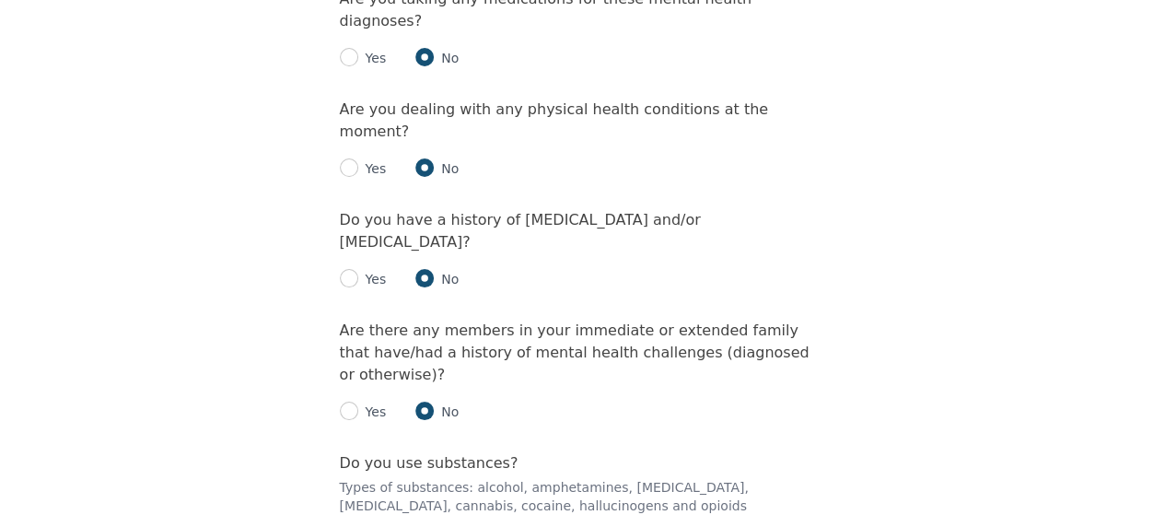
radio input "true"
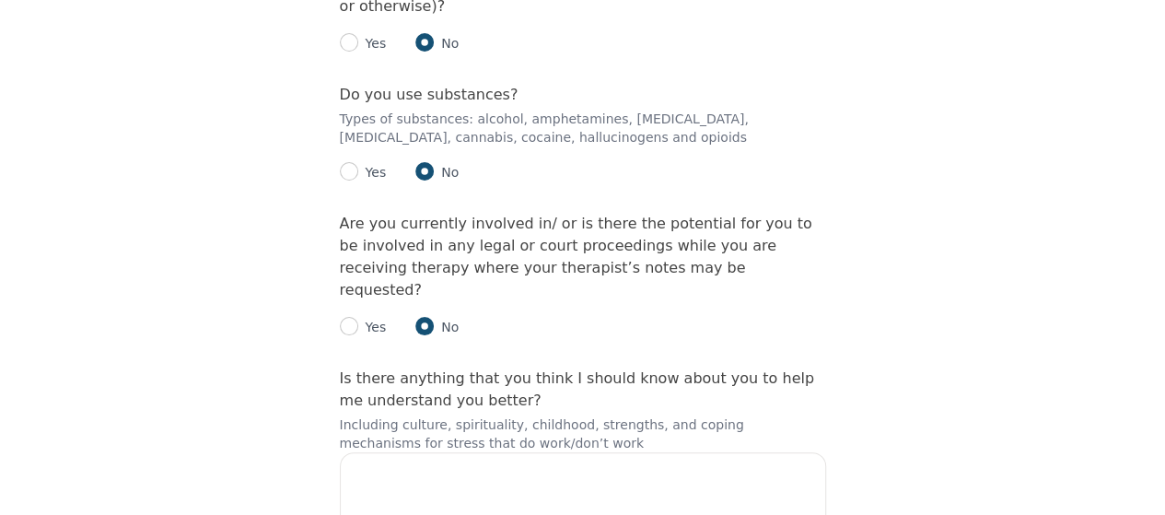
scroll to position [2800, 0]
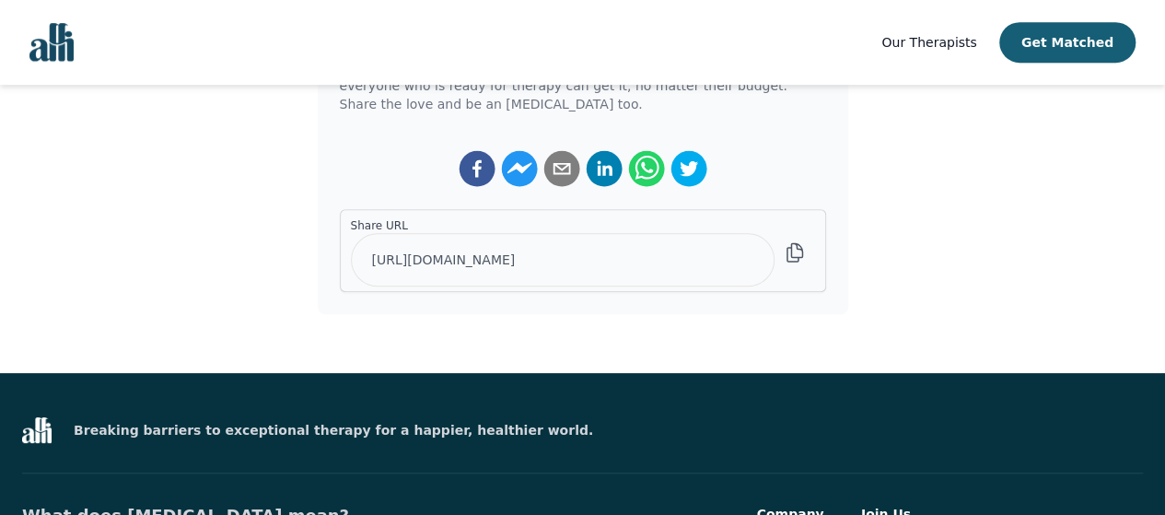
scroll to position [553, 0]
